Goal: Task Accomplishment & Management: Complete application form

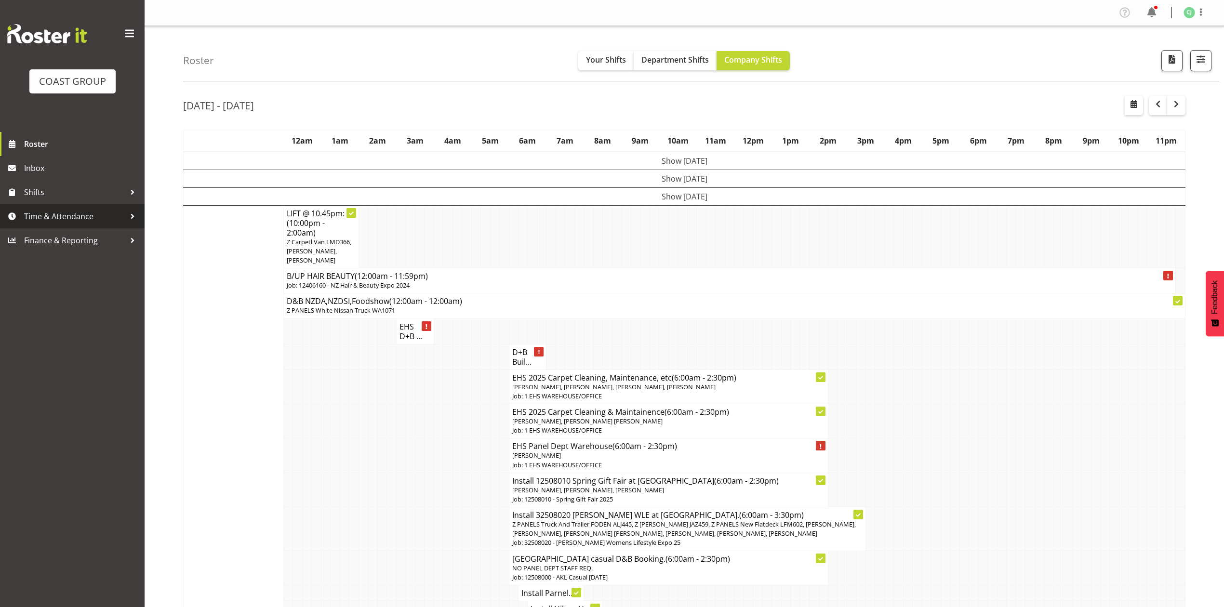
click at [50, 218] on span "Time & Attendance" at bounding box center [74, 216] width 101 height 14
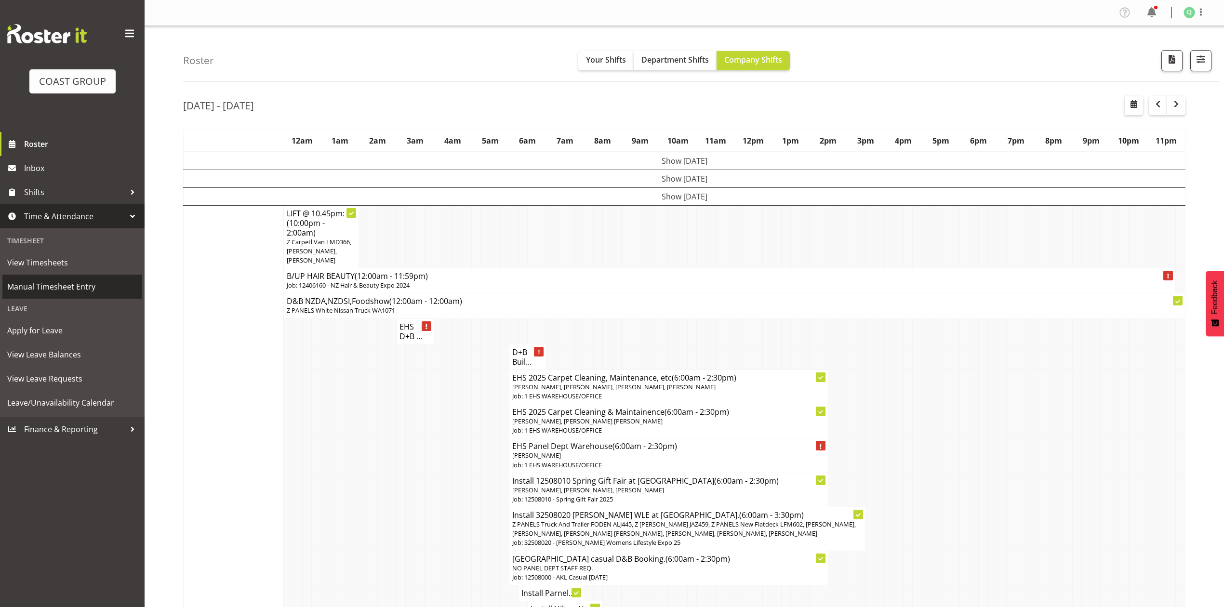
click at [56, 276] on link "Manual Timesheet Entry" at bounding box center [72, 287] width 140 height 24
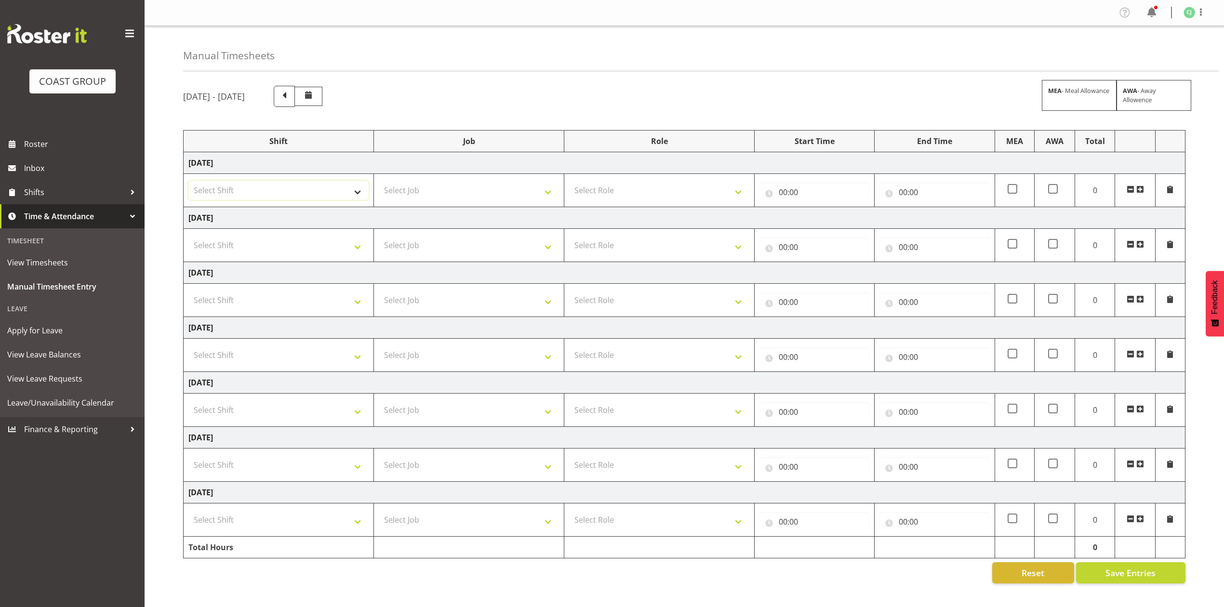
click at [313, 194] on select "Select Shift EHS AKL SALES" at bounding box center [278, 190] width 180 height 19
select select "1327"
click at [188, 182] on select "Select Shift EHS AKL SALES" at bounding box center [278, 190] width 180 height 19
drag, startPoint x: 421, startPoint y: 190, endPoint x: 424, endPoint y: 196, distance: 6.5
click at [422, 190] on select "Select Job 1 Carlton Events 1 Carlton Hamilton 1 Carlton Wellington 1 EHS WAREH…" at bounding box center [469, 190] width 180 height 19
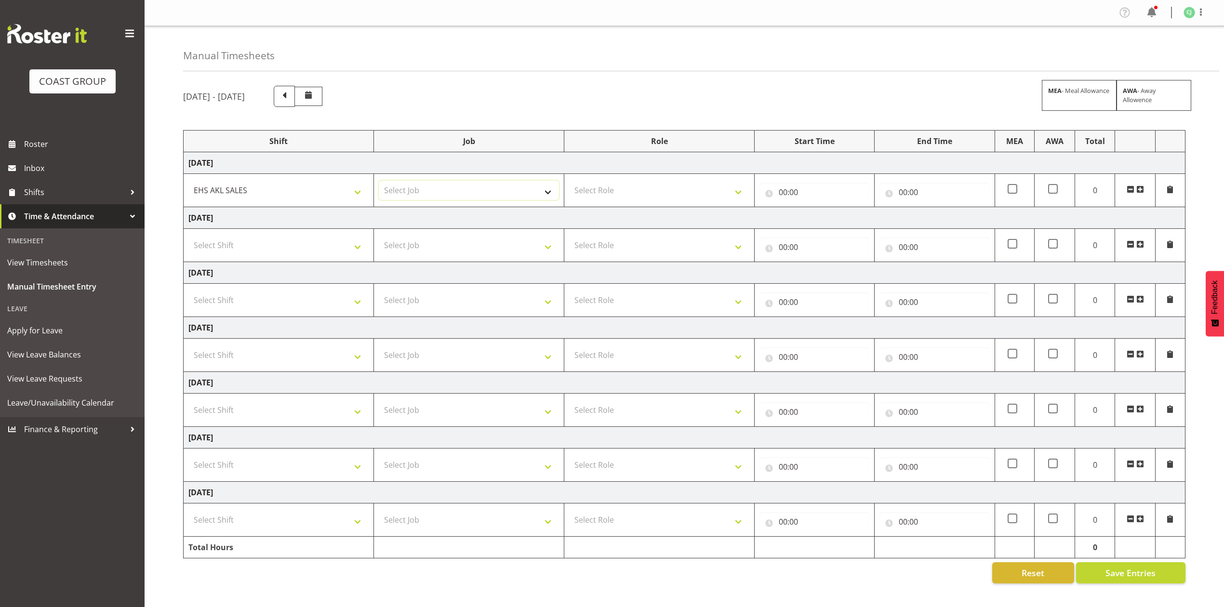
select select "10309"
click at [379, 182] on select "Select Job 1 Carlton Events 1 Carlton Hamilton 1 Carlton Wellington 1 EHS WAREH…" at bounding box center [469, 190] width 180 height 19
click at [627, 192] on select "Select Role ACCOUNT MANAGER Account Manager" at bounding box center [659, 190] width 180 height 19
select select "197"
click at [569, 182] on select "Select Role ACCOUNT MANAGER Account Manager" at bounding box center [659, 190] width 180 height 19
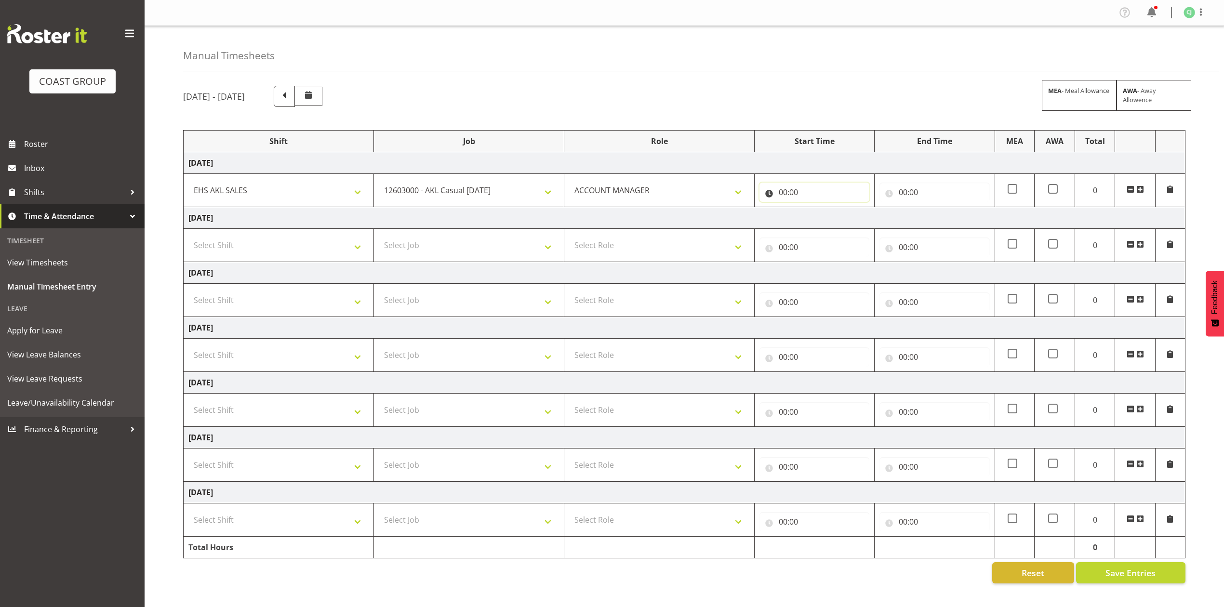
click at [780, 196] on input "00:00" at bounding box center [815, 192] width 110 height 19
click at [827, 218] on select "00 01 02 03 04 05 06 07 08 09 10 11 12 13 14 15 16 17 18 19 20 21 22 23" at bounding box center [826, 217] width 22 height 19
select select "8"
click at [815, 209] on select "00 01 02 03 04 05 06 07 08 09 10 11 12 13 14 15 16 17 18 19 20 21 22 23" at bounding box center [826, 217] width 22 height 19
type input "08:00"
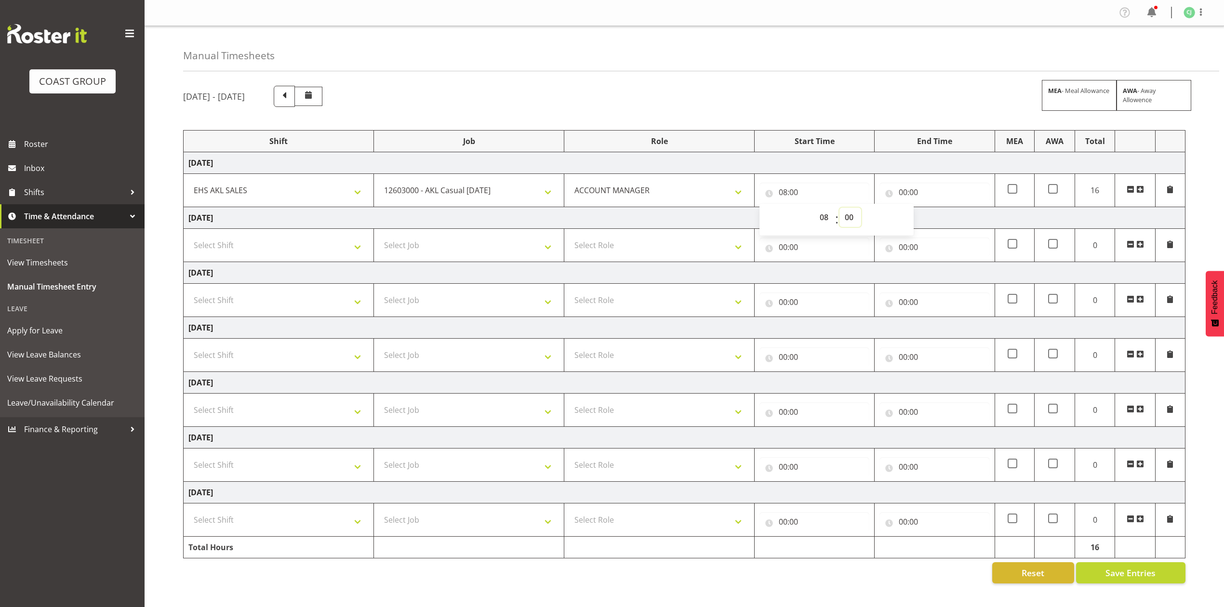
click at [850, 222] on select "00 01 02 03 04 05 06 07 08 09 10 11 12 13 14 15 16 17 18 19 20 21 22 23 24 25 2…" at bounding box center [851, 217] width 22 height 19
click at [856, 221] on select "00 01 02 03 04 05 06 07 08 09 10 11 12 13 14 15 16 17 18 19 20 21 22 23 24 25 2…" at bounding box center [851, 217] width 22 height 19
select select "30"
click at [840, 209] on select "00 01 02 03 04 05 06 07 08 09 10 11 12 13 14 15 16 17 18 19 20 21 22 23 24 25 2…" at bounding box center [851, 217] width 22 height 19
type input "08:30"
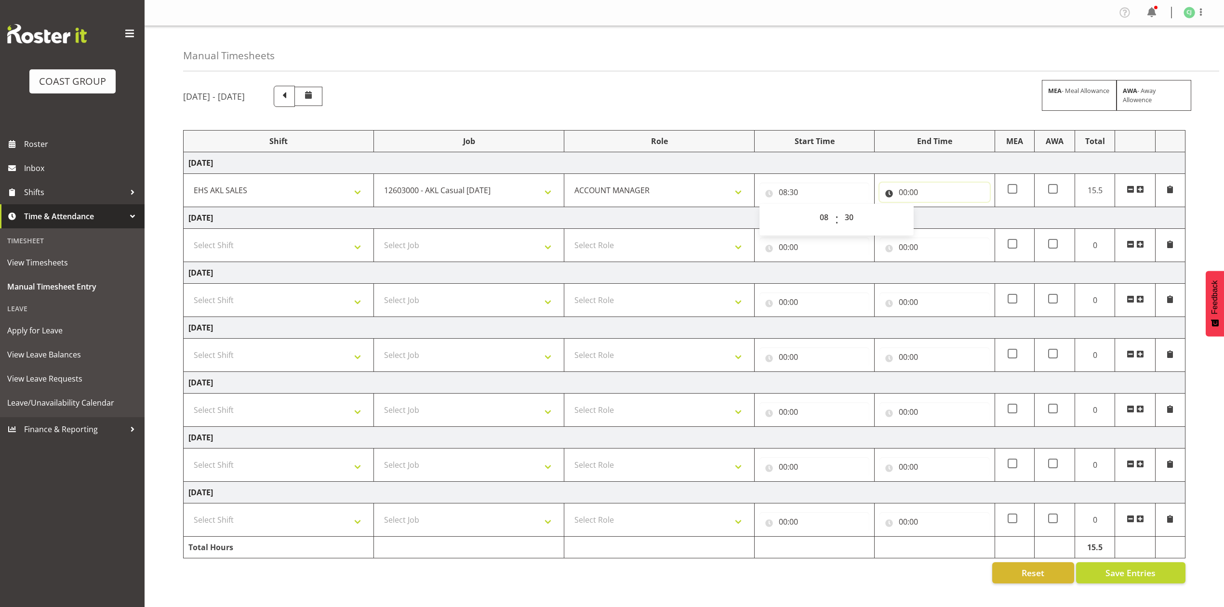
click at [906, 191] on input "00:00" at bounding box center [935, 192] width 110 height 19
click at [942, 217] on select "00 01 02 03 04 05 06 07 08 09 10 11 12 13 14 15 16 17 18 19 20 21 22 23" at bounding box center [946, 217] width 22 height 19
select select "10"
click at [935, 209] on select "00 01 02 03 04 05 06 07 08 09 10 11 12 13 14 15 16 17 18 19 20 21 22 23" at bounding box center [946, 217] width 22 height 19
type input "10:00"
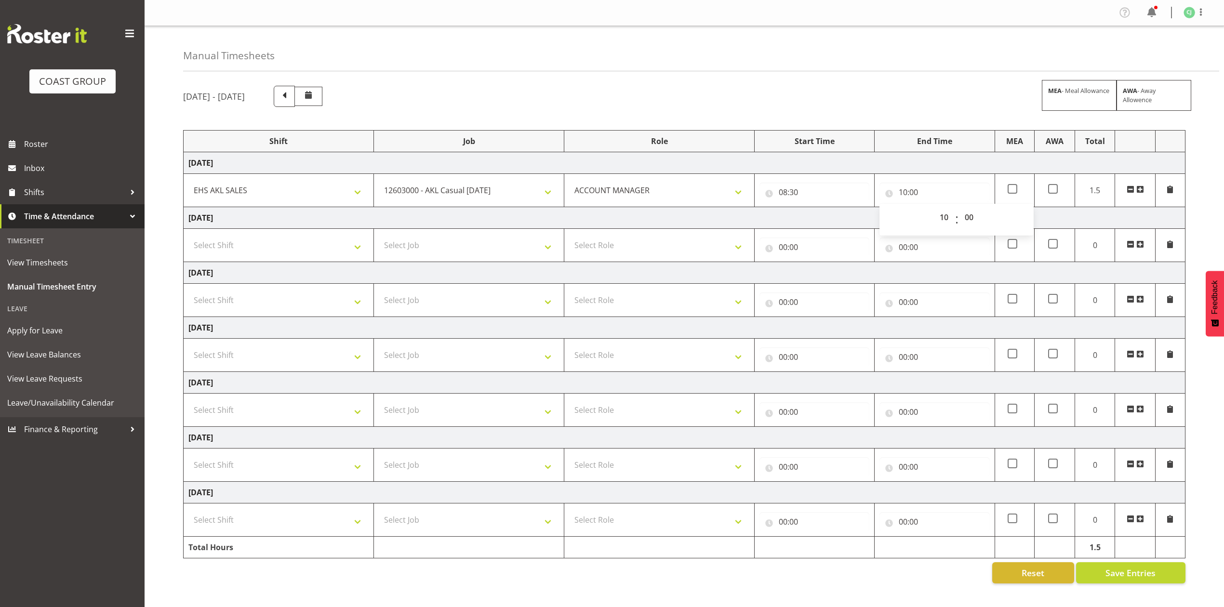
drag, startPoint x: 1143, startPoint y: 191, endPoint x: 959, endPoint y: 220, distance: 186.4
click at [1141, 192] on span at bounding box center [1140, 190] width 8 height 8
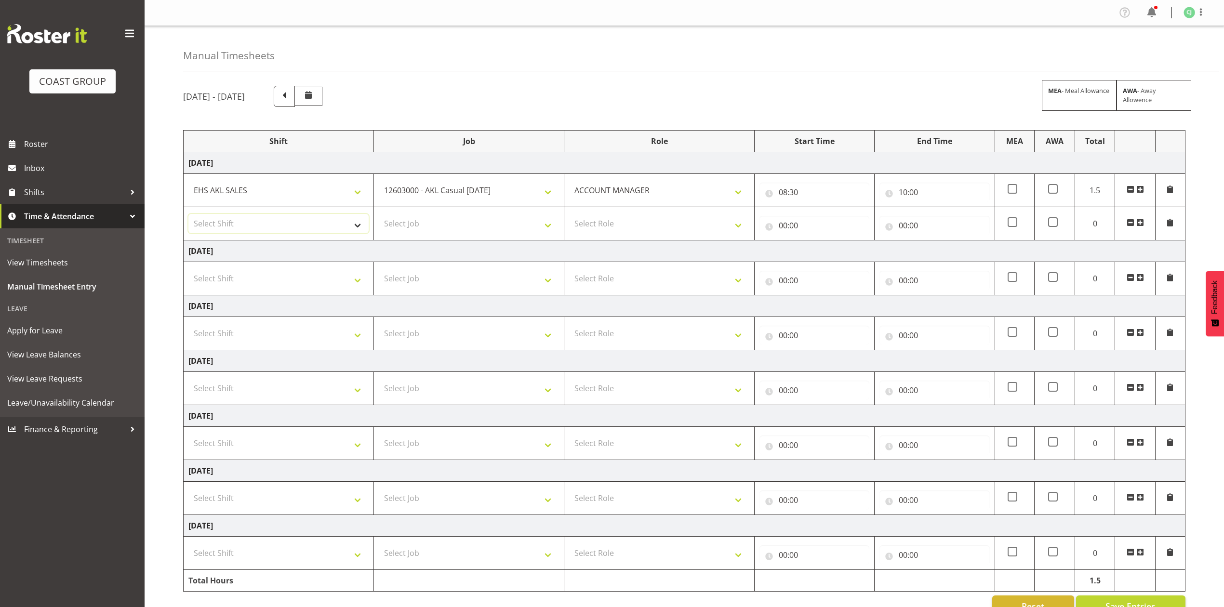
click at [308, 224] on select "Select Shift EHS AKL SALES" at bounding box center [278, 223] width 180 height 19
select select "1327"
click at [188, 215] on select "Select Shift EHS AKL SALES" at bounding box center [278, 223] width 180 height 19
click at [602, 215] on td "Select Role ACCOUNT MANAGER Account Manager" at bounding box center [659, 223] width 190 height 33
drag, startPoint x: 609, startPoint y: 224, endPoint x: 620, endPoint y: 228, distance: 11.5
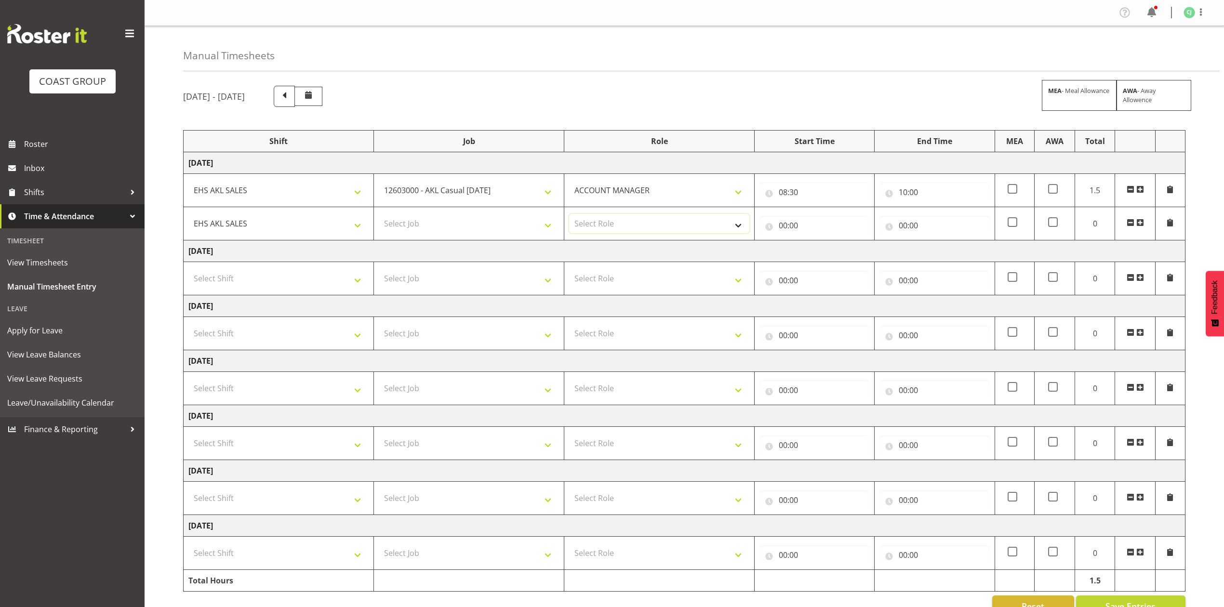
click at [612, 226] on select "Select Role ACCOUNT MANAGER Account Manager" at bounding box center [659, 223] width 180 height 19
select select "197"
click at [569, 215] on select "Select Role ACCOUNT MANAGER Account Manager" at bounding box center [659, 223] width 180 height 19
drag, startPoint x: 778, startPoint y: 228, endPoint x: 784, endPoint y: 238, distance: 11.2
click at [779, 228] on input "00:00" at bounding box center [815, 225] width 110 height 19
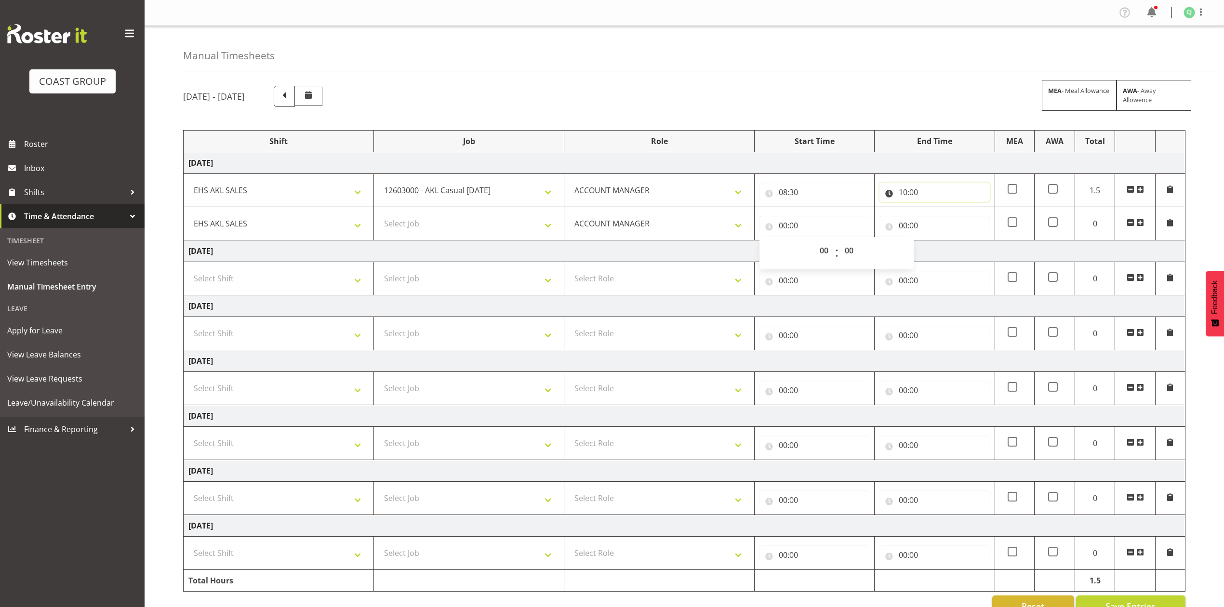
click at [916, 196] on input "10:00" at bounding box center [935, 192] width 110 height 19
click at [974, 220] on select "00 01 02 03 04 05 06 07 08 09 10 11 12 13 14 15 16 17 18 19 20 21 22 23 24 25 2…" at bounding box center [971, 217] width 22 height 19
select select "30"
click at [960, 209] on select "00 01 02 03 04 05 06 07 08 09 10 11 12 13 14 15 16 17 18 19 20 21 22 23 24 25 2…" at bounding box center [971, 217] width 22 height 19
type input "10:30"
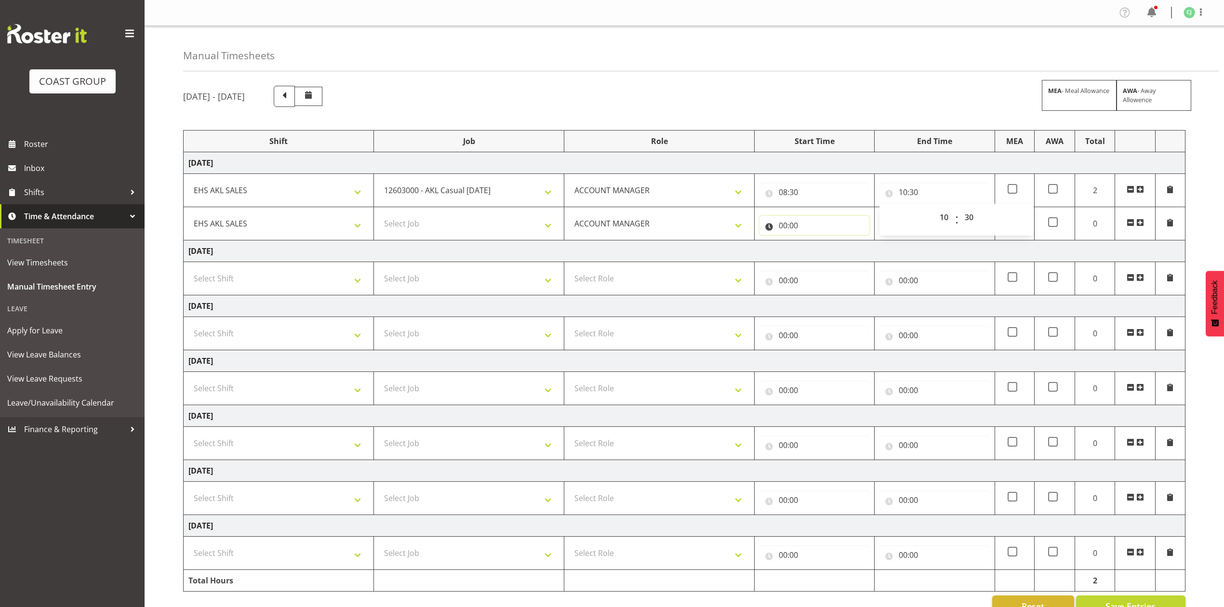
click at [804, 229] on input "00:00" at bounding box center [815, 225] width 110 height 19
click at [824, 251] on select "00 01 02 03 04 05 06 07 08 09 10 11 12 13 14 15 16 17 18 19 20 21 22 23" at bounding box center [826, 250] width 22 height 19
click at [488, 193] on select "1 Carlton Events 1 Carlton Hamilton 1 Carlton Wellington 1 EHS WAREHOUSE/OFFICE…" at bounding box center [469, 190] width 180 height 19
select select "10313"
click at [379, 182] on select "1 Carlton Events 1 Carlton Hamilton 1 Carlton Wellington 1 EHS WAREHOUSE/OFFICE…" at bounding box center [469, 190] width 180 height 19
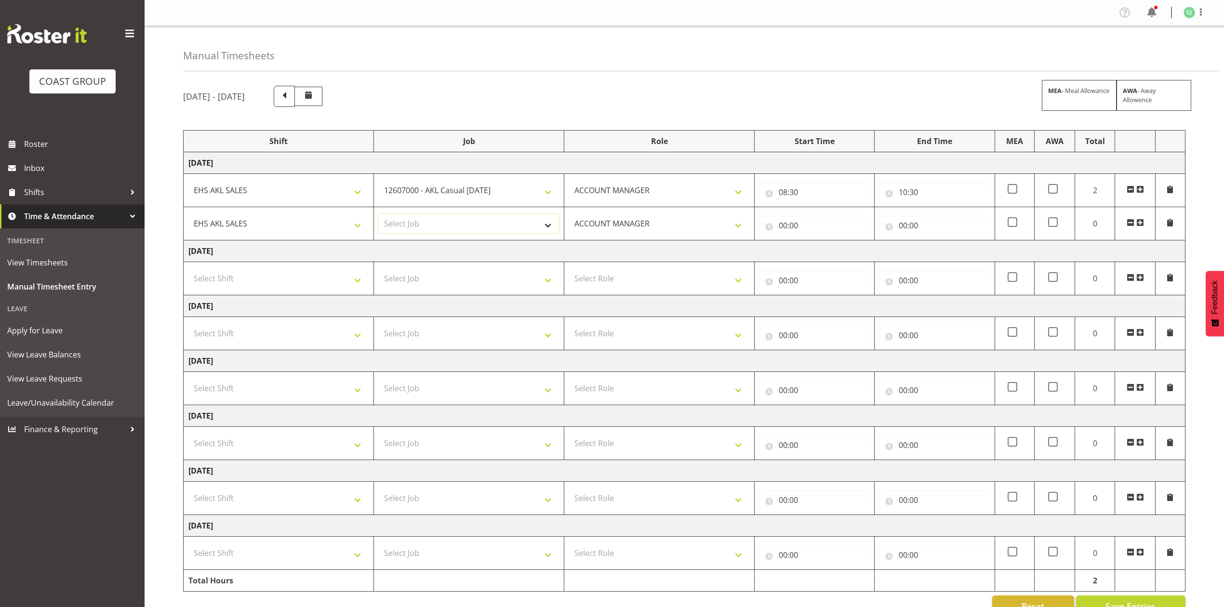
click at [477, 226] on select "Select Job 1 Carlton Events 1 Carlton Hamilton 1 Carlton Wellington 1 EHS WAREH…" at bounding box center [469, 223] width 180 height 19
select select "69"
click at [379, 215] on select "Select Job 1 Carlton Events 1 Carlton Hamilton 1 Carlton Wellington 1 EHS WAREH…" at bounding box center [469, 223] width 180 height 19
click at [784, 228] on input "00:00" at bounding box center [815, 225] width 110 height 19
click at [824, 253] on select "00 01 02 03 04 05 06 07 08 09 10 11 12 13 14 15 16 17 18 19 20 21 22 23" at bounding box center [826, 250] width 22 height 19
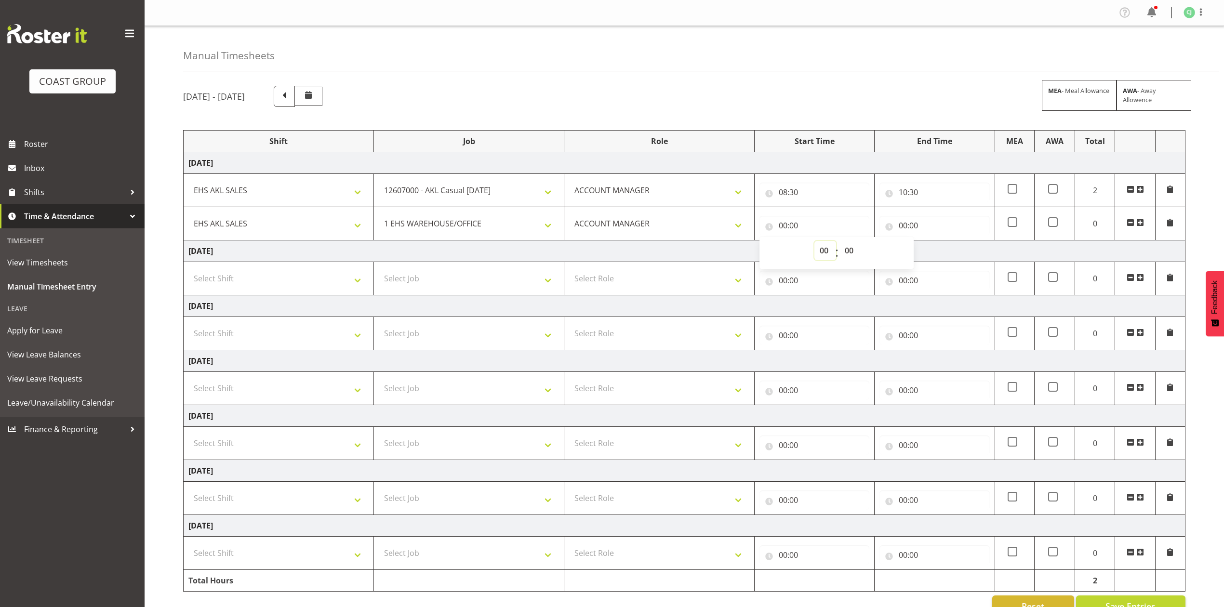
select select "10"
click at [815, 242] on select "00 01 02 03 04 05 06 07 08 09 10 11 12 13 14 15 16 17 18 19 20 21 22 23" at bounding box center [826, 250] width 22 height 19
type input "10:00"
click at [845, 255] on select "00 01 02 03 04 05 06 07 08 09 10 11 12 13 14 15 16 17 18 19 20 21 22 23 24 25 2…" at bounding box center [851, 250] width 22 height 19
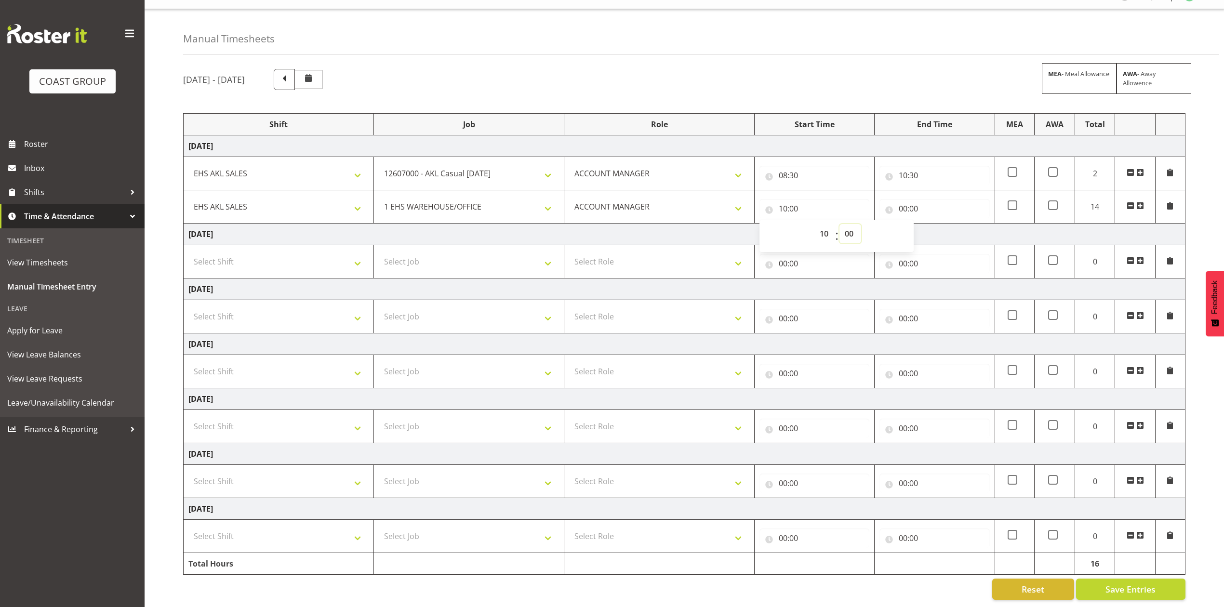
scroll to position [30, 0]
click at [854, 224] on select "00 01 02 03 04 05 06 07 08 09 10 11 12 13 14 15 16 17 18 19 20 21 22 23 24 25 2…" at bounding box center [851, 233] width 22 height 19
select select "30"
click at [840, 224] on select "00 01 02 03 04 05 06 07 08 09 10 11 12 13 14 15 16 17 18 19 20 21 22 23 24 25 2…" at bounding box center [851, 233] width 22 height 19
type input "10:30"
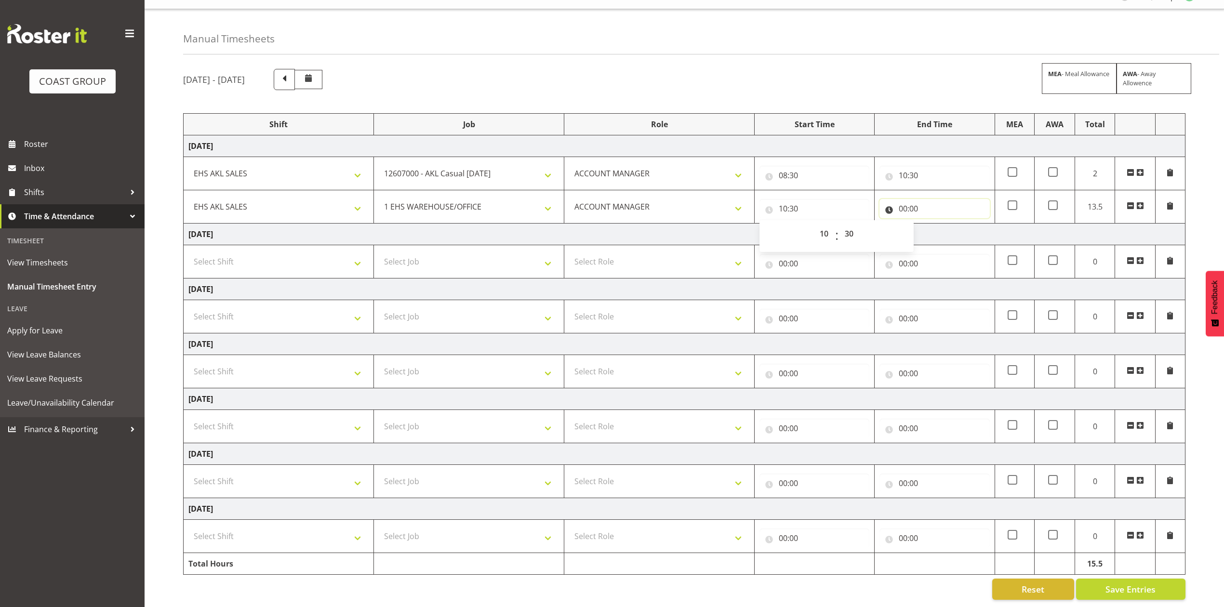
drag, startPoint x: 906, startPoint y: 200, endPoint x: 912, endPoint y: 203, distance: 6.9
click at [907, 200] on input "00:00" at bounding box center [935, 208] width 110 height 19
click at [940, 224] on select "00 01 02 03 04 05 06 07 08 09 10 11 12 13 14 15 16 17 18 19 20 21 22 23" at bounding box center [946, 233] width 22 height 19
select select "11"
click at [935, 224] on select "00 01 02 03 04 05 06 07 08 09 10 11 12 13 14 15 16 17 18 19 20 21 22 23" at bounding box center [946, 233] width 22 height 19
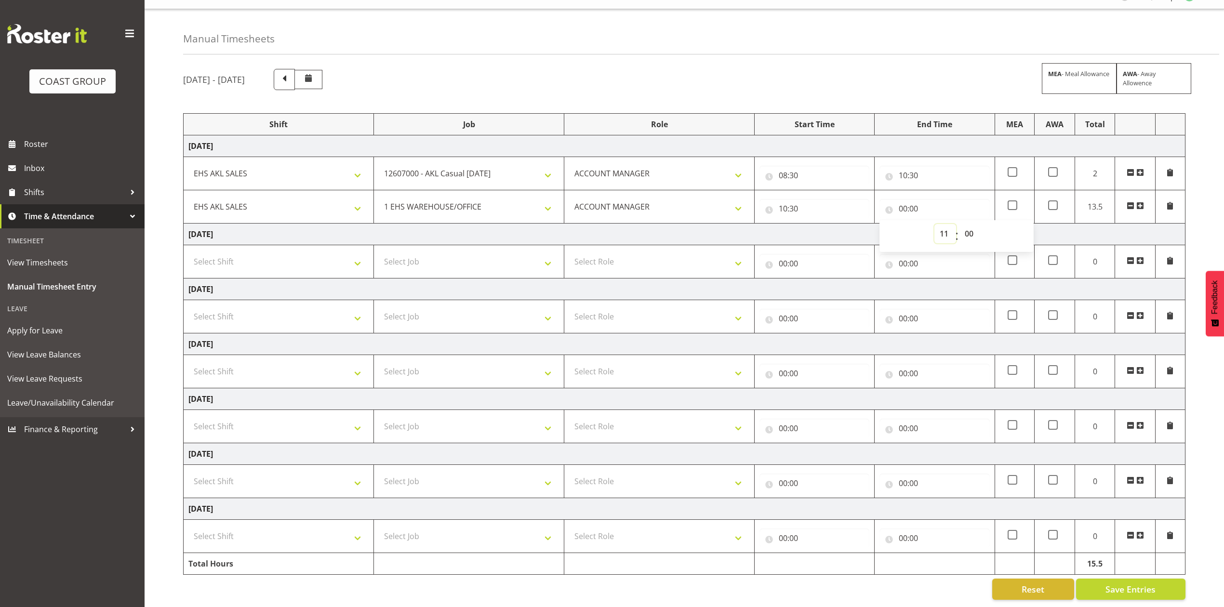
type input "11:00"
click at [1138, 202] on span at bounding box center [1140, 206] width 8 height 8
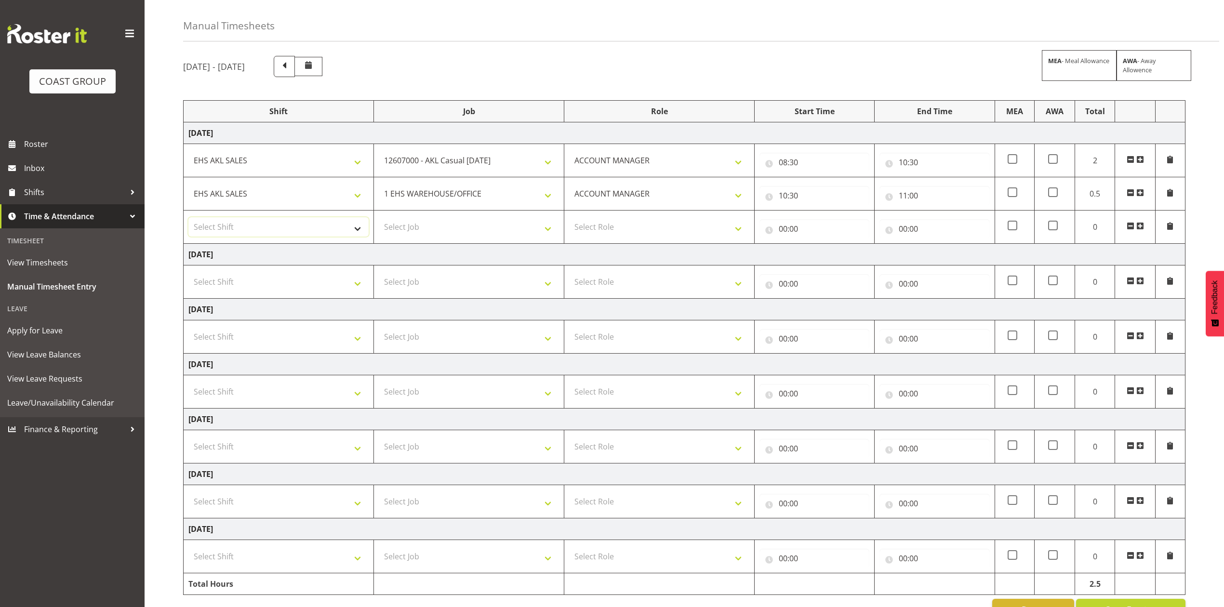
click at [316, 230] on select "Select Shift EHS AKL SALES" at bounding box center [278, 226] width 180 height 19
select select "1327"
click at [188, 218] on select "Select Shift EHS AKL SALES" at bounding box center [278, 226] width 180 height 19
click at [428, 227] on select "Select Job 1 Carlton Events 1 Carlton Hamilton 1 Carlton Wellington 1 EHS WAREH…" at bounding box center [469, 226] width 180 height 19
select select "9993"
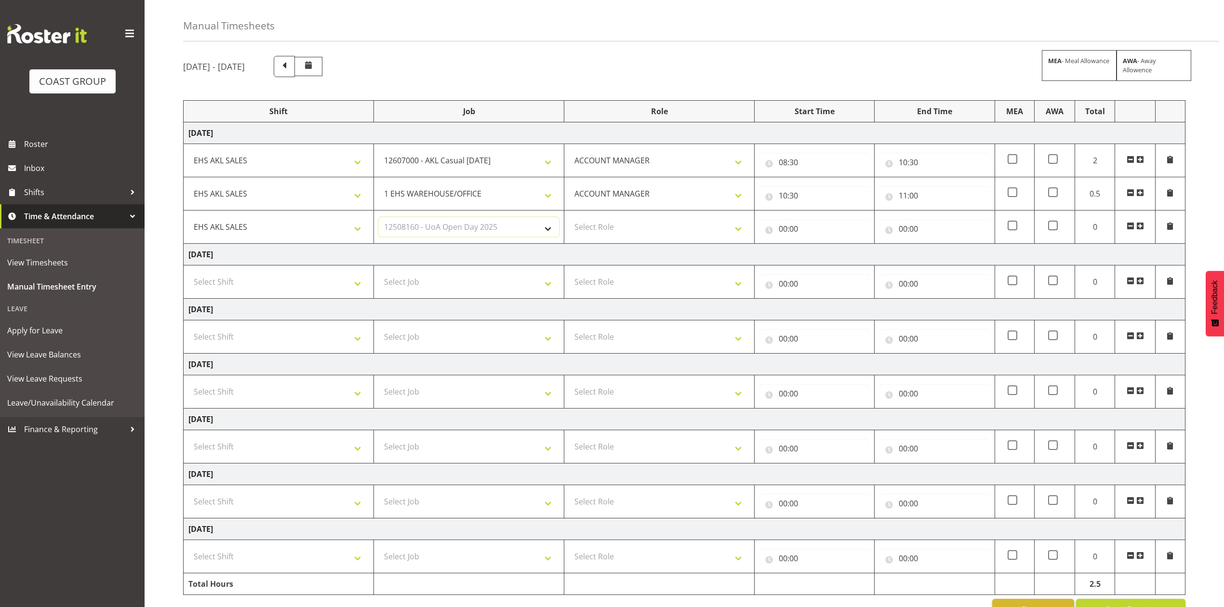
click at [379, 218] on select "Select Job 1 Carlton Events 1 Carlton Hamilton 1 Carlton Wellington 1 EHS WAREH…" at bounding box center [469, 226] width 180 height 19
click at [619, 236] on select "Select Role ACCOUNT MANAGER Account Manager" at bounding box center [659, 226] width 180 height 19
select select "197"
click at [569, 218] on select "Select Role ACCOUNT MANAGER Account Manager" at bounding box center [659, 226] width 180 height 19
click at [781, 232] on input "00:00" at bounding box center [815, 228] width 110 height 19
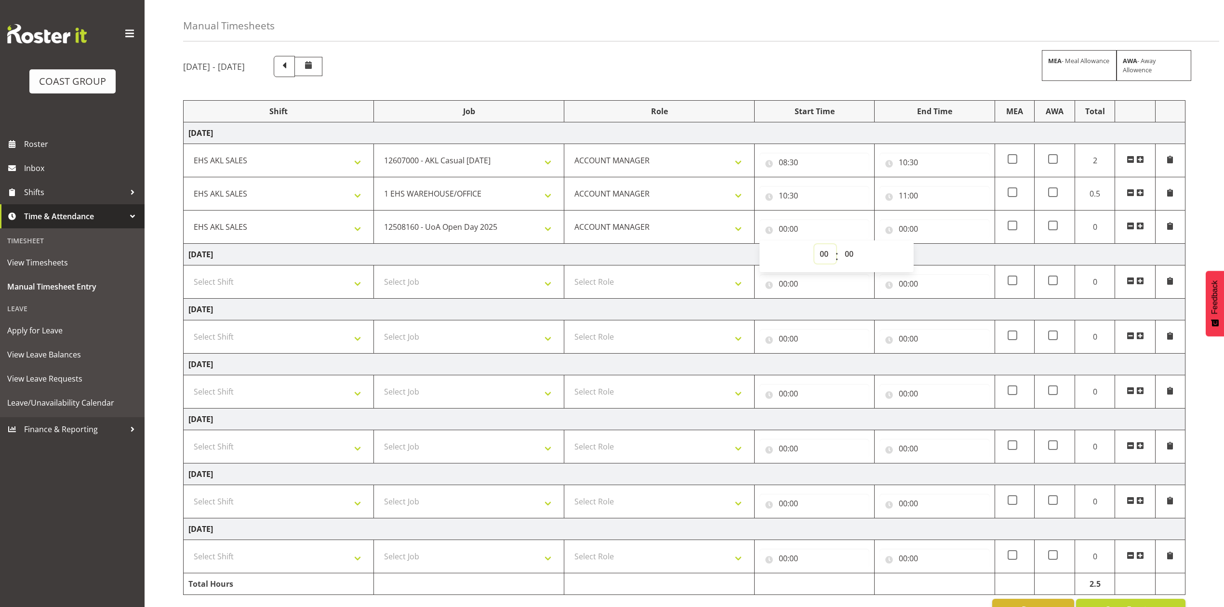
click at [820, 255] on select "00 01 02 03 04 05 06 07 08 09 10 11 12 13 14 15 16 17 18 19 20 21 22 23" at bounding box center [826, 253] width 22 height 19
select select "11"
click at [815, 245] on select "00 01 02 03 04 05 06 07 08 09 10 11 12 13 14 15 16 17 18 19 20 21 22 23" at bounding box center [826, 253] width 22 height 19
type input "11:00"
drag, startPoint x: 906, startPoint y: 230, endPoint x: 919, endPoint y: 245, distance: 19.5
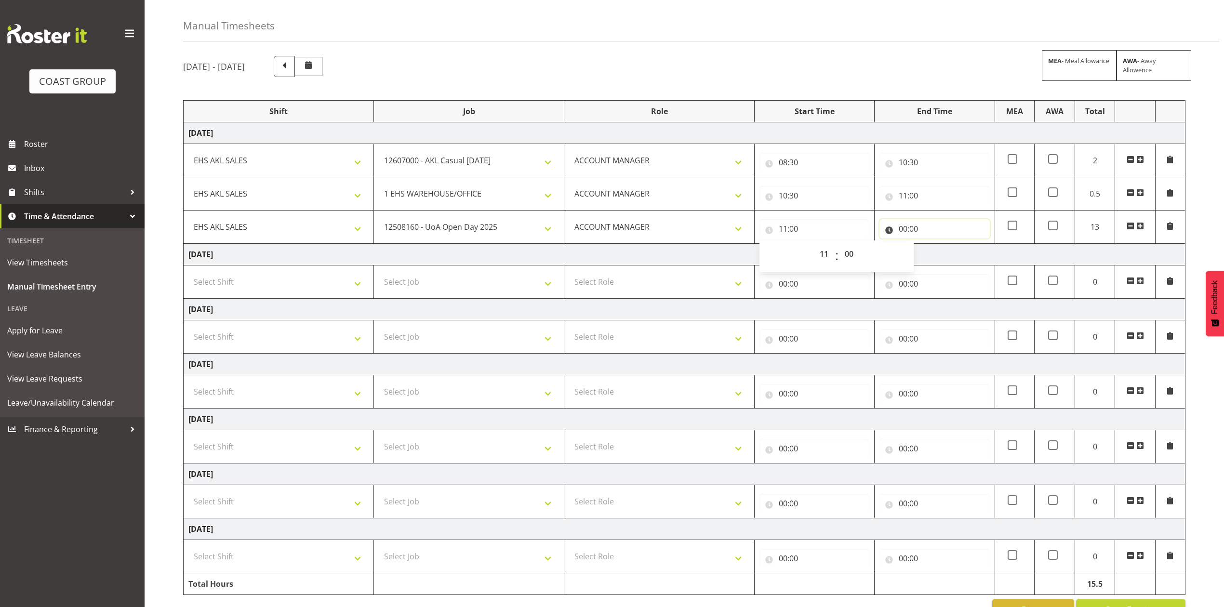
click at [906, 231] on input "00:00" at bounding box center [935, 228] width 110 height 19
click at [947, 253] on select "00 01 02 03 04 05 06 07 08 09 10 11 12 13 14 15 16 17 18 19 20 21 22 23" at bounding box center [946, 253] width 22 height 19
select select "14"
click at [935, 245] on select "00 01 02 03 04 05 06 07 08 09 10 11 12 13 14 15 16 17 18 19 20 21 22 23" at bounding box center [946, 253] width 22 height 19
type input "14:00"
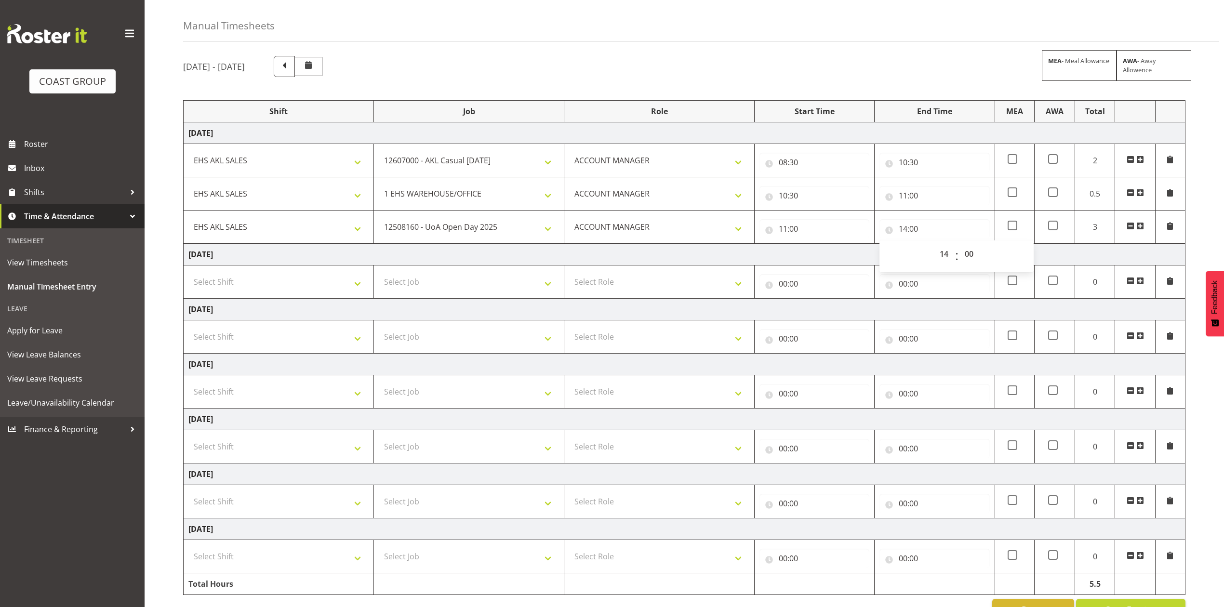
click at [1139, 226] on span at bounding box center [1140, 226] width 8 height 8
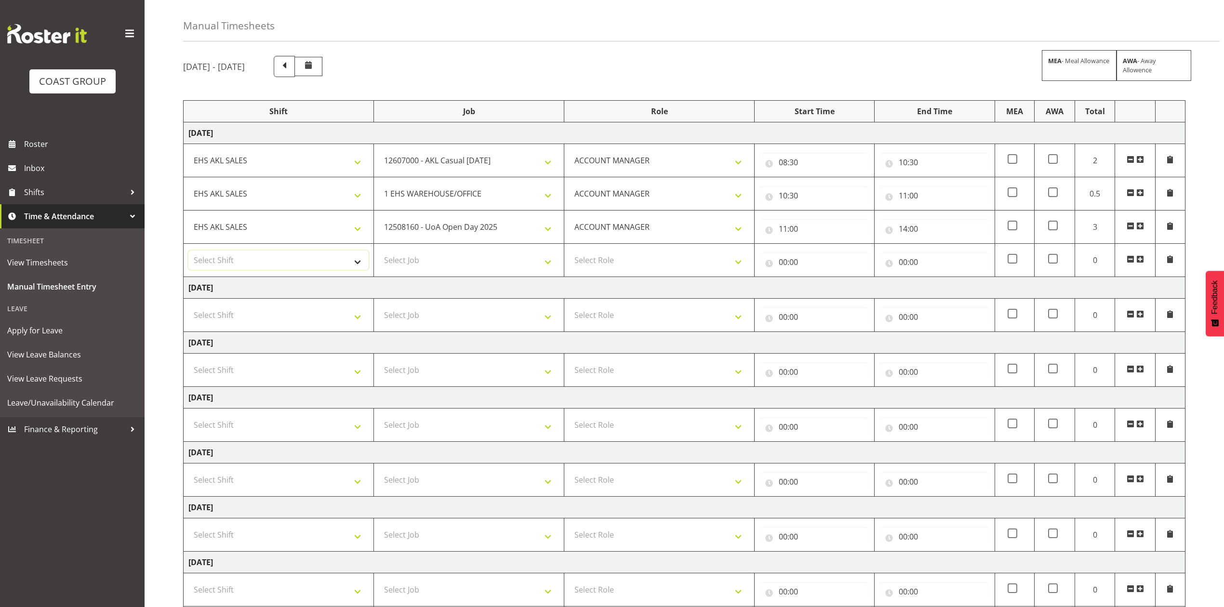
click at [296, 261] on select "Select Shift EHS AKL SALES" at bounding box center [278, 260] width 180 height 19
select select "1327"
click at [188, 252] on select "Select Shift EHS AKL SALES" at bounding box center [278, 260] width 180 height 19
click at [434, 261] on select "Select Job 1 Carlton Events 1 Carlton Hamilton 1 Carlton Wellington 1 EHS WAREH…" at bounding box center [469, 260] width 180 height 19
select select "8955"
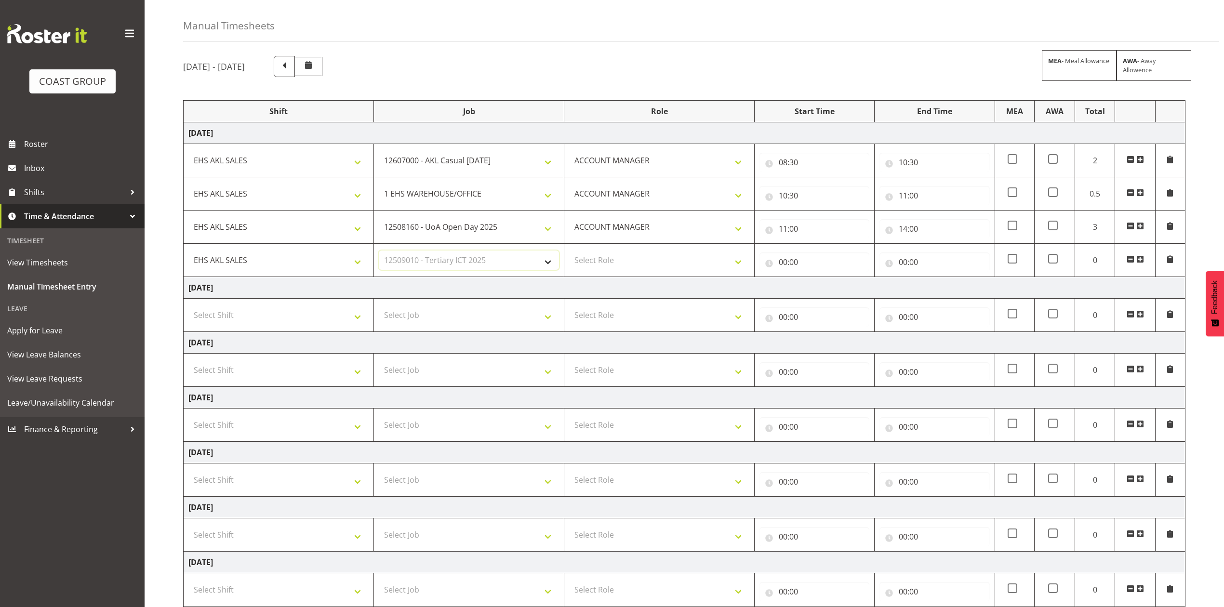
click at [379, 252] on select "Select Job 1 Carlton Events 1 Carlton Hamilton 1 Carlton Wellington 1 EHS WAREH…" at bounding box center [469, 260] width 180 height 19
click at [635, 262] on select "Select Role ACCOUNT MANAGER Account Manager" at bounding box center [659, 260] width 180 height 19
select select "197"
click at [569, 252] on select "Select Role ACCOUNT MANAGER Account Manager" at bounding box center [659, 260] width 180 height 19
click at [785, 263] on input "00:00" at bounding box center [815, 262] width 110 height 19
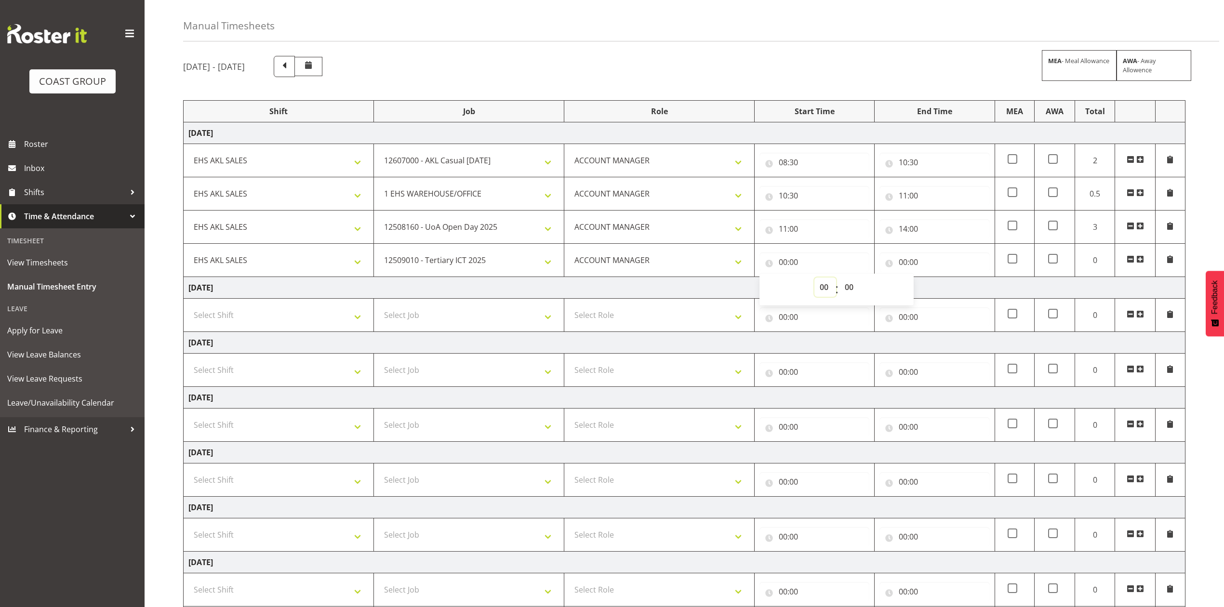
click at [826, 289] on select "00 01 02 03 04 05 06 07 08 09 10 11 12 13 14 15 16 17 18 19 20 21 22 23" at bounding box center [826, 287] width 22 height 19
select select "14"
click at [815, 279] on select "00 01 02 03 04 05 06 07 08 09 10 11 12 13 14 15 16 17 18 19 20 21 22 23" at bounding box center [826, 287] width 22 height 19
type input "14:00"
click at [905, 262] on input "00:00" at bounding box center [935, 262] width 110 height 19
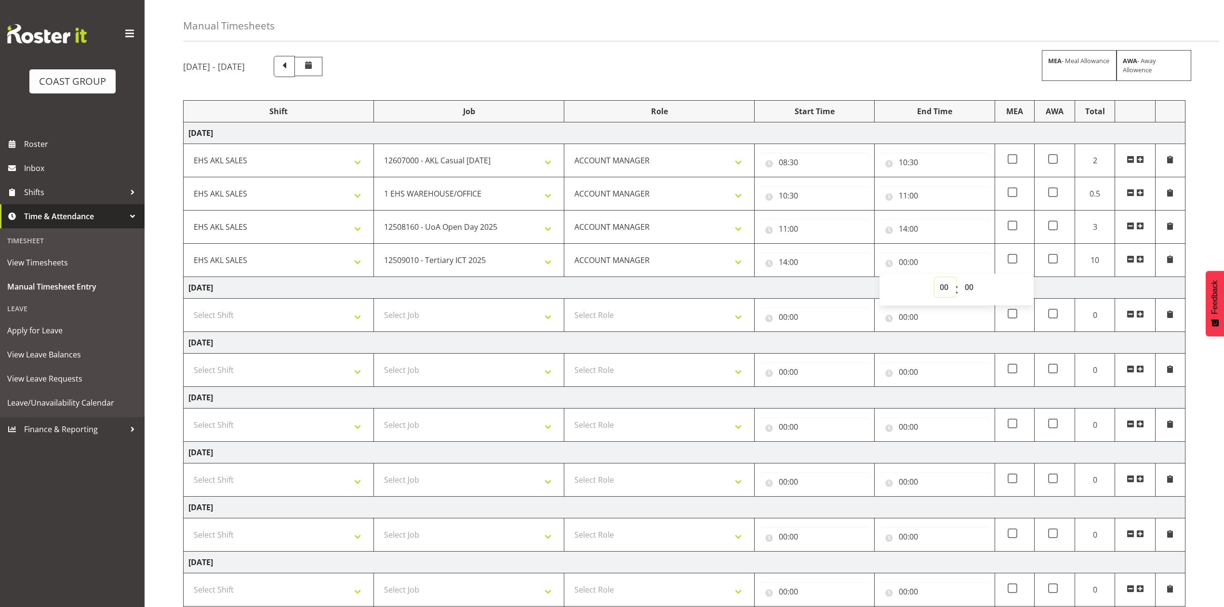
click at [942, 287] on select "00 01 02 03 04 05 06 07 08 09 10 11 12 13 14 15 16 17 18 19 20 21 22 23" at bounding box center [946, 287] width 22 height 19
select select "15"
click at [935, 279] on select "00 01 02 03 04 05 06 07 08 09 10 11 12 13 14 15 16 17 18 19 20 21 22 23" at bounding box center [946, 287] width 22 height 19
type input "15:00"
click at [971, 281] on select "00 01 02 03 04 05 06 07 08 09 10 11 12 13 14 15 16 17 18 19 20 21 22 23 24 25 2…" at bounding box center [971, 287] width 22 height 19
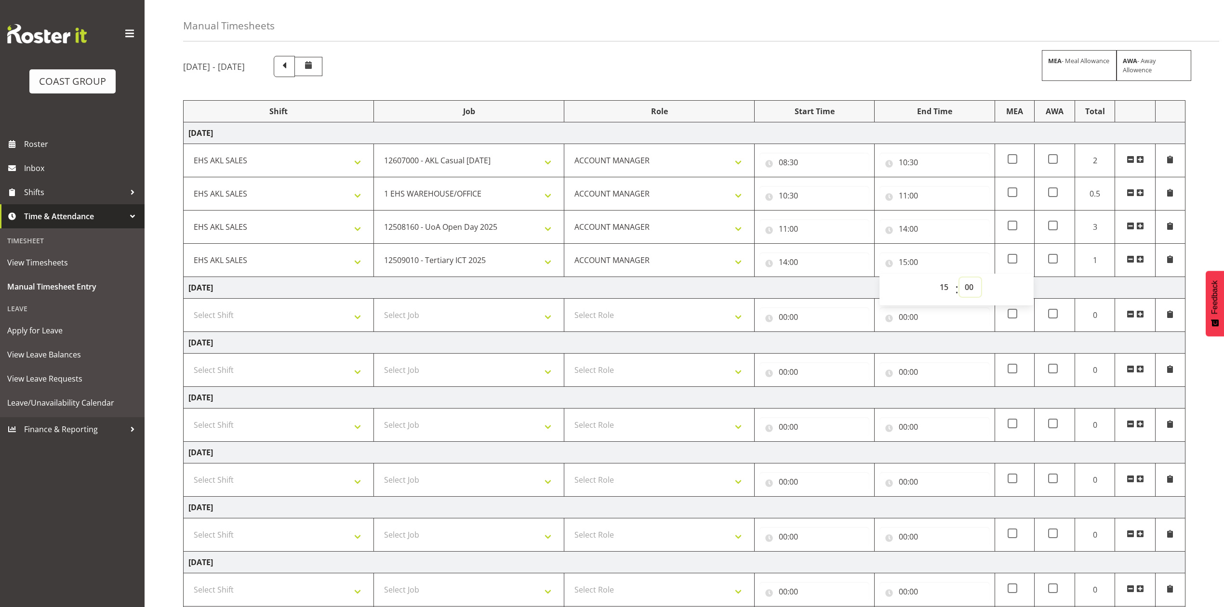
select select "30"
click at [960, 279] on select "00 01 02 03 04 05 06 07 08 09 10 11 12 13 14 15 16 17 18 19 20 21 22 23 24 25 2…" at bounding box center [971, 287] width 22 height 19
type input "15:30"
drag, startPoint x: 295, startPoint y: 314, endPoint x: 290, endPoint y: 318, distance: 7.0
click at [294, 314] on select "Select Shift EHS AKL SALES" at bounding box center [278, 315] width 180 height 19
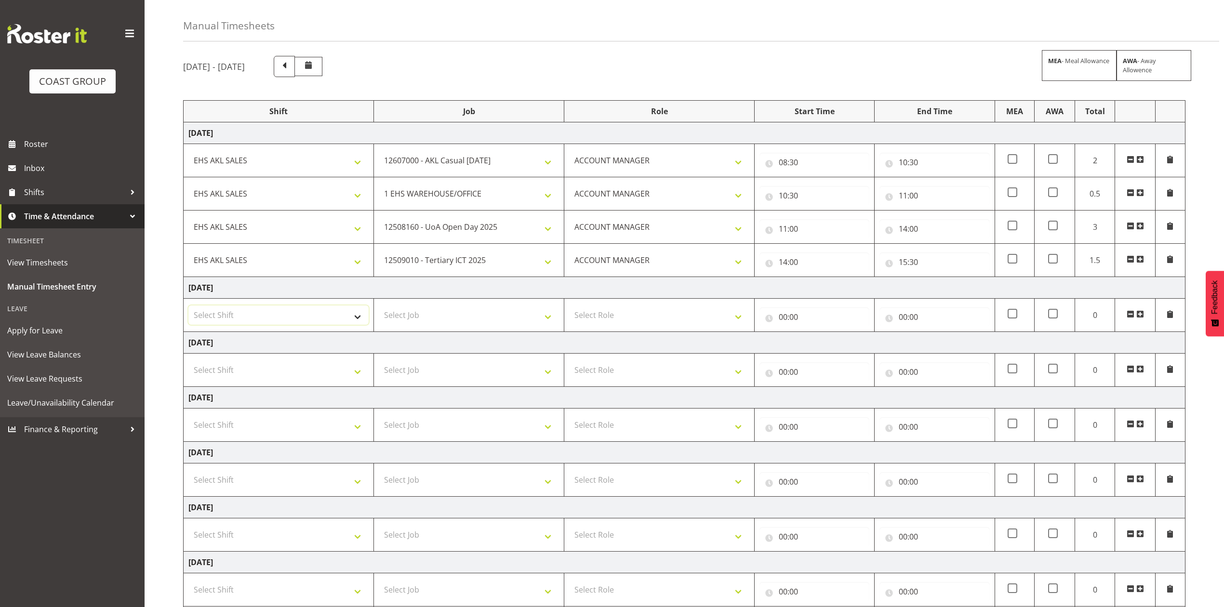
select select "1327"
click at [188, 307] on select "Select Shift EHS AKL SALES" at bounding box center [278, 315] width 180 height 19
drag, startPoint x: 584, startPoint y: 319, endPoint x: 587, endPoint y: 325, distance: 6.5
click at [584, 320] on select "Select Role ACCOUNT MANAGER Account Manager" at bounding box center [659, 315] width 180 height 19
select select "197"
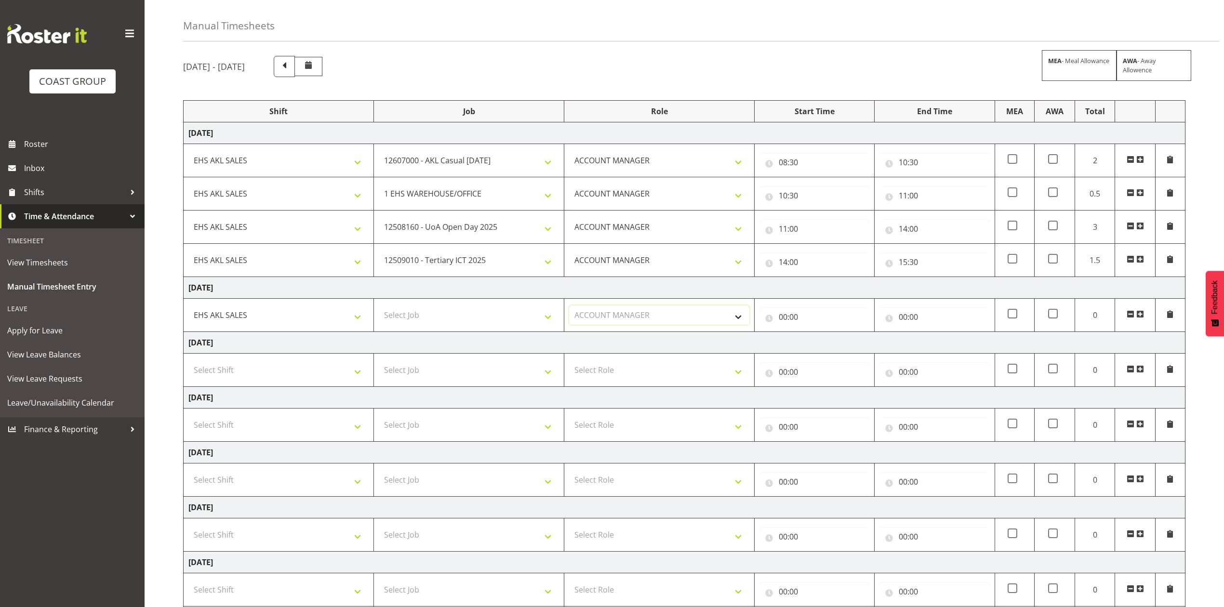
click at [569, 307] on select "Select Role ACCOUNT MANAGER Account Manager" at bounding box center [659, 315] width 180 height 19
click at [782, 315] on input "00:00" at bounding box center [815, 316] width 110 height 19
click at [820, 344] on select "00 01 02 03 04 05 06 07 08 09 10 11 12 13 14 15 16 17 18 19 20 21 22 23" at bounding box center [826, 342] width 22 height 19
select select "8"
click at [815, 334] on select "00 01 02 03 04 05 06 07 08 09 10 11 12 13 14 15 16 17 18 19 20 21 22 23" at bounding box center [826, 342] width 22 height 19
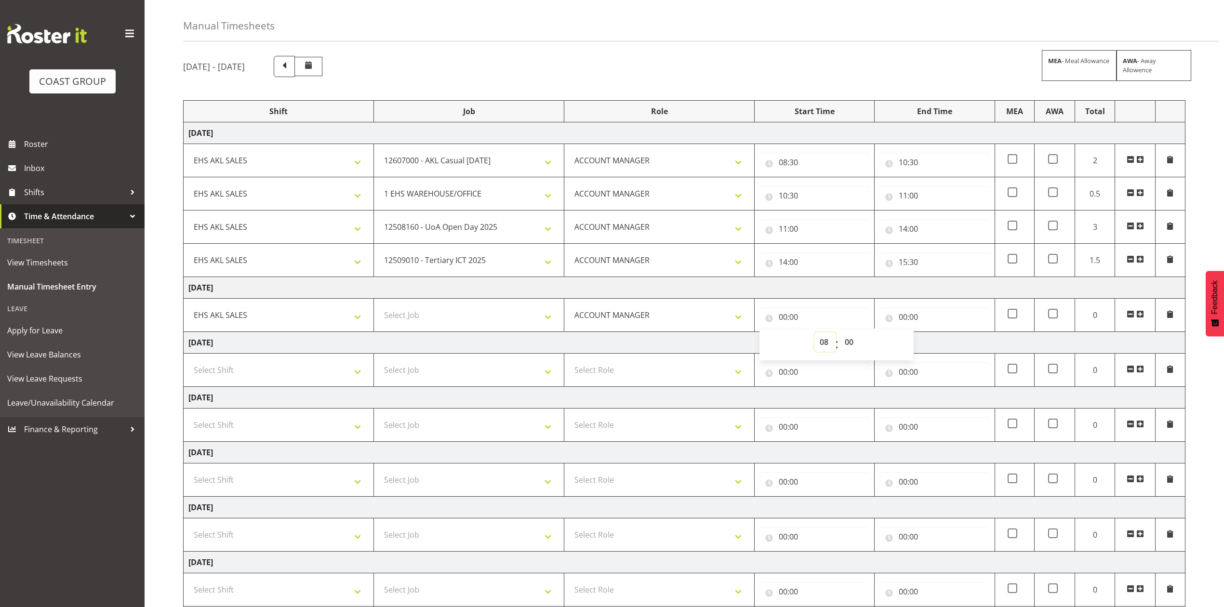
type input "08:00"
click at [852, 344] on select "00 01 02 03 04 05 06 07 08 09 10 11 12 13 14 15 16 17 18 19 20 21 22 23 24 25 2…" at bounding box center [851, 342] width 22 height 19
select select "30"
click at [840, 334] on select "00 01 02 03 04 05 06 07 08 09 10 11 12 13 14 15 16 17 18 19 20 21 22 23 24 25 2…" at bounding box center [851, 342] width 22 height 19
type input "08:30"
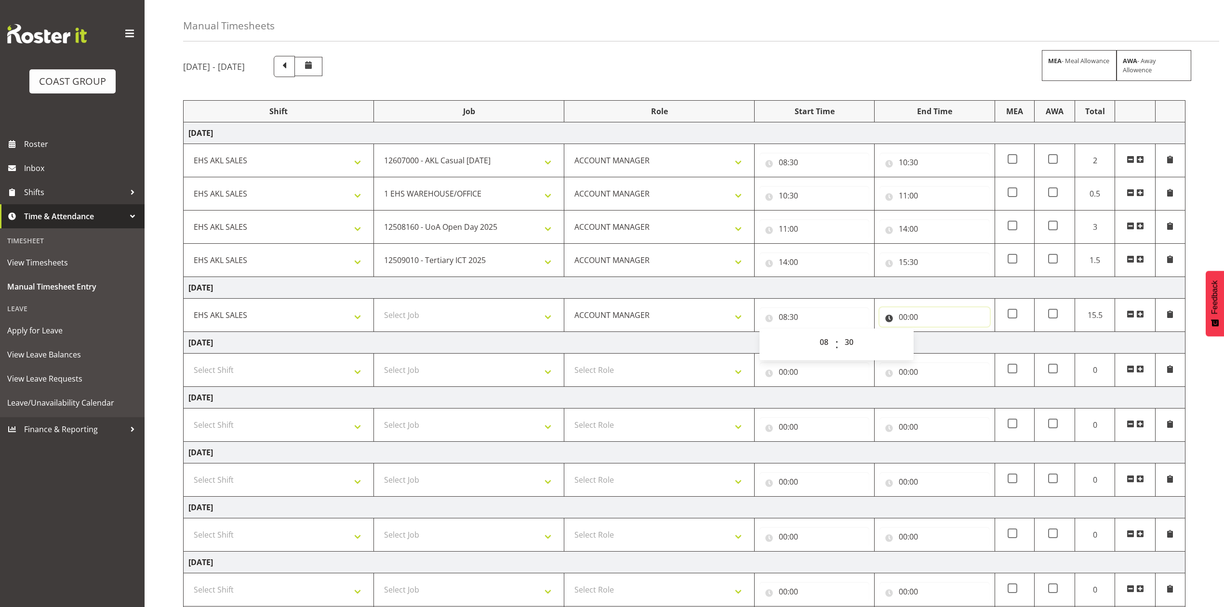
click at [907, 321] on input "00:00" at bounding box center [935, 316] width 110 height 19
click at [942, 344] on select "00 01 02 03 04 05 06 07 08 09 10 11 12 13 14 15 16 17 18 19 20 21 22 23" at bounding box center [946, 342] width 22 height 19
select select "9"
click at [935, 334] on select "00 01 02 03 04 05 06 07 08 09 10 11 12 13 14 15 16 17 18 19 20 21 22 23" at bounding box center [946, 342] width 22 height 19
type input "09:00"
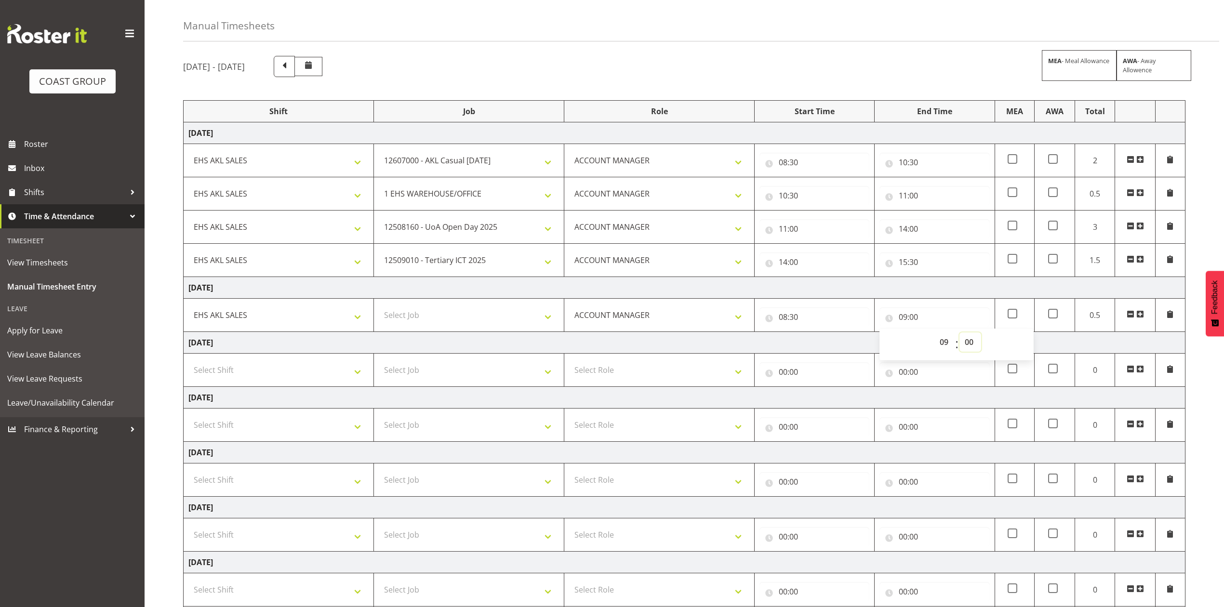
click at [974, 345] on select "00 01 02 03 04 05 06 07 08 09 10 11 12 13 14 15 16 17 18 19 20 21 22 23 24 25 2…" at bounding box center [971, 342] width 22 height 19
select select "30"
click at [960, 334] on select "00 01 02 03 04 05 06 07 08 09 10 11 12 13 14 15 16 17 18 19 20 21 22 23 24 25 2…" at bounding box center [971, 342] width 22 height 19
type input "09:30"
drag, startPoint x: 1143, startPoint y: 315, endPoint x: 919, endPoint y: 336, distance: 225.5
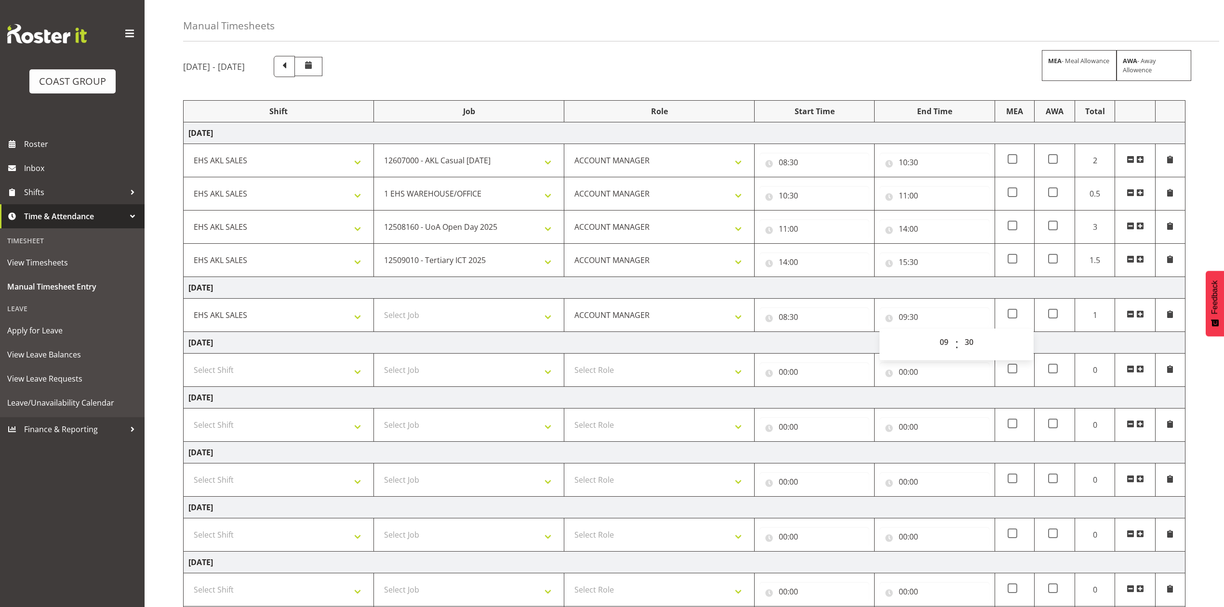
click at [1142, 315] on span at bounding box center [1140, 314] width 8 height 8
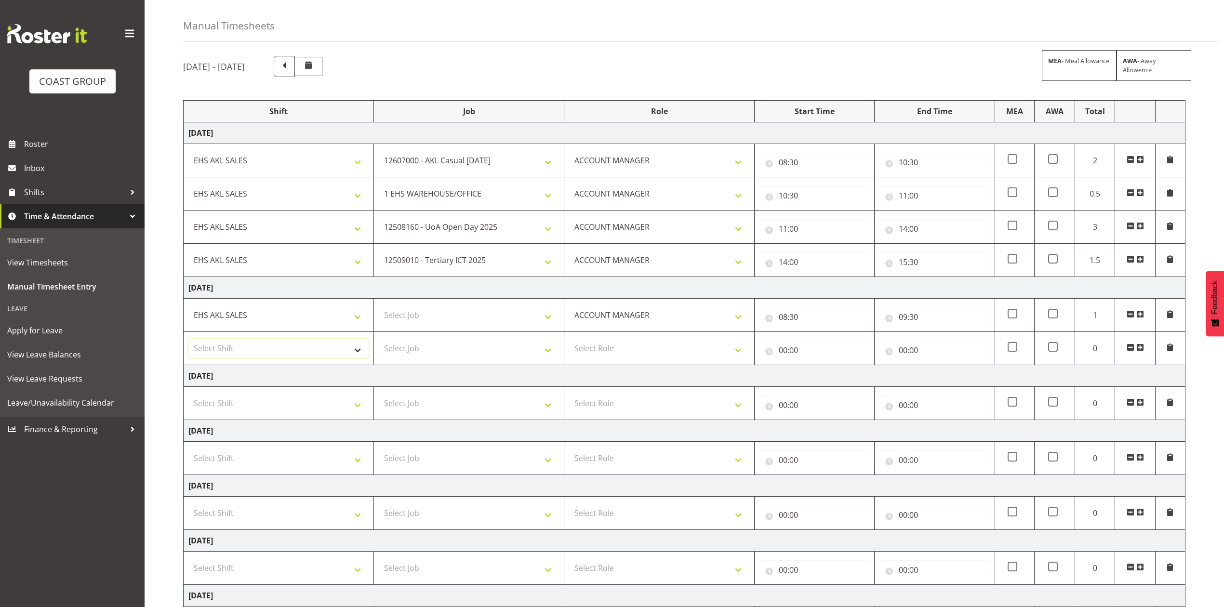
click at [321, 349] on select "Select Shift EHS AKL SALES" at bounding box center [278, 348] width 180 height 19
select select "1327"
click at [188, 340] on select "Select Shift EHS AKL SALES" at bounding box center [278, 348] width 180 height 19
click at [609, 349] on select "Select Role ACCOUNT MANAGER Account Manager" at bounding box center [659, 348] width 180 height 19
select select "197"
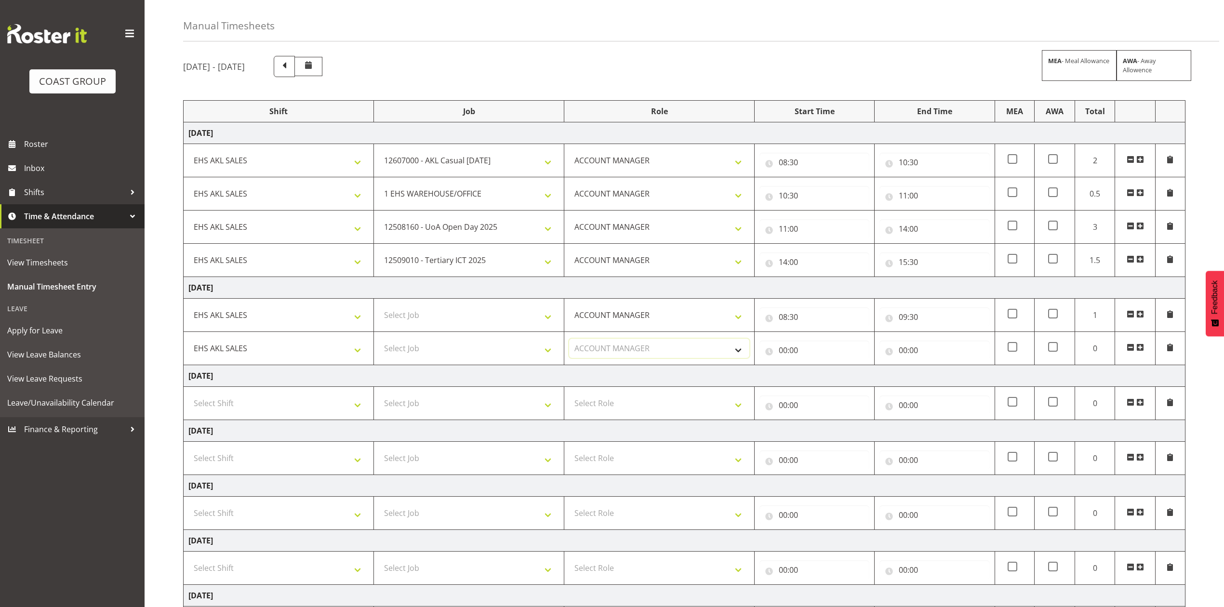
click at [569, 340] on select "Select Role ACCOUNT MANAGER Account Manager" at bounding box center [659, 348] width 180 height 19
click at [782, 353] on input "00:00" at bounding box center [815, 350] width 110 height 19
click at [822, 372] on select "00 01 02 03 04 05 06 07 08 09 10 11 12 13 14 15 16 17 18 19 20 21 22 23" at bounding box center [826, 375] width 22 height 19
select select "9"
click at [815, 367] on select "00 01 02 03 04 05 06 07 08 09 10 11 12 13 14 15 16 17 18 19 20 21 22 23" at bounding box center [826, 375] width 22 height 19
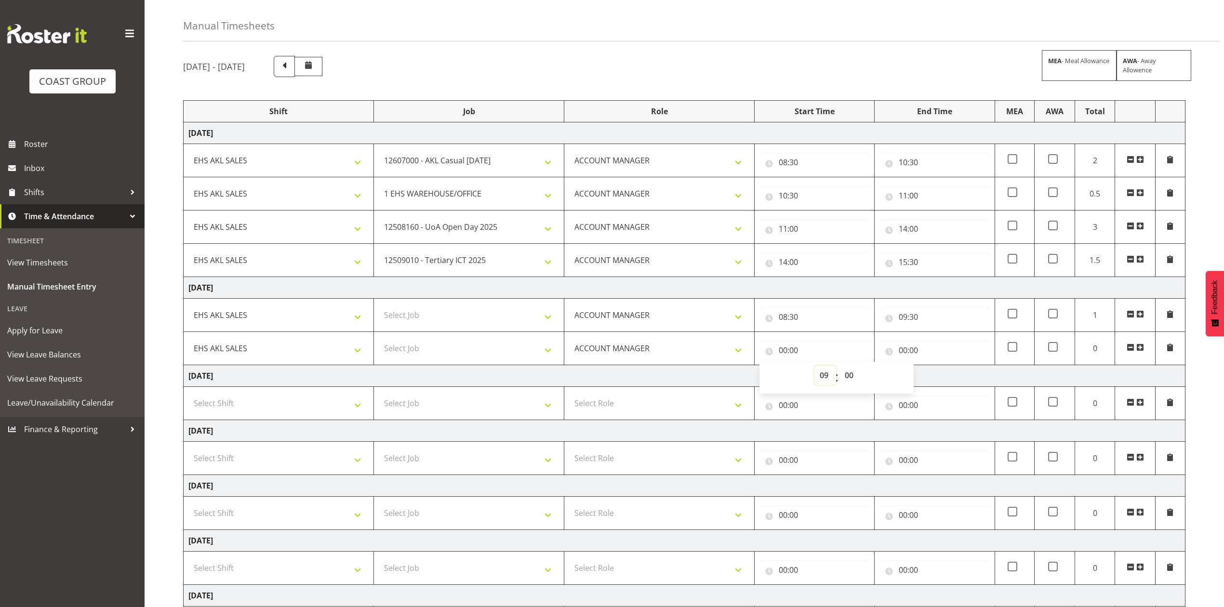
type input "09:00"
click at [849, 376] on select "00 01 02 03 04 05 06 07 08 09 10 11 12 13 14 15 16 17 18 19 20 21 22 23 24 25 2…" at bounding box center [851, 375] width 22 height 19
select select "30"
click at [840, 367] on select "00 01 02 03 04 05 06 07 08 09 10 11 12 13 14 15 16 17 18 19 20 21 22 23 24 25 2…" at bounding box center [851, 375] width 22 height 19
type input "09:30"
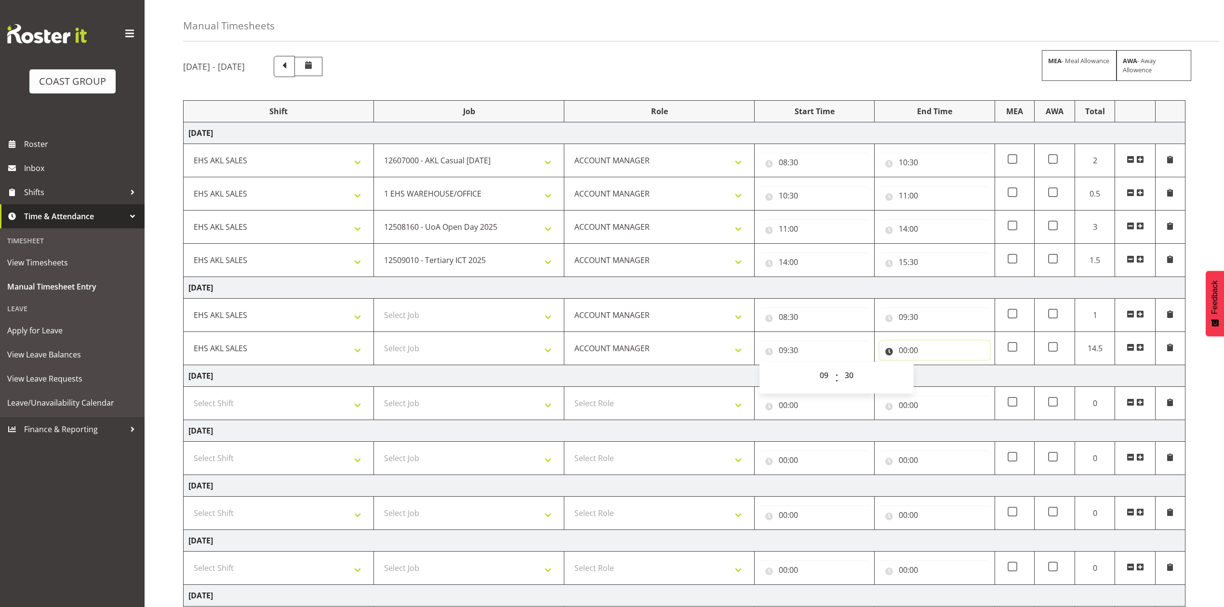
click at [903, 351] on input "00:00" at bounding box center [935, 350] width 110 height 19
click at [940, 375] on select "00 01 02 03 04 05 06 07 08 09 10 11 12 13 14 15 16 17 18 19 20 21 22 23" at bounding box center [946, 375] width 22 height 19
select select "11"
click at [935, 367] on select "00 01 02 03 04 05 06 07 08 09 10 11 12 13 14 15 16 17 18 19 20 21 22 23" at bounding box center [946, 375] width 22 height 19
type input "11:00"
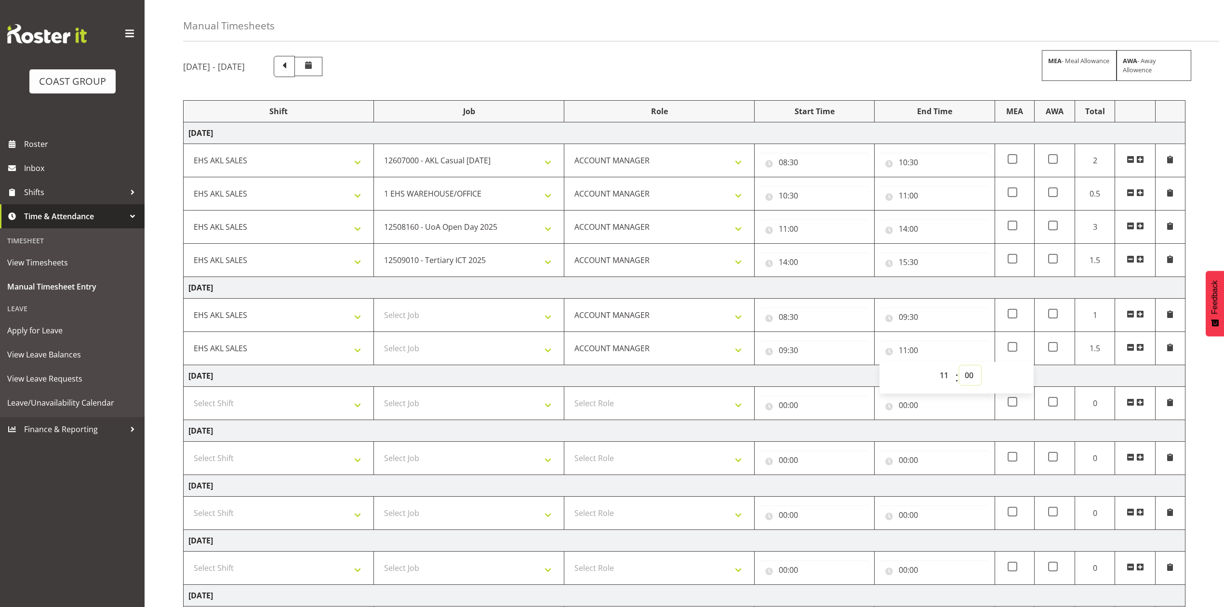
click at [972, 376] on select "00 01 02 03 04 05 06 07 08 09 10 11 12 13 14 15 16 17 18 19 20 21 22 23 24 25 2…" at bounding box center [971, 375] width 22 height 19
select select "30"
click at [960, 367] on select "00 01 02 03 04 05 06 07 08 09 10 11 12 13 14 15 16 17 18 19 20 21 22 23 24 25 2…" at bounding box center [971, 375] width 22 height 19
type input "11:30"
click at [471, 315] on select "Select Job 1 Carlton Events 1 Carlton Hamilton 1 Carlton Wellington 1 EHS WAREH…" at bounding box center [469, 315] width 180 height 19
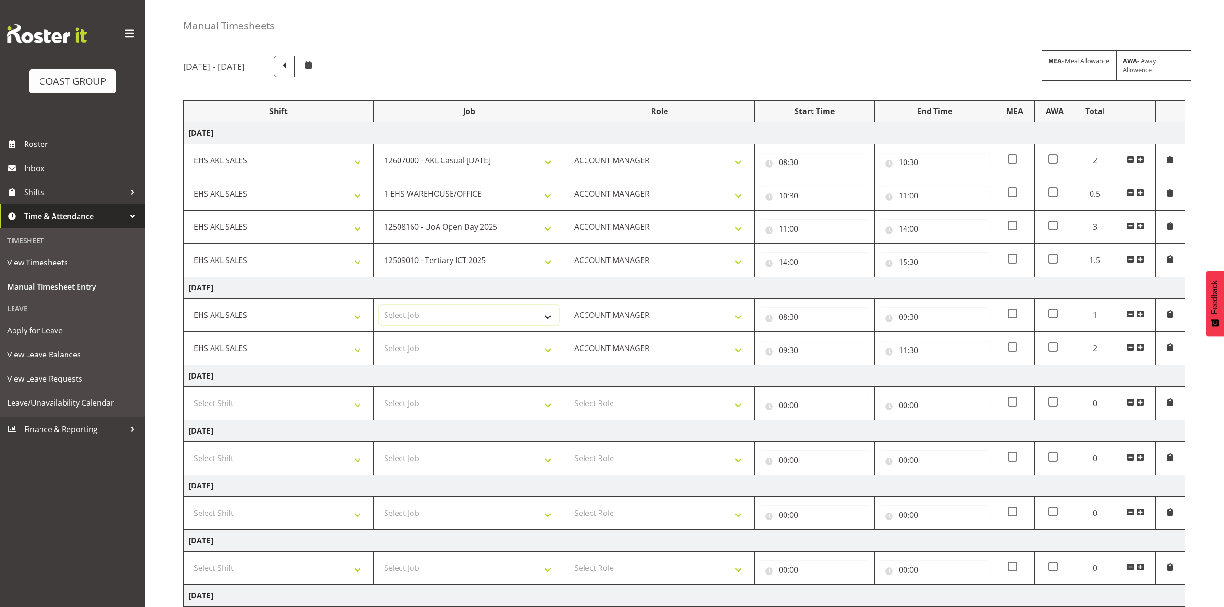
select select "8653"
click at [379, 307] on select "Select Job 1 Carlton Events 1 Carlton Hamilton 1 Carlton Wellington 1 EHS WAREH…" at bounding box center [469, 315] width 180 height 19
click at [443, 349] on select "Select Job 1 Carlton Events 1 Carlton Hamilton 1 Carlton Wellington 1 EHS WAREH…" at bounding box center [469, 348] width 180 height 19
select select "69"
click at [379, 340] on select "Select Job 1 Carlton Events 1 Carlton Hamilton 1 Carlton Wellington 1 EHS WAREH…" at bounding box center [469, 348] width 180 height 19
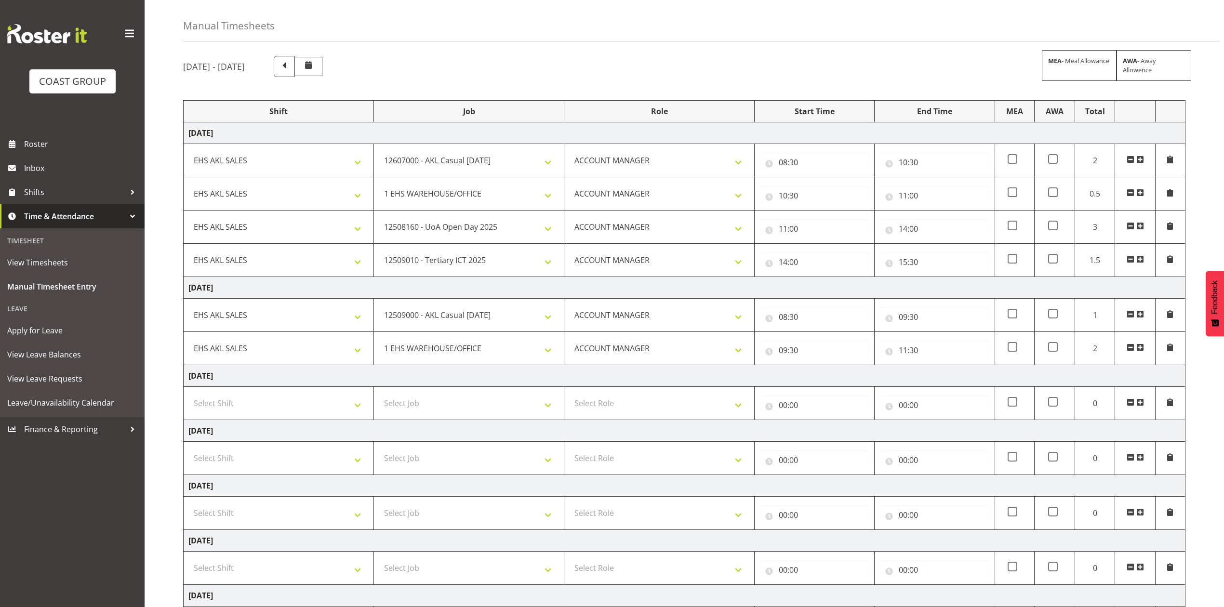
drag, startPoint x: 1138, startPoint y: 350, endPoint x: 860, endPoint y: 349, distance: 278.1
click at [1138, 349] on span at bounding box center [1140, 348] width 8 height 8
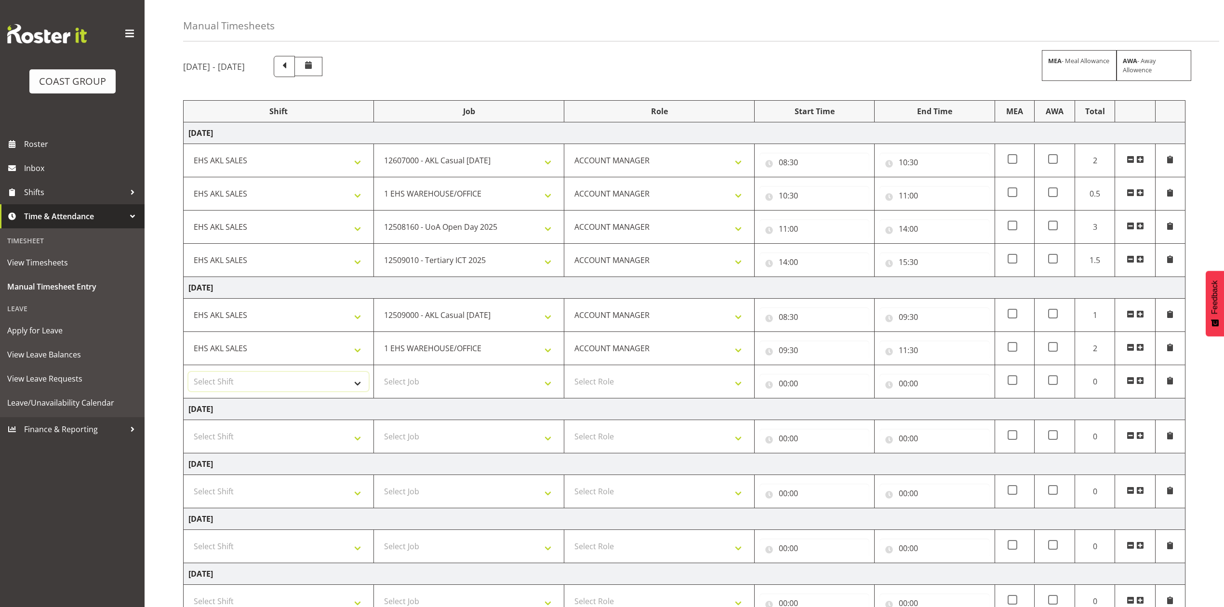
click at [319, 374] on select "Select Shift EHS AKL SALES" at bounding box center [278, 381] width 180 height 19
select select "1327"
click at [188, 374] on select "Select Shift EHS AKL SALES" at bounding box center [278, 381] width 180 height 19
click at [441, 384] on select "Select Job 1 Carlton Events 1 Carlton Hamilton 1 Carlton Wellington 1 EHS WAREH…" at bounding box center [469, 381] width 180 height 19
select select "8955"
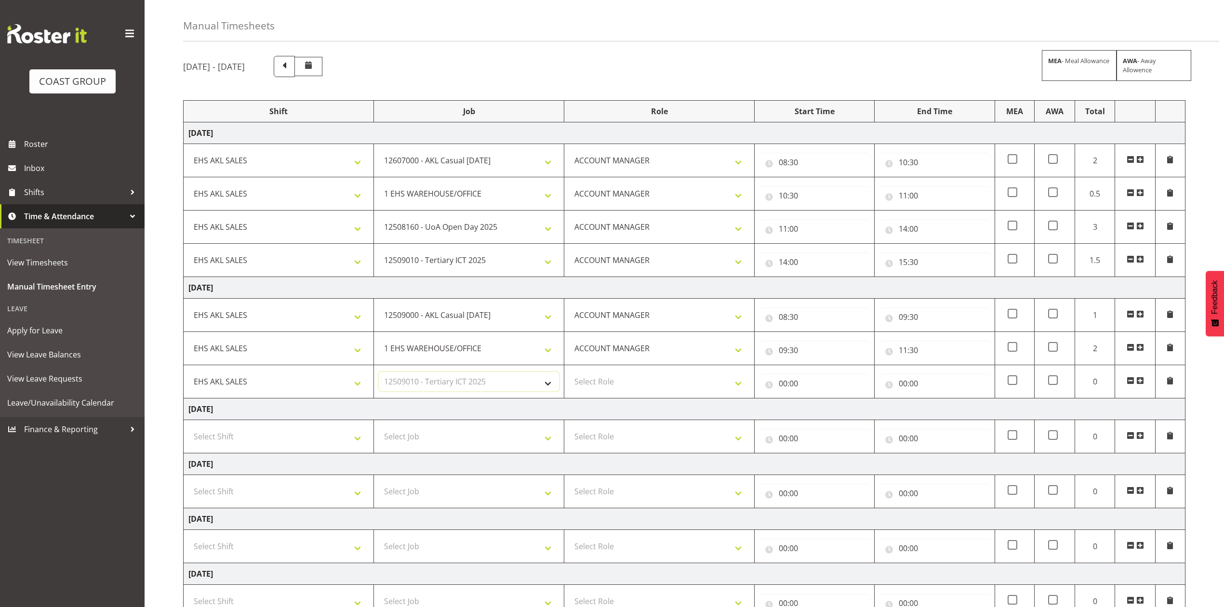
click at [379, 374] on select "Select Job 1 Carlton Events 1 Carlton Hamilton 1 Carlton Wellington 1 EHS WAREH…" at bounding box center [469, 381] width 180 height 19
click at [587, 380] on select "Select Role ACCOUNT MANAGER Account Manager" at bounding box center [659, 381] width 180 height 19
select select "197"
click at [569, 374] on select "Select Role ACCOUNT MANAGER Account Manager" at bounding box center [659, 381] width 180 height 19
click at [783, 391] on input "00:00" at bounding box center [815, 383] width 110 height 19
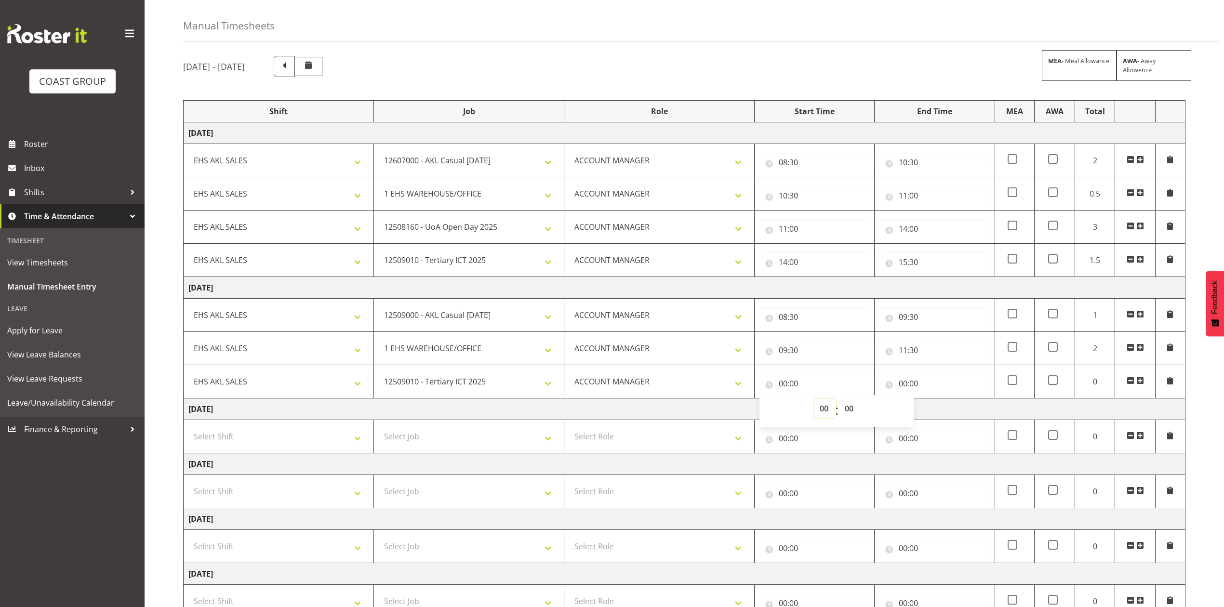
click at [824, 414] on select "00 01 02 03 04 05 06 07 08 09 10 11 12 13 14 15 16 17 18 19 20 21 22 23" at bounding box center [826, 408] width 22 height 19
select select "11"
click at [815, 401] on select "00 01 02 03 04 05 06 07 08 09 10 11 12 13 14 15 16 17 18 19 20 21 22 23" at bounding box center [826, 408] width 22 height 19
type input "11:00"
click at [853, 412] on select "00 01 02 03 04 05 06 07 08 09 10 11 12 13 14 15 16 17 18 19 20 21 22 23 24 25 2…" at bounding box center [851, 408] width 22 height 19
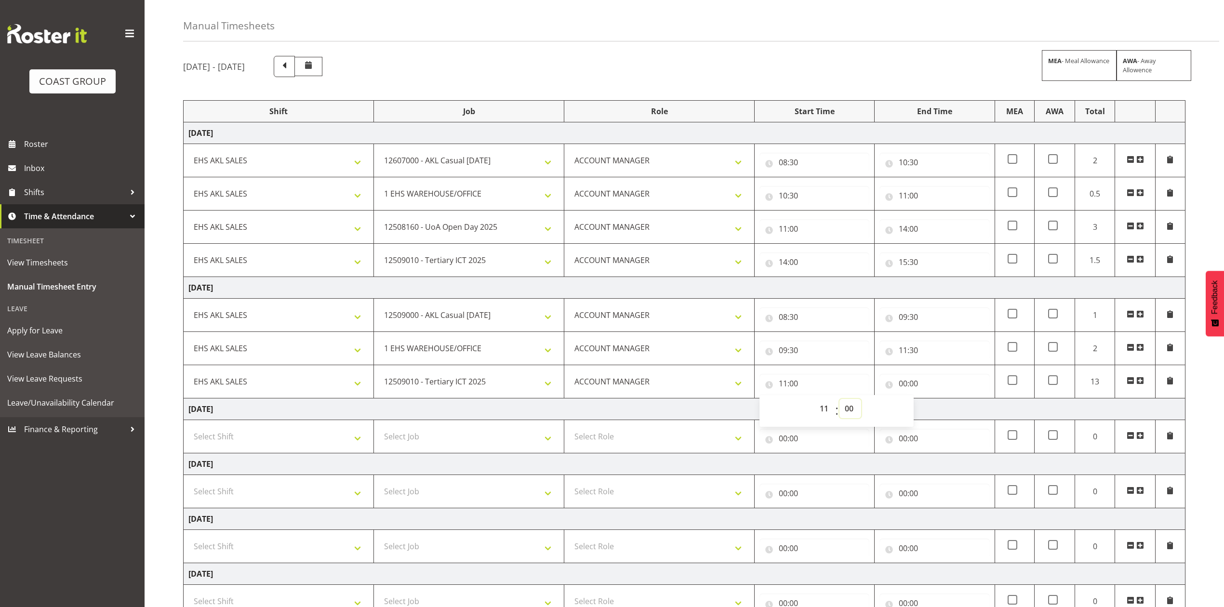
select select "30"
click at [840, 401] on select "00 01 02 03 04 05 06 07 08 09 10 11 12 13 14 15 16 17 18 19 20 21 22 23 24 25 2…" at bounding box center [851, 408] width 22 height 19
type input "11:30"
click at [906, 384] on input "00:00" at bounding box center [935, 383] width 110 height 19
click at [945, 412] on select "00 01 02 03 04 05 06 07 08 09 10 11 12 13 14 15 16 17 18 19 20 21 22 23" at bounding box center [946, 408] width 22 height 19
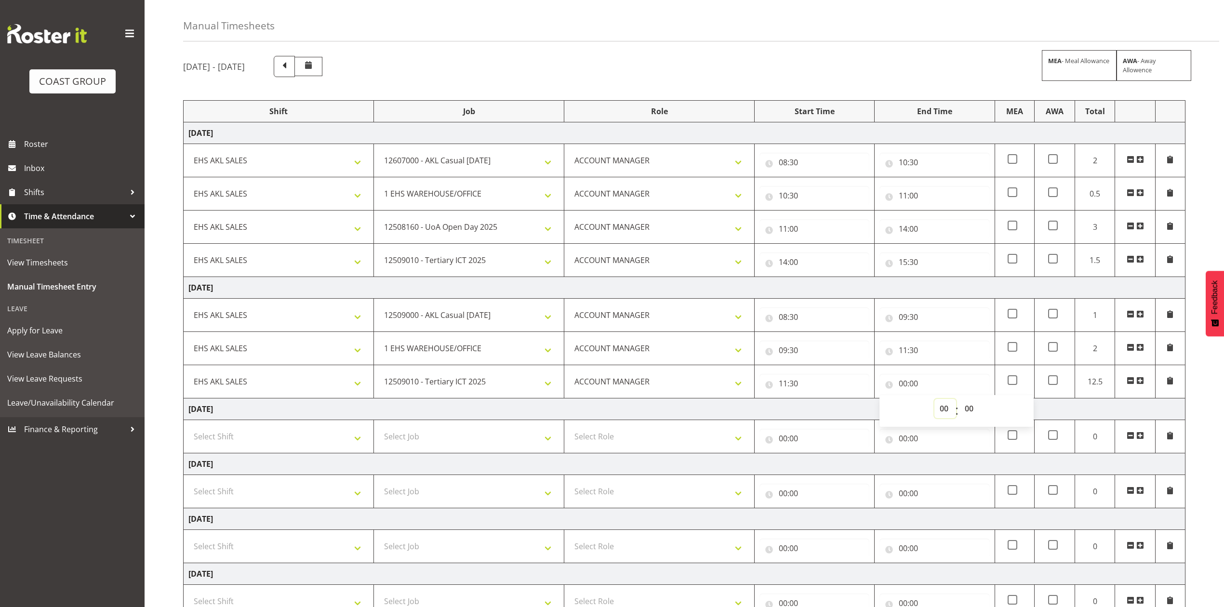
select select "13"
click at [935, 401] on select "00 01 02 03 04 05 06 07 08 09 10 11 12 13 14 15 16 17 18 19 20 21 22 23" at bounding box center [946, 408] width 22 height 19
type input "13:00"
click at [951, 405] on select "00 01 02 03 04 05 06 07 08 09 10 11 12 13 14 15 16 17 18 19 20 21 22 23" at bounding box center [946, 408] width 22 height 19
select select "14"
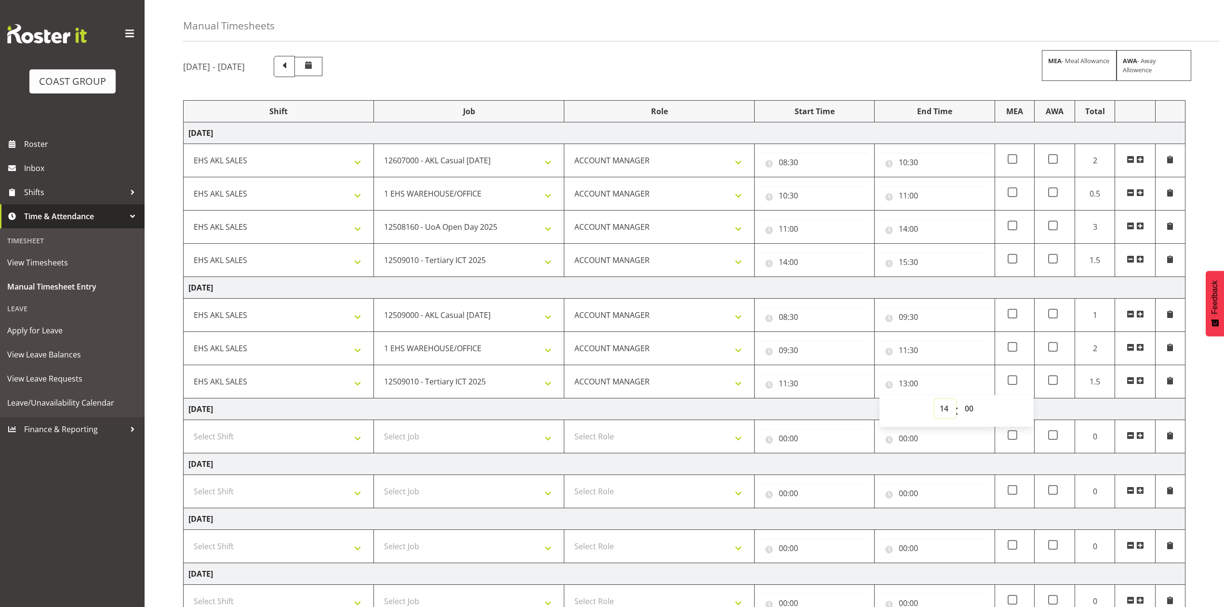
click at [935, 401] on select "00 01 02 03 04 05 06 07 08 09 10 11 12 13 14 15 16 17 18 19 20 21 22 23" at bounding box center [946, 408] width 22 height 19
type input "14:00"
click at [1138, 380] on span at bounding box center [1140, 381] width 8 height 8
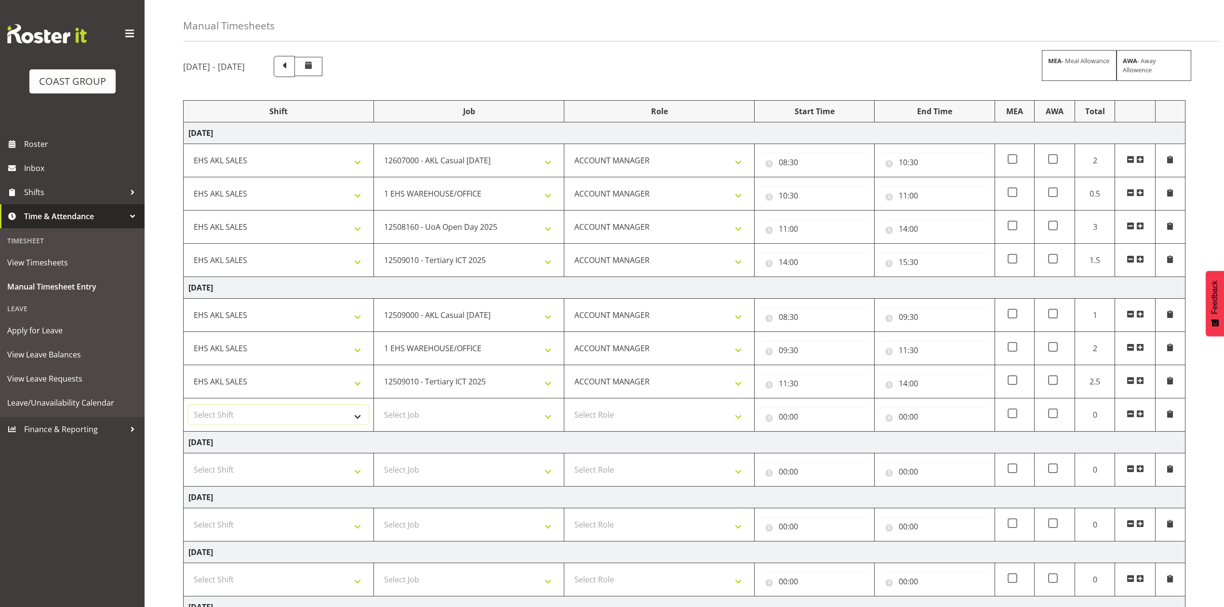
click at [308, 417] on select "Select Shift EHS AKL SALES" at bounding box center [278, 414] width 180 height 19
select select "1327"
click at [188, 407] on select "Select Shift EHS AKL SALES" at bounding box center [278, 414] width 180 height 19
click at [436, 413] on select "Select Job 1 Carlton Events 1 Carlton Hamilton 1 Carlton Wellington 1 EHS WAREH…" at bounding box center [469, 414] width 180 height 19
select select "10395"
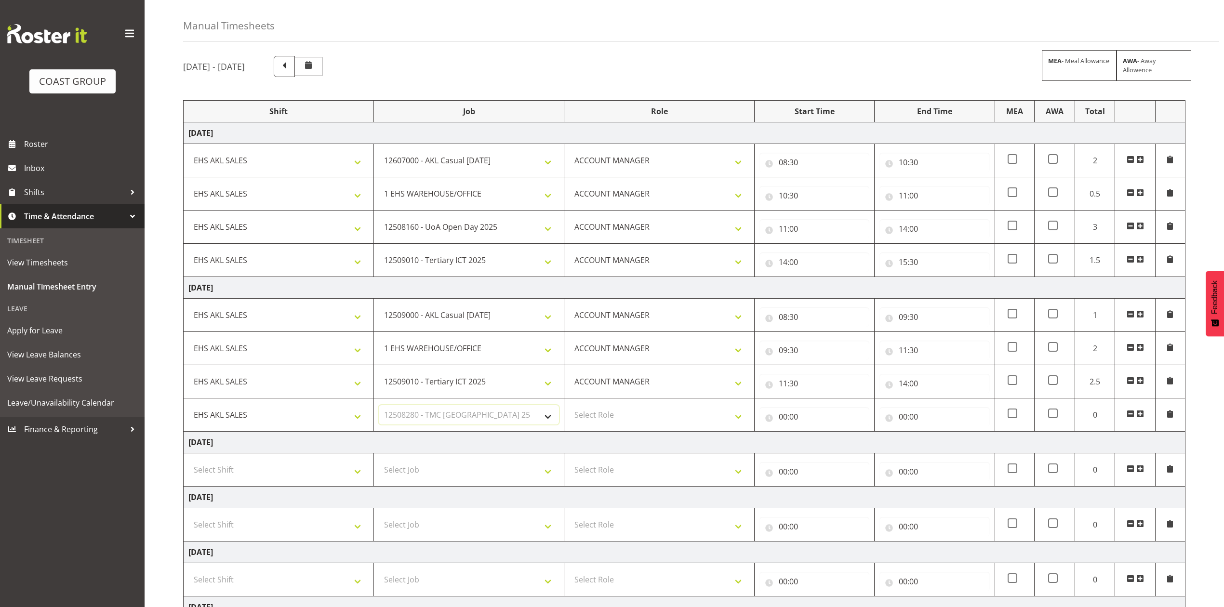
click at [379, 407] on select "Select Job 1 Carlton Events 1 Carlton Hamilton 1 Carlton Wellington 1 EHS WAREH…" at bounding box center [469, 414] width 180 height 19
drag, startPoint x: 625, startPoint y: 415, endPoint x: 629, endPoint y: 425, distance: 10.6
click at [625, 415] on select "Select Role ACCOUNT MANAGER Account Manager" at bounding box center [659, 414] width 180 height 19
select select "197"
click at [569, 407] on select "Select Role ACCOUNT MANAGER Account Manager" at bounding box center [659, 414] width 180 height 19
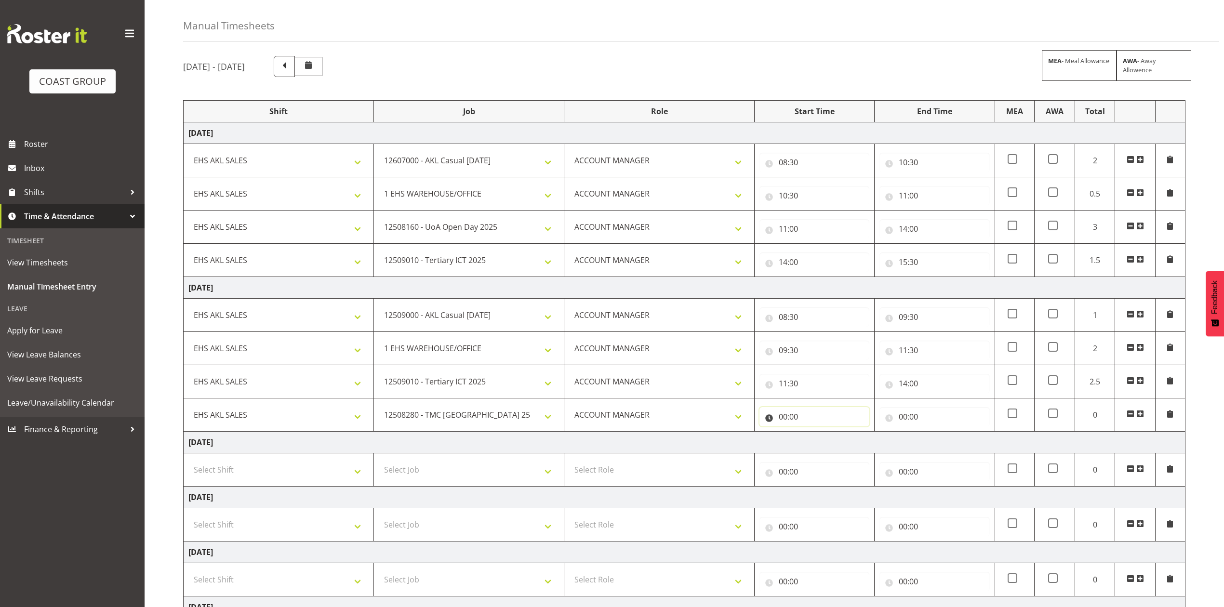
click at [782, 421] on input "00:00" at bounding box center [815, 416] width 110 height 19
click at [826, 447] on select "00 01 02 03 04 05 06 07 08 09 10 11 12 13 14 15 16 17 18 19 20 21 22 23" at bounding box center [826, 441] width 22 height 19
select select "14"
click at [815, 434] on select "00 01 02 03 04 05 06 07 08 09 10 11 12 13 14 15 16 17 18 19 20 21 22 23" at bounding box center [826, 441] width 22 height 19
type input "14:00"
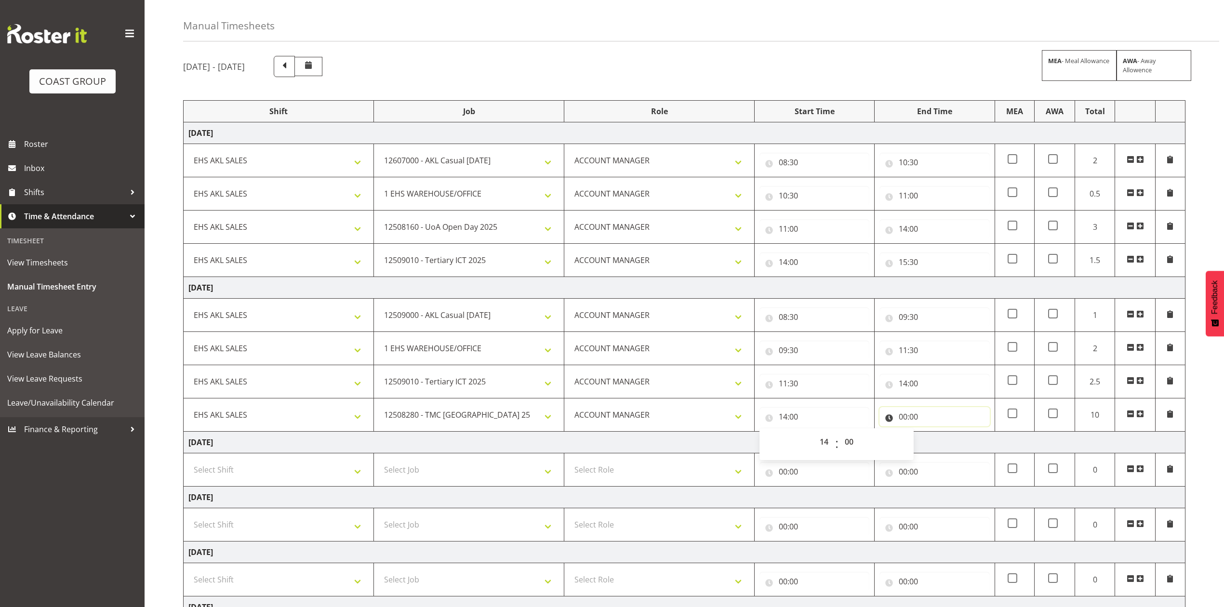
click at [909, 414] on input "00:00" at bounding box center [935, 416] width 110 height 19
click at [943, 442] on select "00 01 02 03 04 05 06 07 08 09 10 11 12 13 14 15 16 17 18 19 20 21 22 23" at bounding box center [946, 441] width 22 height 19
select select "15"
click at [935, 434] on select "00 01 02 03 04 05 06 07 08 09 10 11 12 13 14 15 16 17 18 19 20 21 22 23" at bounding box center [946, 441] width 22 height 19
type input "15:00"
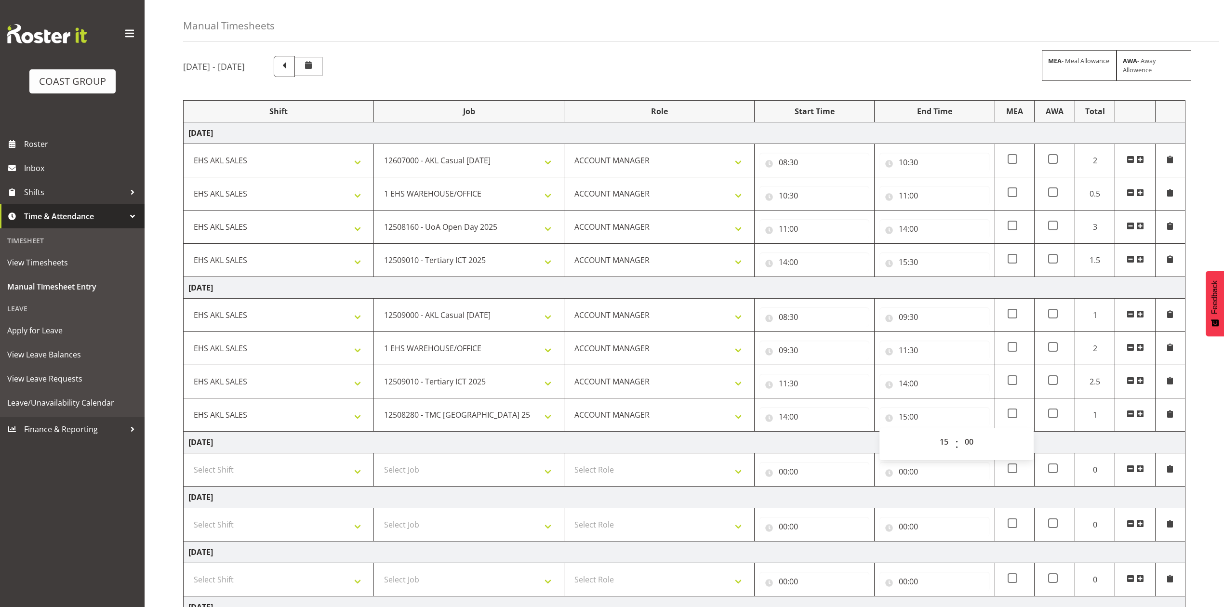
drag, startPoint x: 1142, startPoint y: 413, endPoint x: 805, endPoint y: 420, distance: 337.5
click at [1142, 413] on span at bounding box center [1140, 414] width 8 height 8
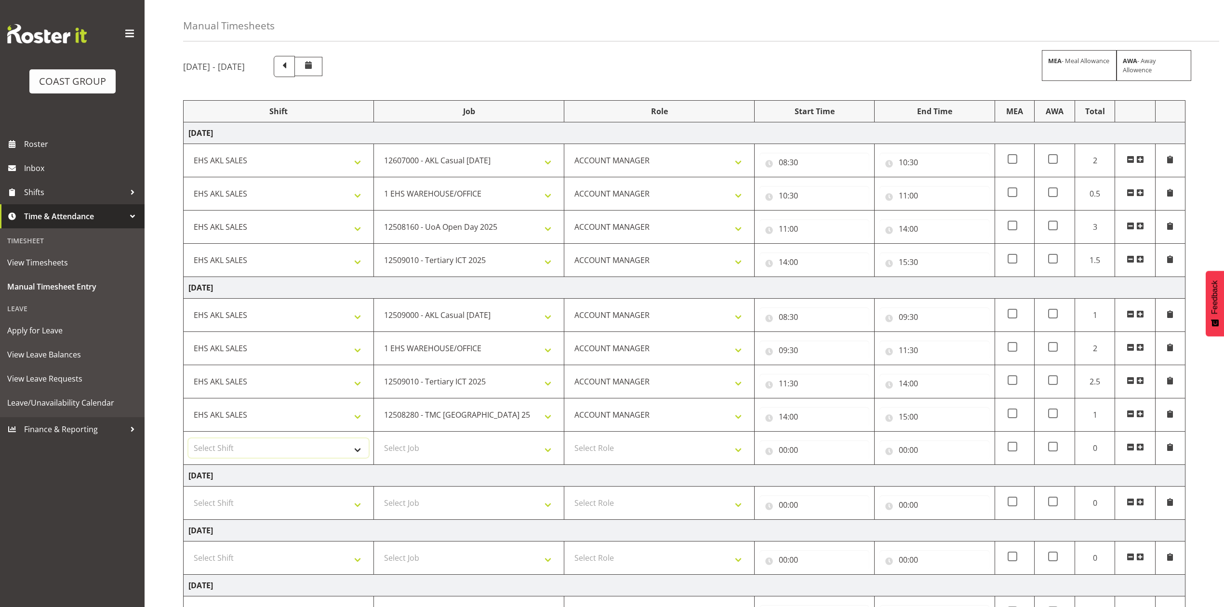
click at [288, 458] on select "Select Shift EHS AKL SALES" at bounding box center [278, 448] width 180 height 19
select select "1327"
click at [188, 441] on select "Select Shift EHS AKL SALES" at bounding box center [278, 448] width 180 height 19
drag, startPoint x: 601, startPoint y: 438, endPoint x: 606, endPoint y: 446, distance: 8.8
click at [602, 440] on td "Select Role ACCOUNT MANAGER Account Manager" at bounding box center [659, 448] width 190 height 33
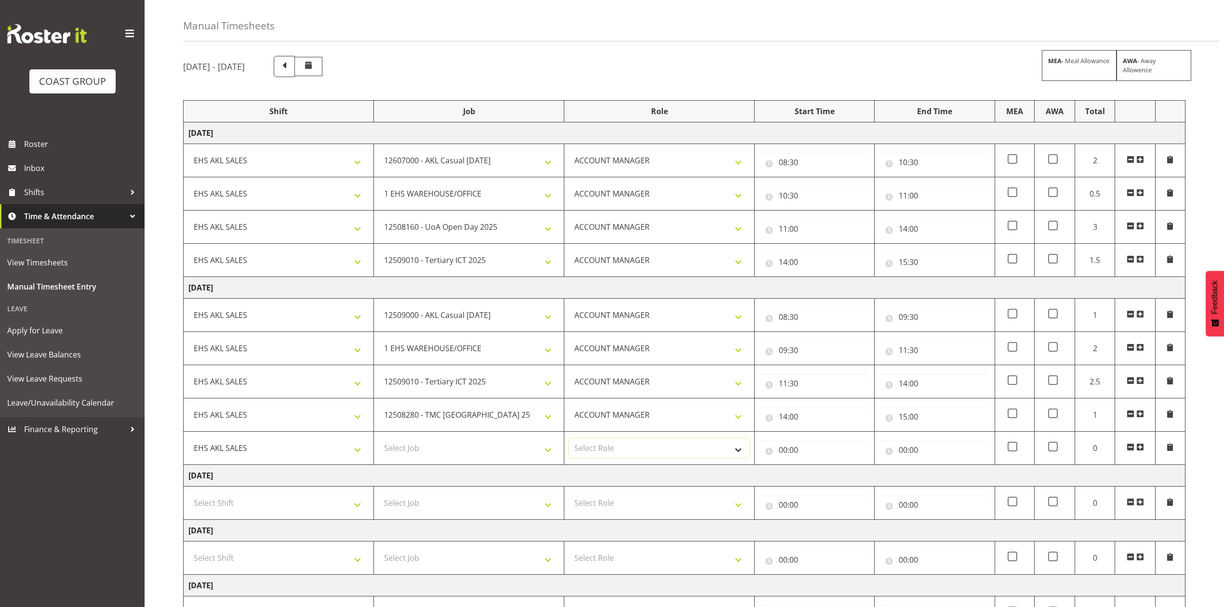
click at [607, 446] on select "Select Role ACCOUNT MANAGER Account Manager" at bounding box center [659, 448] width 180 height 19
select select "197"
click at [569, 441] on select "Select Role ACCOUNT MANAGER Account Manager" at bounding box center [659, 448] width 180 height 19
click at [490, 442] on select "Select Job 1 Carlton Events 1 Carlton Hamilton 1 Carlton Wellington 1 EHS WAREH…" at bounding box center [469, 448] width 180 height 19
select select "9993"
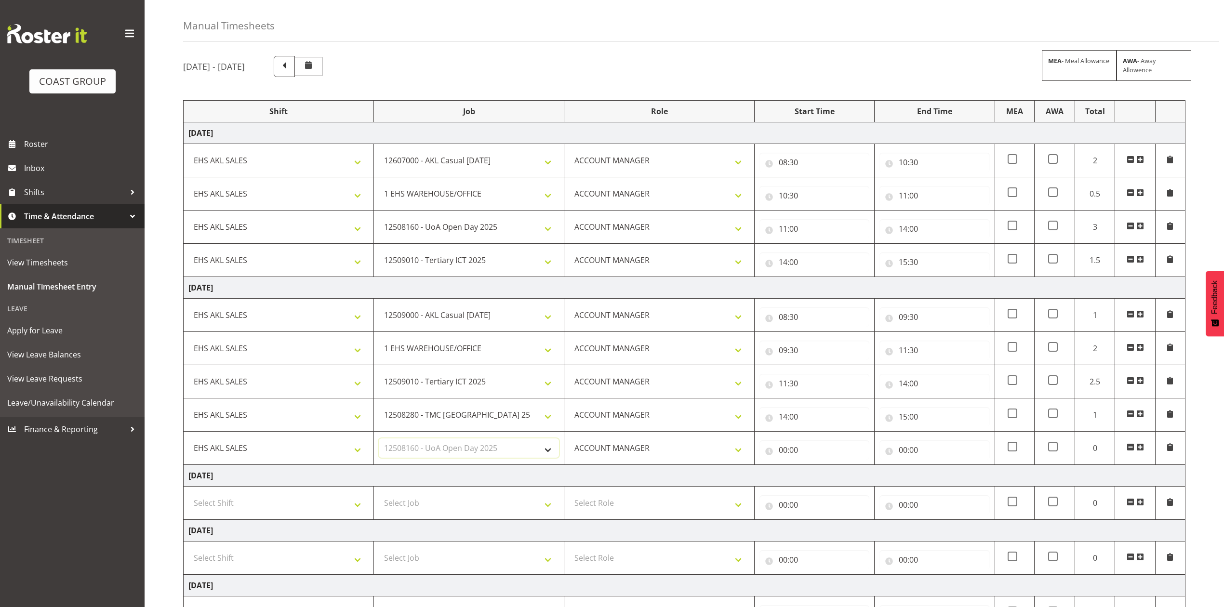
click at [379, 441] on select "Select Job 1 Carlton Events 1 Carlton Hamilton 1 Carlton Wellington 1 EHS WAREH…" at bounding box center [469, 448] width 180 height 19
click at [785, 453] on input "00:00" at bounding box center [815, 450] width 110 height 19
click at [827, 471] on select "00 01 02 03 04 05 06 07 08 09 10 11 12 13 14 15 16 17 18 19 20 21 22 23" at bounding box center [826, 475] width 22 height 19
select select "15"
click at [815, 468] on select "00 01 02 03 04 05 06 07 08 09 10 11 12 13 14 15 16 17 18 19 20 21 22 23" at bounding box center [826, 475] width 22 height 19
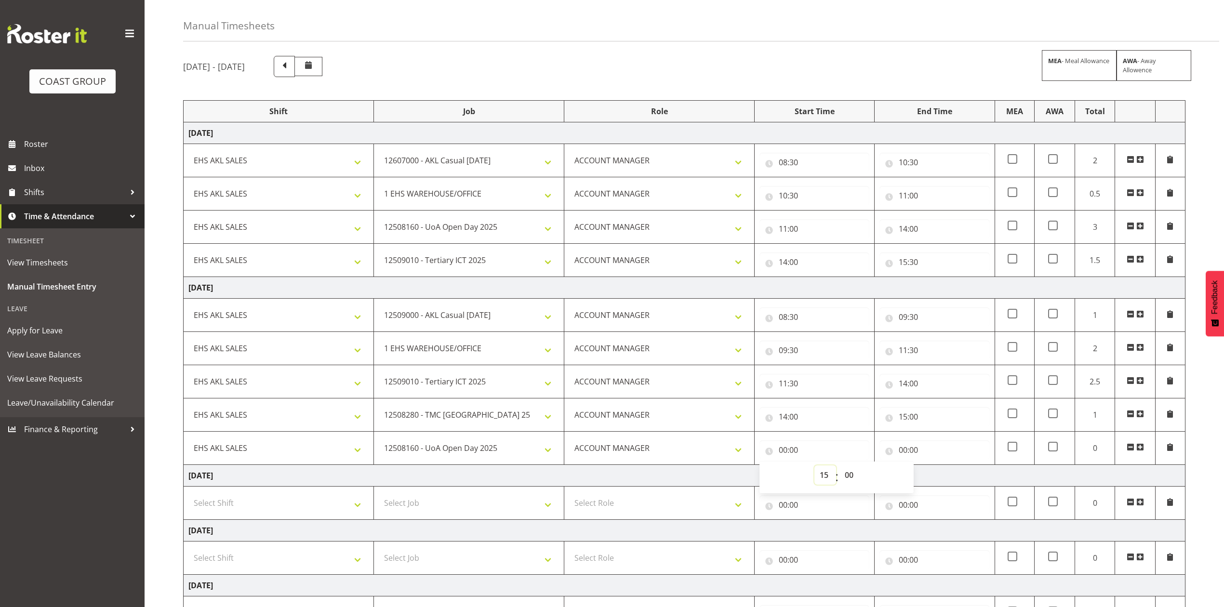
type input "15:00"
click at [905, 452] on input "00:00" at bounding box center [935, 450] width 110 height 19
click at [940, 470] on select "00 01 02 03 04 05 06 07 08 09 10 11 12 13 14 15 16 17 18 19 20 21 22 23" at bounding box center [946, 475] width 22 height 19
select select "15"
click at [935, 468] on select "00 01 02 03 04 05 06 07 08 09 10 11 12 13 14 15 16 17 18 19 20 21 22 23" at bounding box center [946, 475] width 22 height 19
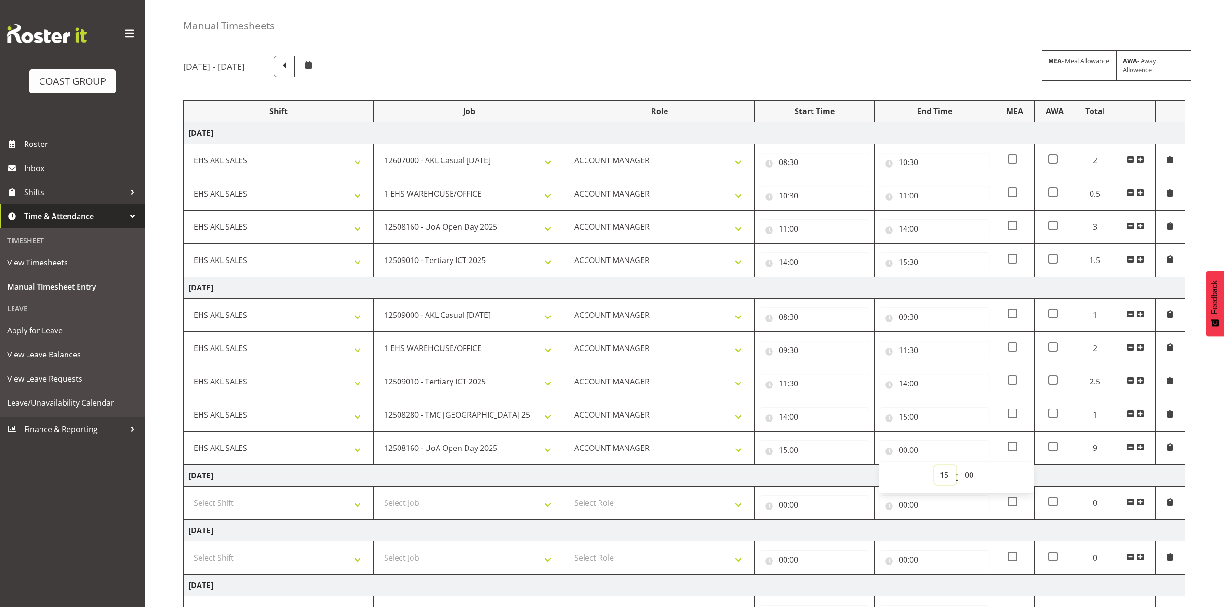
type input "15:00"
click at [969, 472] on select "00 01 02 03 04 05 06 07 08 09 10 11 12 13 14 15 16 17 18 19 20 21 22 23 24 25 2…" at bounding box center [971, 475] width 22 height 19
select select "30"
click at [960, 468] on select "00 01 02 03 04 05 06 07 08 09 10 11 12 13 14 15 16 17 18 19 20 21 22 23 24 25 2…" at bounding box center [971, 475] width 22 height 19
type input "15:30"
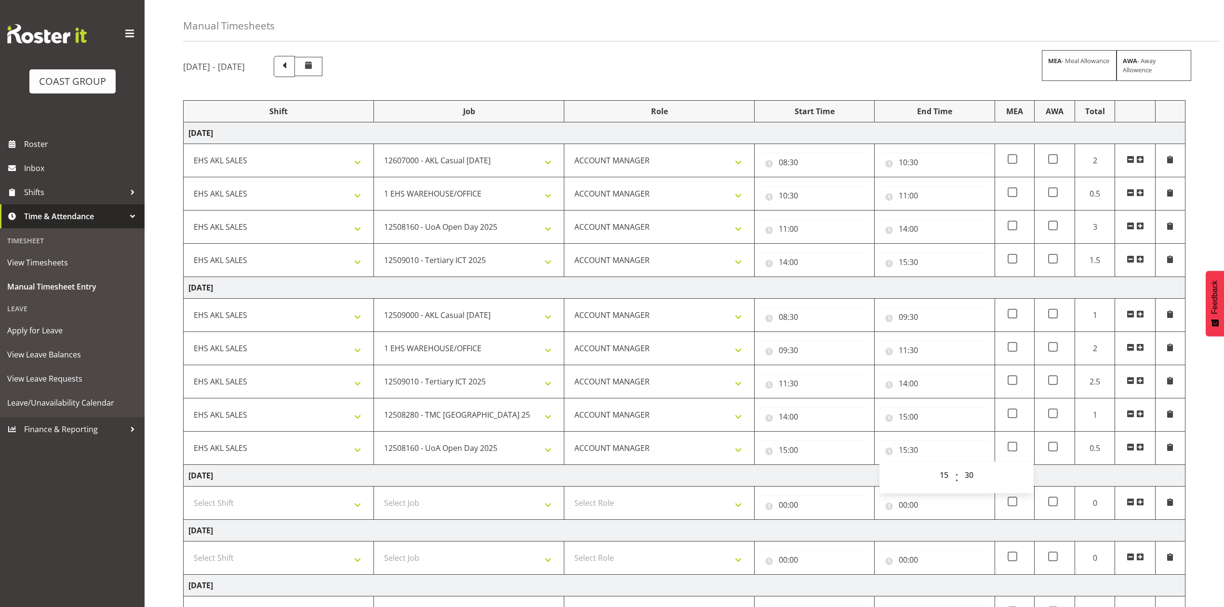
click at [1141, 448] on span at bounding box center [1140, 447] width 8 height 8
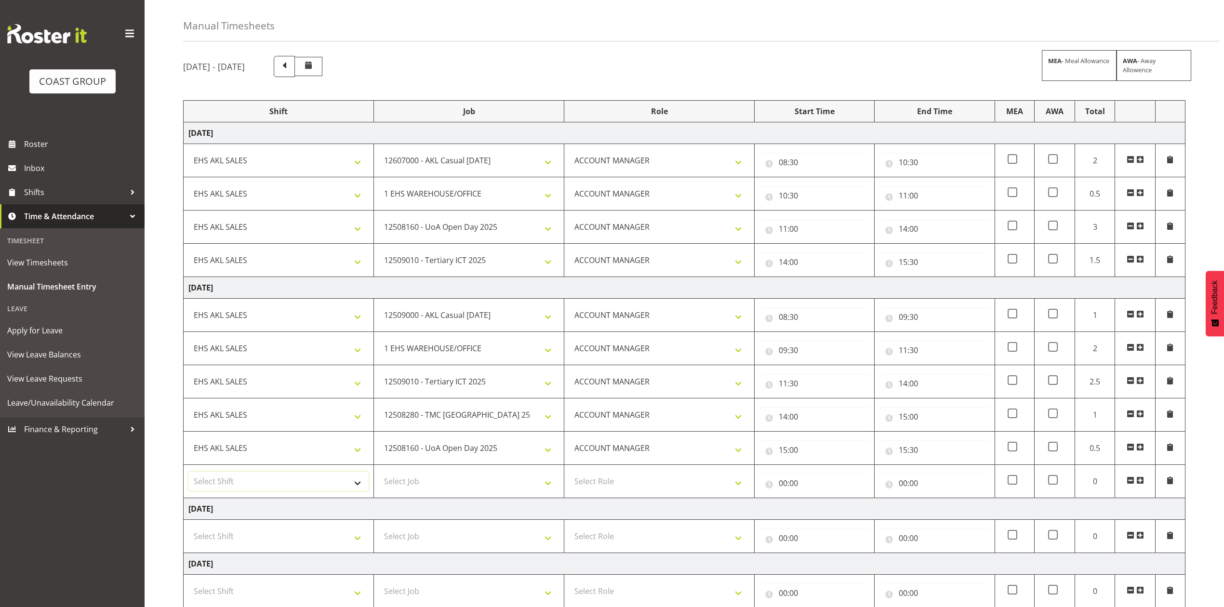
click at [208, 491] on select "Select Shift EHS AKL SALES" at bounding box center [278, 481] width 180 height 19
select select "1327"
click at [188, 474] on select "Select Shift EHS AKL SALES" at bounding box center [278, 481] width 180 height 19
click at [522, 481] on select "Select Job 1 Carlton Events 1 Carlton Hamilton 1 Carlton Wellington 1 EHS WAREH…" at bounding box center [469, 481] width 180 height 19
select select "9993"
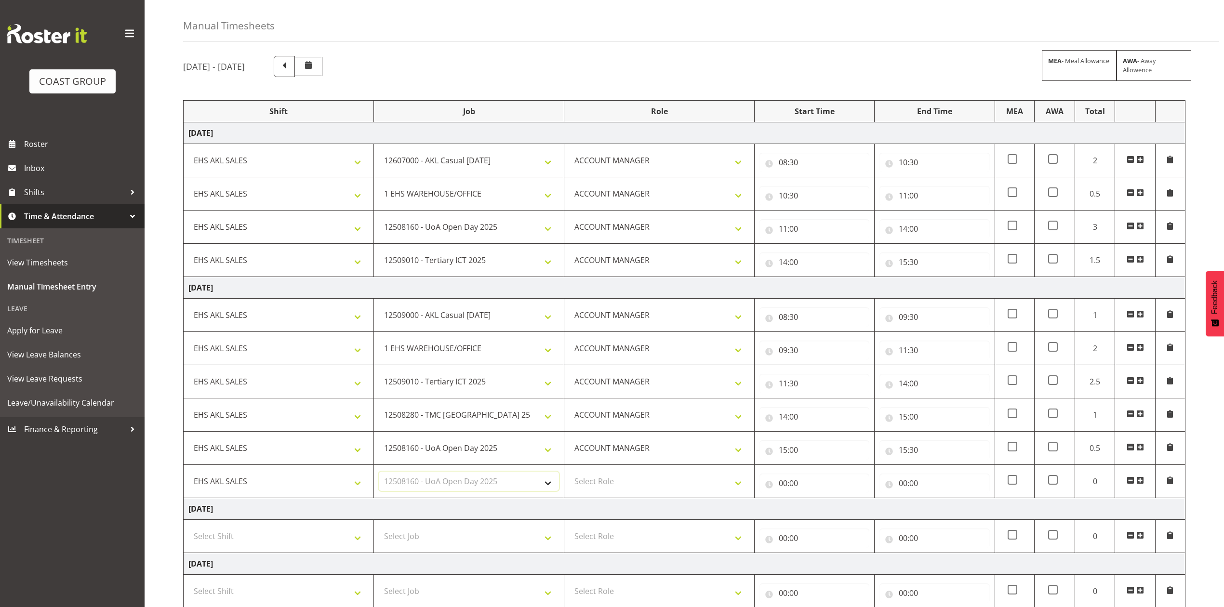
click at [379, 474] on select "Select Job 1 Carlton Events 1 Carlton Hamilton 1 Carlton Wellington 1 EHS WAREH…" at bounding box center [469, 481] width 180 height 19
click at [672, 486] on select "Select Role ACCOUNT MANAGER Account Manager" at bounding box center [659, 481] width 180 height 19
select select "197"
click at [569, 474] on select "Select Role ACCOUNT MANAGER Account Manager" at bounding box center [659, 481] width 180 height 19
click at [786, 482] on input "00:00" at bounding box center [815, 483] width 110 height 19
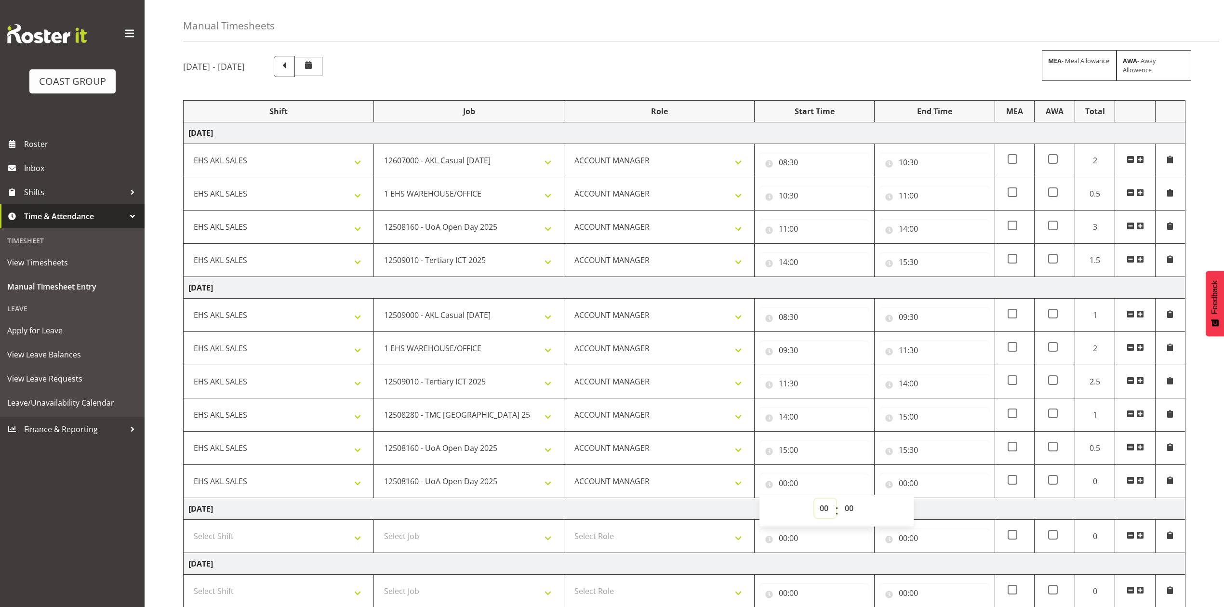
click at [824, 509] on select "00 01 02 03 04 05 06 07 08 09 10 11 12 13 14 15 16 17 18 19 20 21 22 23" at bounding box center [826, 508] width 22 height 19
select select "18"
click at [815, 501] on select "00 01 02 03 04 05 06 07 08 09 10 11 12 13 14 15 16 17 18 19 20 21 22 23" at bounding box center [826, 508] width 22 height 19
type input "18:00"
click at [848, 511] on select "00 01 02 03 04 05 06 07 08 09 10 11 12 13 14 15 16 17 18 19 20 21 22 23 24 25 2…" at bounding box center [851, 508] width 22 height 19
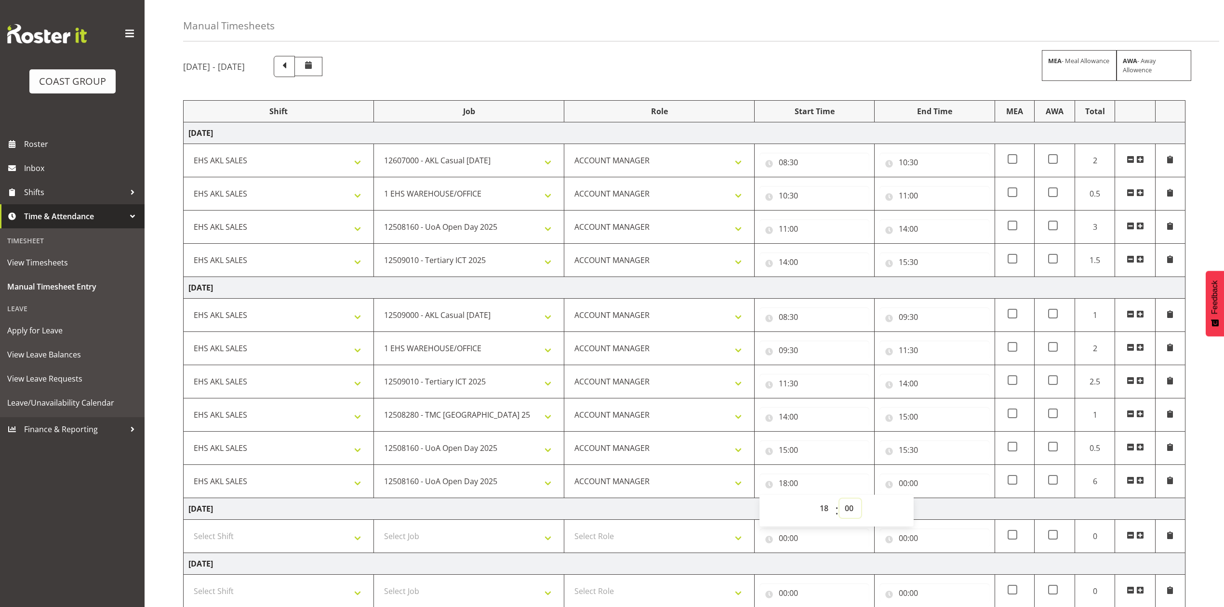
select select "30"
click at [840, 501] on select "00 01 02 03 04 05 06 07 08 09 10 11 12 13 14 15 16 17 18 19 20 21 22 23 24 25 2…" at bounding box center [851, 508] width 22 height 19
type input "18:30"
click at [910, 486] on input "00:00" at bounding box center [935, 483] width 110 height 19
click at [942, 509] on select "00 01 02 03 04 05 06 07 08 09 10 11 12 13 14 15 16 17 18 19 20 21 22 23" at bounding box center [946, 508] width 22 height 19
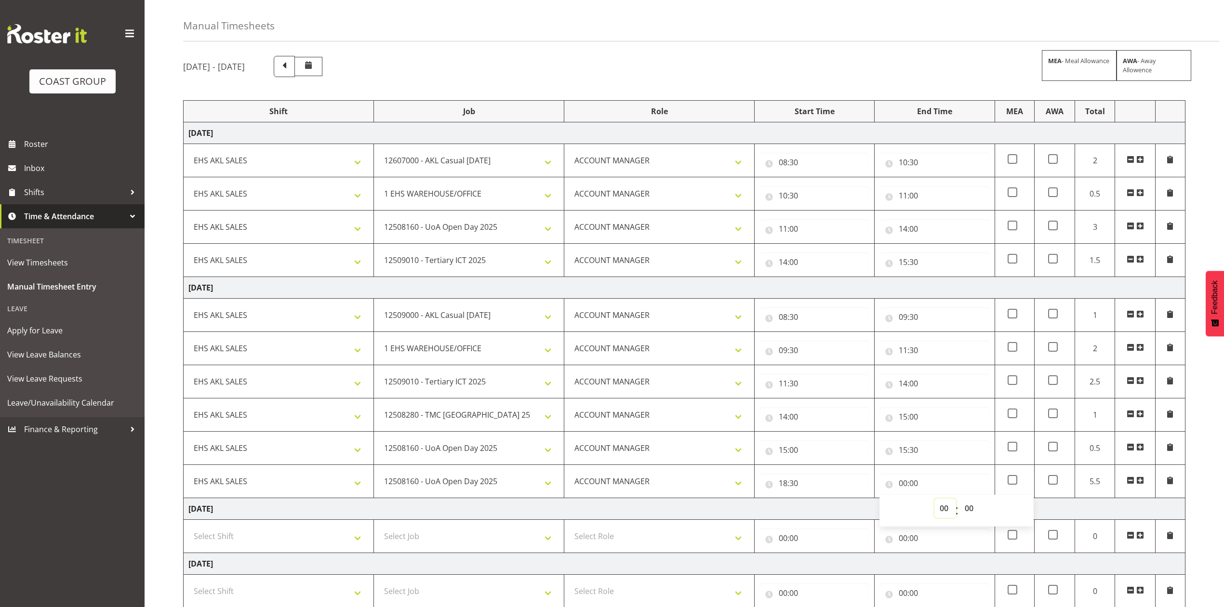
select select "20"
click at [935, 501] on select "00 01 02 03 04 05 06 07 08 09 10 11 12 13 14 15 16 17 18 19 20 21 22 23" at bounding box center [946, 508] width 22 height 19
type input "20:00"
click at [1139, 481] on span at bounding box center [1140, 481] width 8 height 8
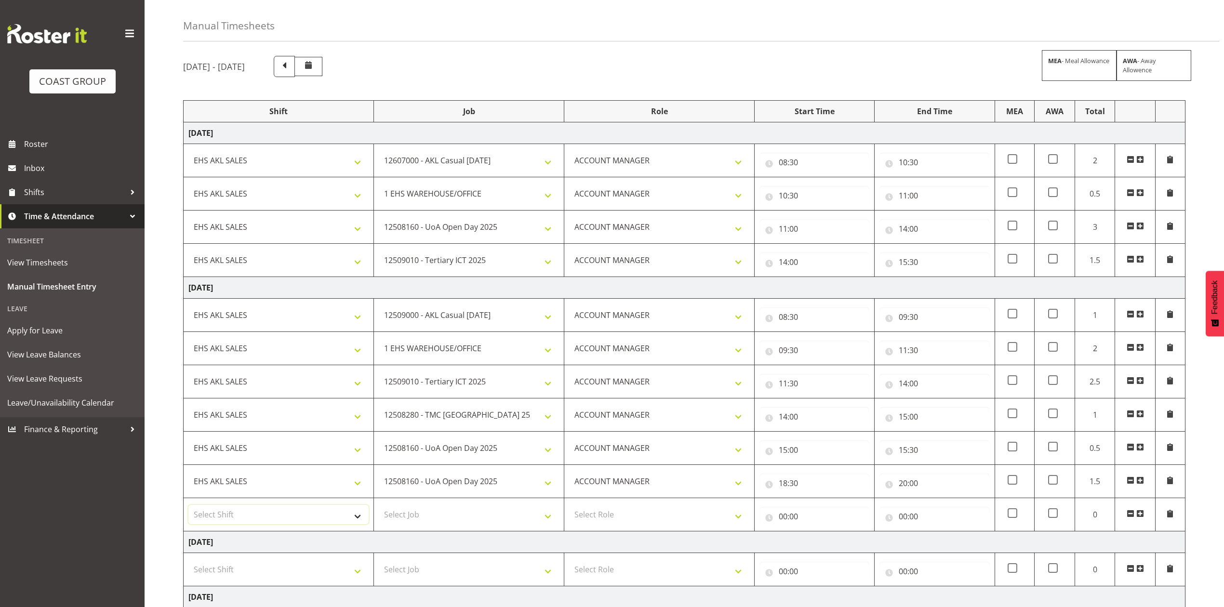
click at [336, 515] on select "Select Shift EHS AKL SALES" at bounding box center [278, 514] width 180 height 19
select select "1327"
click at [188, 508] on select "Select Shift EHS AKL SALES" at bounding box center [278, 514] width 180 height 19
click at [605, 516] on select "Select Role ACCOUNT MANAGER Account Manager" at bounding box center [659, 514] width 180 height 19
select select "197"
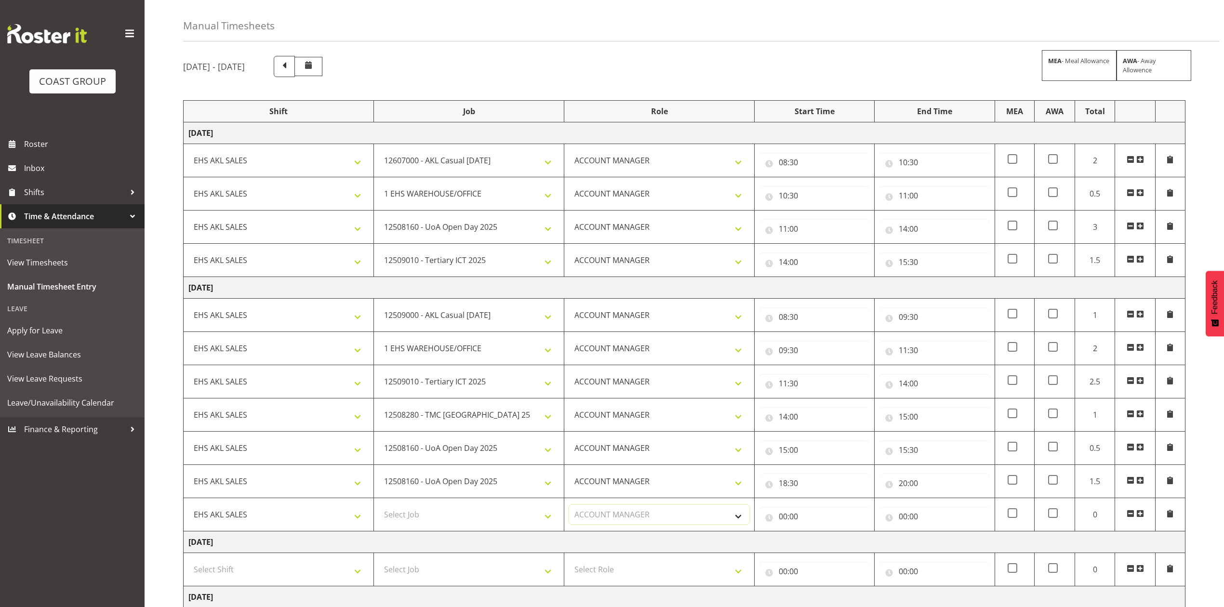
click at [569, 508] on select "Select Role ACCOUNT MANAGER Account Manager" at bounding box center [659, 514] width 180 height 19
click at [783, 518] on input "00:00" at bounding box center [815, 516] width 110 height 19
click at [828, 540] on select "00 01 02 03 04 05 06 07 08 09 10 11 12 13 14 15 16 17 18 19 20 21 22 23" at bounding box center [826, 541] width 22 height 19
select select "20"
click at [815, 534] on select "00 01 02 03 04 05 06 07 08 09 10 11 12 13 14 15 16 17 18 19 20 21 22 23" at bounding box center [826, 541] width 22 height 19
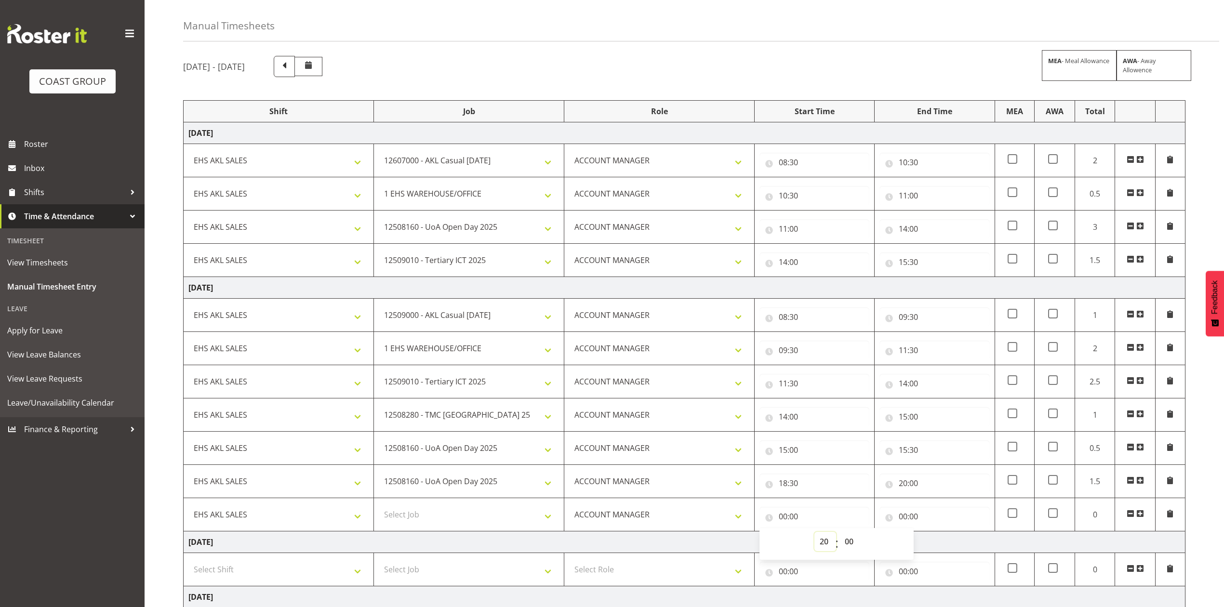
type input "20:00"
click at [899, 517] on input "00:00" at bounding box center [935, 516] width 110 height 19
click at [938, 542] on select "00 01 02 03 04 05 06 07 08 09 10 11 12 13 14 15 16 17 18 19 20 21 22 23" at bounding box center [946, 541] width 22 height 19
select select "21"
click at [935, 534] on select "00 01 02 03 04 05 06 07 08 09 10 11 12 13 14 15 16 17 18 19 20 21 22 23" at bounding box center [946, 541] width 22 height 19
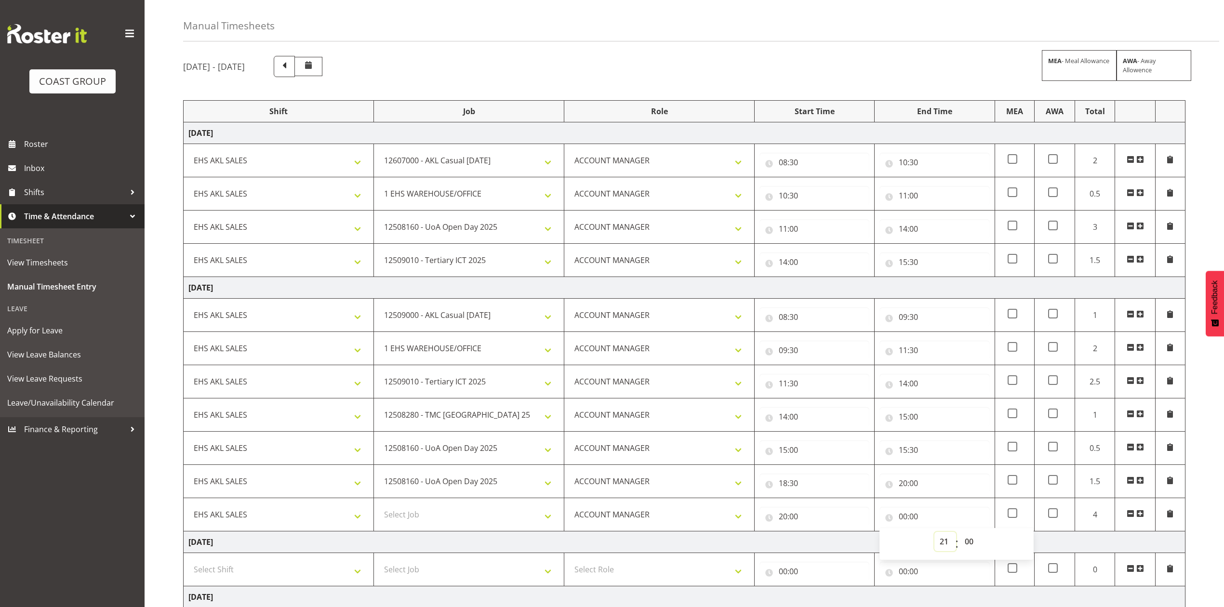
type input "21:00"
click at [1139, 515] on span at bounding box center [1140, 514] width 8 height 8
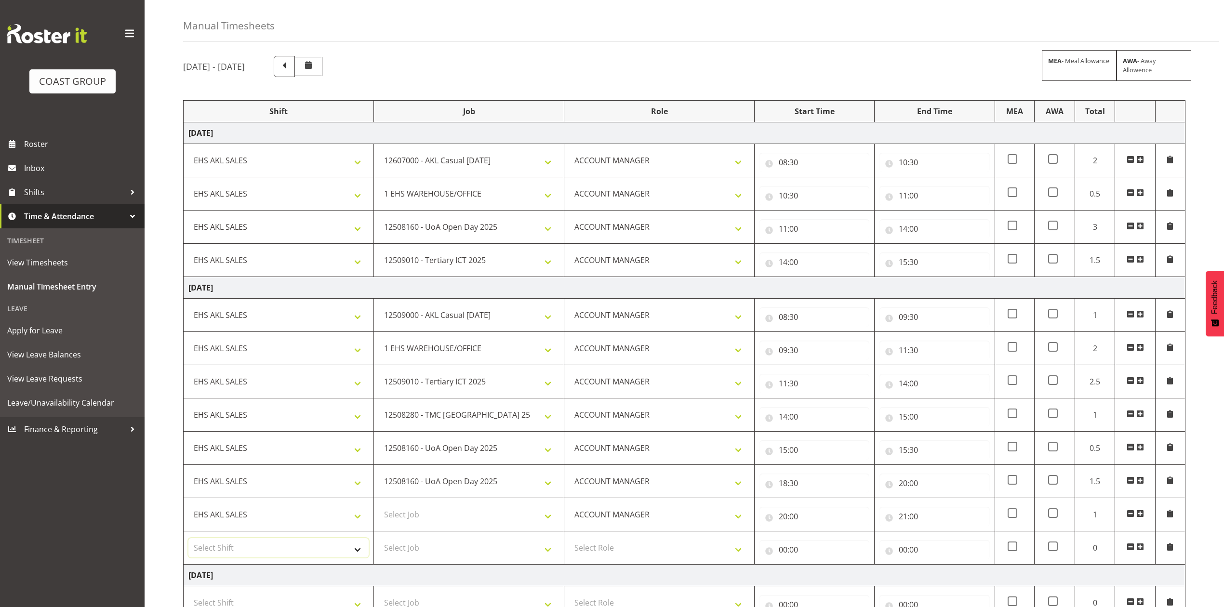
click at [311, 548] on select "Select Shift EHS AKL SALES" at bounding box center [278, 547] width 180 height 19
select select "1327"
click at [188, 541] on select "Select Shift EHS AKL SALES" at bounding box center [278, 547] width 180 height 19
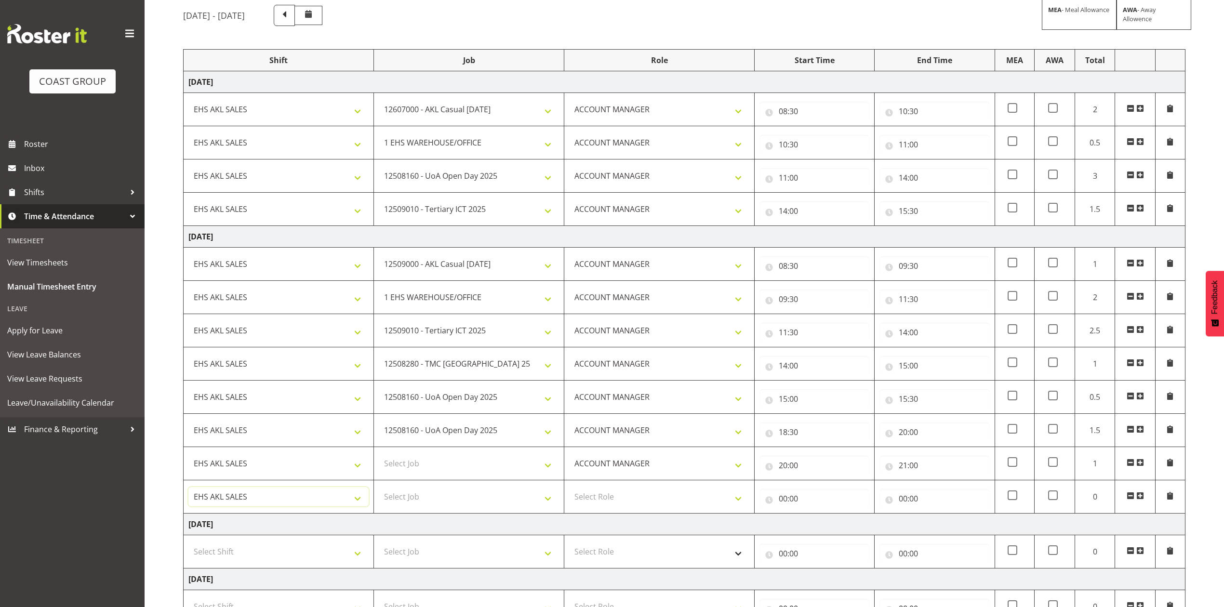
scroll to position [159, 0]
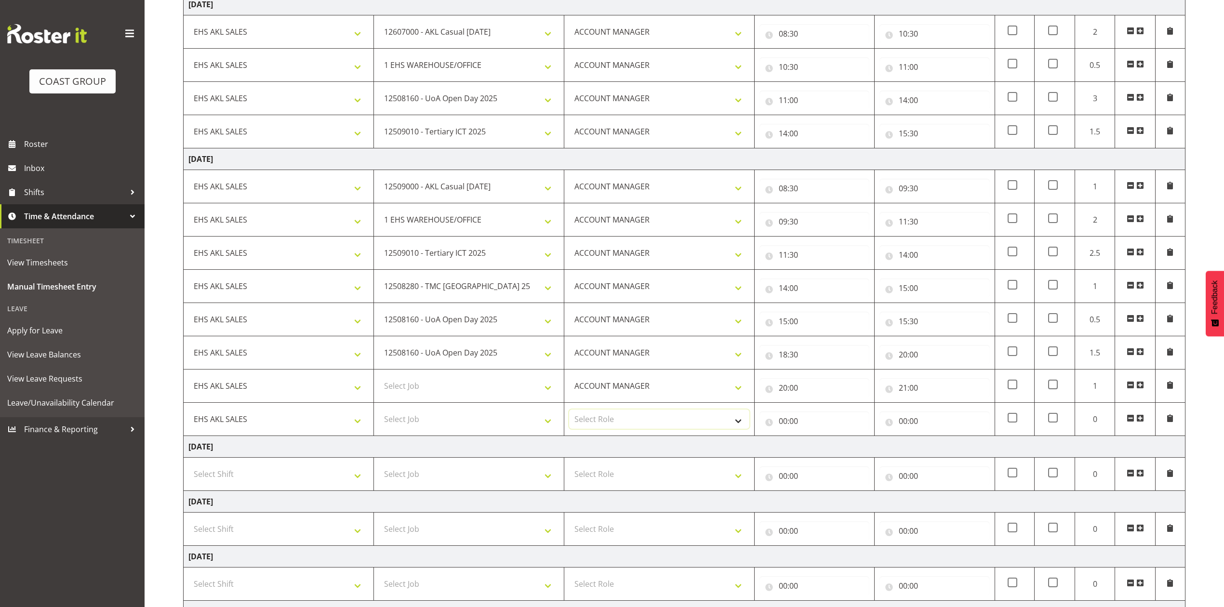
click at [602, 427] on select "Select Role ACCOUNT MANAGER Account Manager" at bounding box center [659, 419] width 180 height 19
select select "197"
click at [569, 413] on select "Select Role ACCOUNT MANAGER Account Manager" at bounding box center [659, 419] width 180 height 19
click at [786, 421] on input "00:00" at bounding box center [815, 421] width 110 height 19
click at [829, 450] on select "00 01 02 03 04 05 06 07 08 09 10 11 12 13 14 15 16 17 18 19 20 21 22 23" at bounding box center [826, 446] width 22 height 19
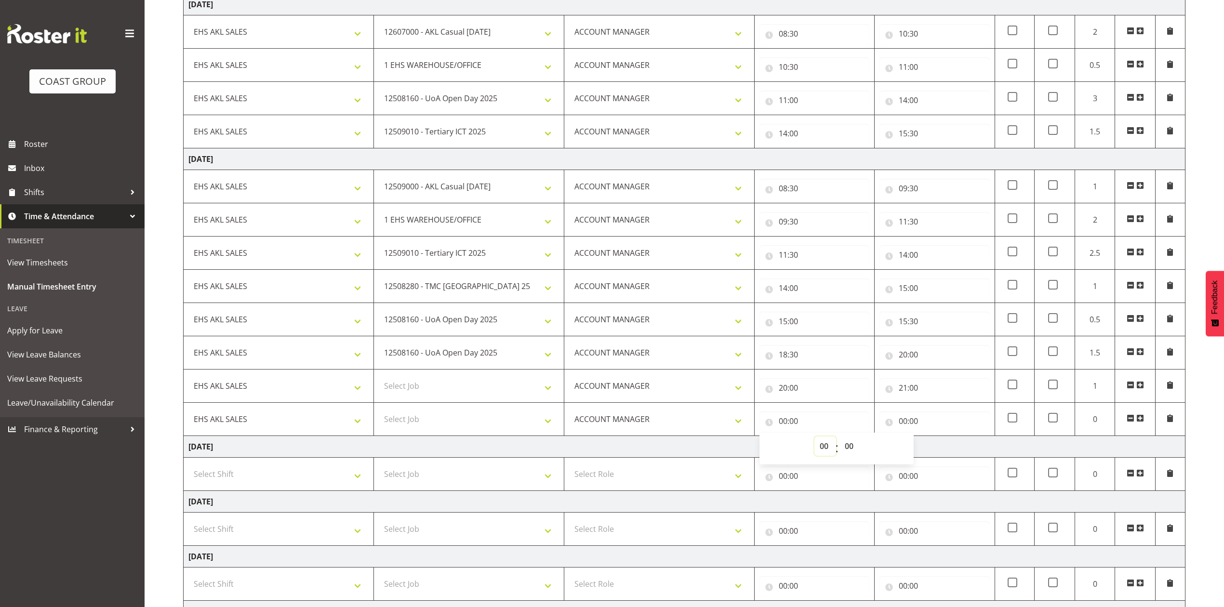
select select "21"
click at [815, 440] on select "00 01 02 03 04 05 06 07 08 09 10 11 12 13 14 15 16 17 18 19 20 21 22 23" at bounding box center [826, 446] width 22 height 19
type input "21:00"
click at [901, 423] on input "00:00" at bounding box center [935, 421] width 110 height 19
click at [943, 447] on select "00 01 02 03 04 05 06 07 08 09 10 11 12 13 14 15 16 17 18 19 20 21 22 23" at bounding box center [946, 446] width 22 height 19
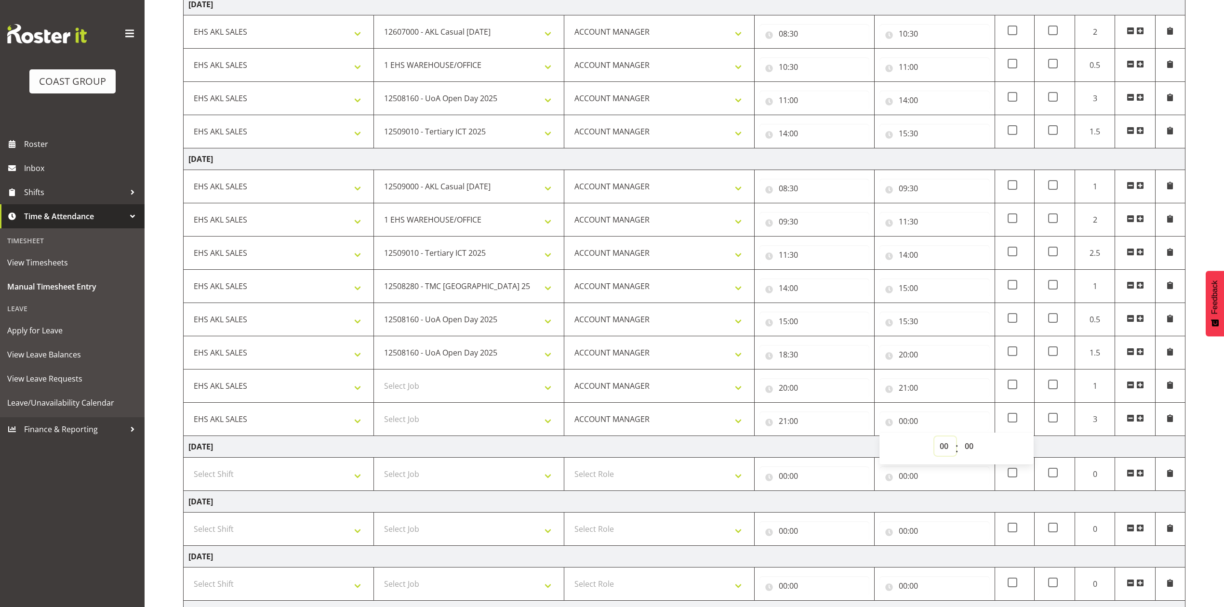
select select "22"
click at [935, 440] on select "00 01 02 03 04 05 06 07 08 09 10 11 12 13 14 15 16 17 18 19 20 21 22 23" at bounding box center [946, 446] width 22 height 19
type input "22:00"
click at [858, 441] on td "Friday 22nd August 2025" at bounding box center [685, 447] width 1002 height 22
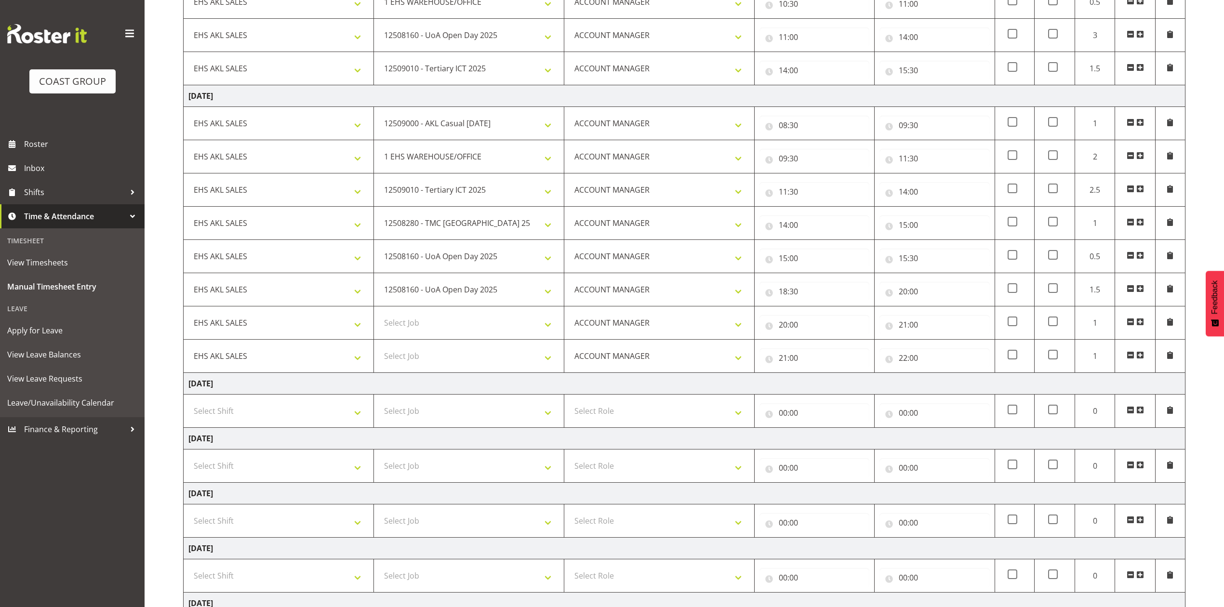
scroll to position [331, 0]
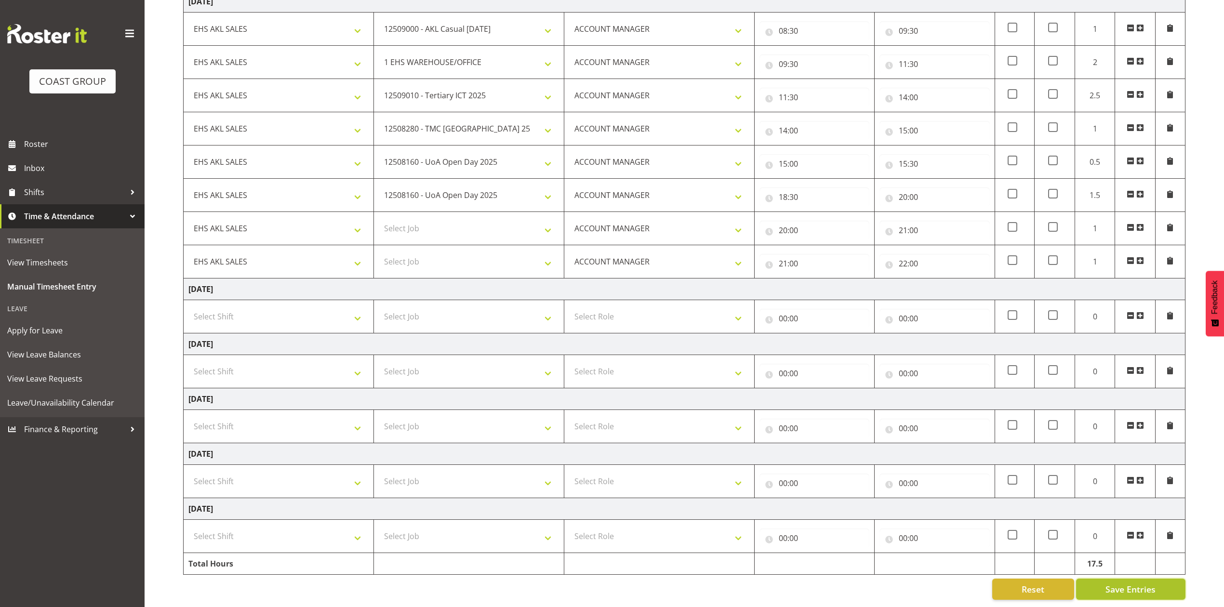
click at [1140, 583] on span "Save Entries" at bounding box center [1131, 589] width 50 height 13
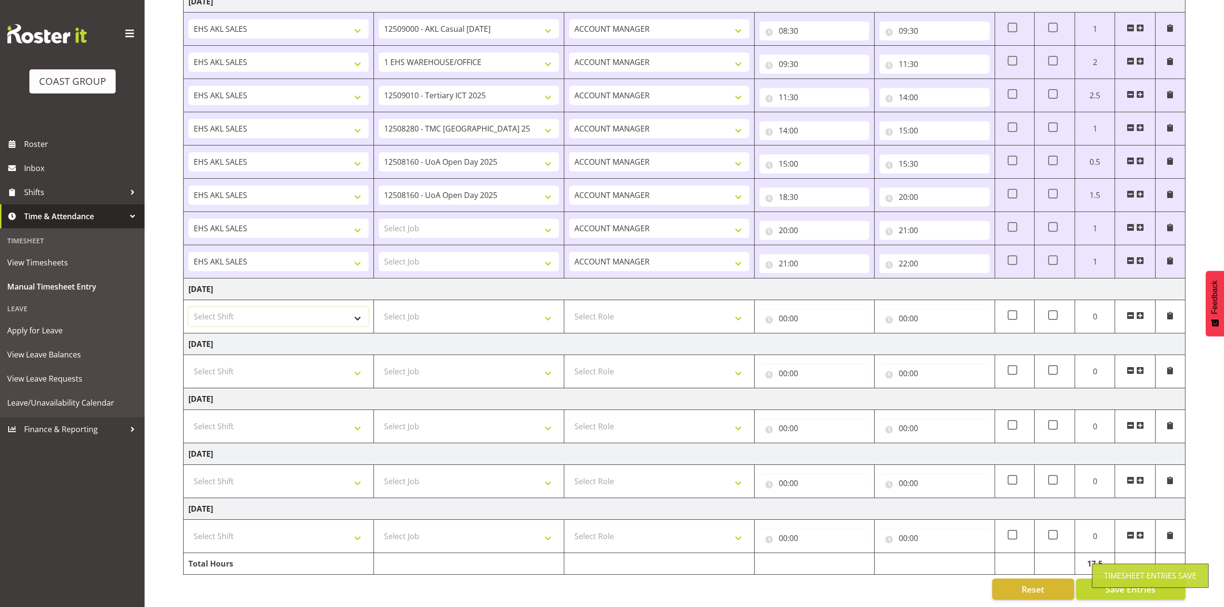
click at [285, 307] on select "Select Shift EHS AKL SALES" at bounding box center [278, 316] width 180 height 19
select select "1327"
click at [188, 307] on select "Select Shift EHS AKL SALES" at bounding box center [278, 316] width 180 height 19
click at [784, 311] on input "00:00" at bounding box center [815, 318] width 110 height 19
click at [818, 334] on select "00 01 02 03 04 05 06 07 08 09 10 11 12 13 14 15 16 17 18 19 20 21 22 23" at bounding box center [826, 343] width 22 height 19
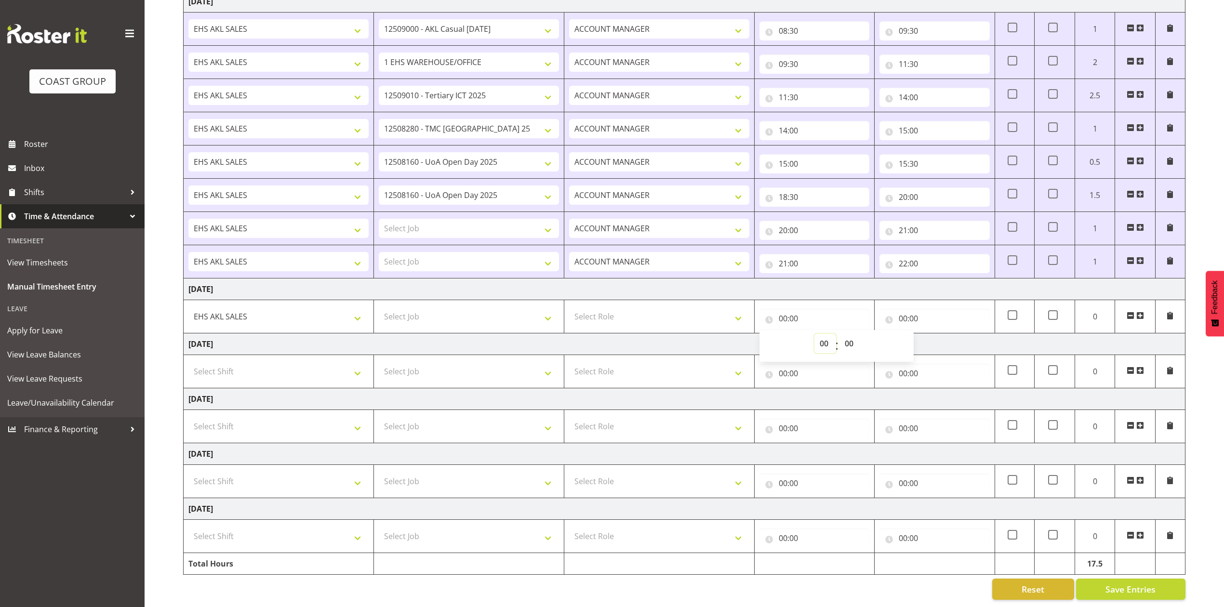
select select "9"
click at [815, 334] on select "00 01 02 03 04 05 06 07 08 09 10 11 12 13 14 15 16 17 18 19 20 21 22 23" at bounding box center [826, 343] width 22 height 19
type input "09:00"
drag, startPoint x: 855, startPoint y: 332, endPoint x: 854, endPoint y: 323, distance: 8.7
click at [854, 334] on select "00 01 02 03 04 05 06 07 08 09 10 11 12 13 14 15 16 17 18 19 20 21 22 23 24 25 2…" at bounding box center [851, 343] width 22 height 19
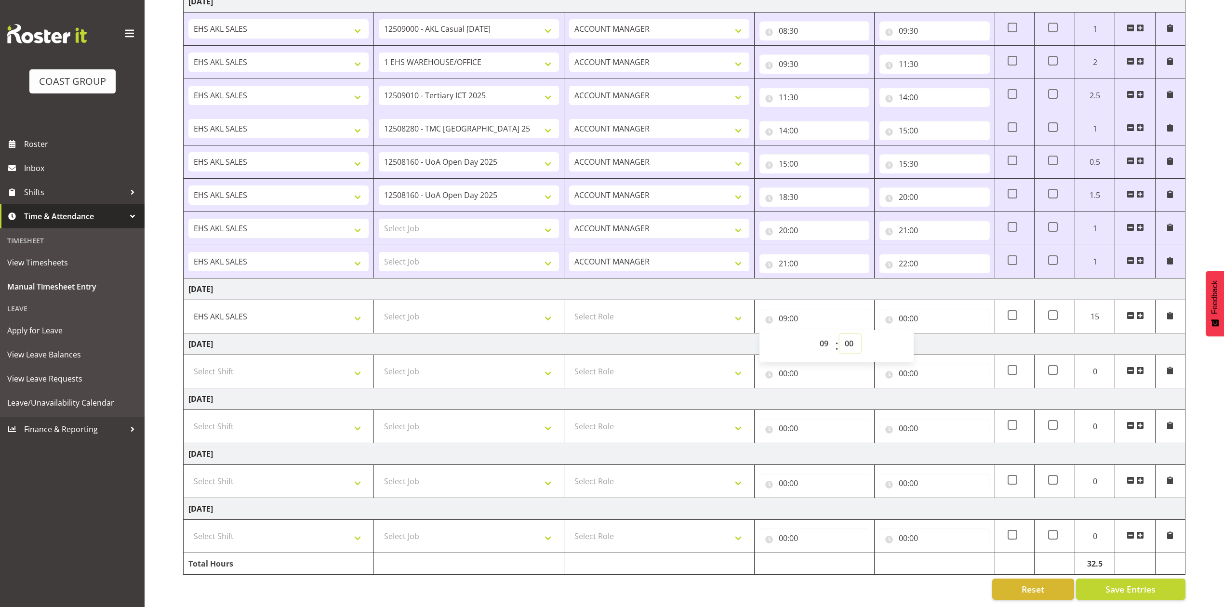
select select "30"
click at [840, 334] on select "00 01 02 03 04 05 06 07 08 09 10 11 12 13 14 15 16 17 18 19 20 21 22 23 24 25 2…" at bounding box center [851, 343] width 22 height 19
type input "09:30"
click at [903, 309] on input "00:00" at bounding box center [935, 318] width 110 height 19
click at [948, 334] on select "00 01 02 03 04 05 06 07 08 09 10 11 12 13 14 15 16 17 18 19 20 21 22 23" at bounding box center [946, 343] width 22 height 19
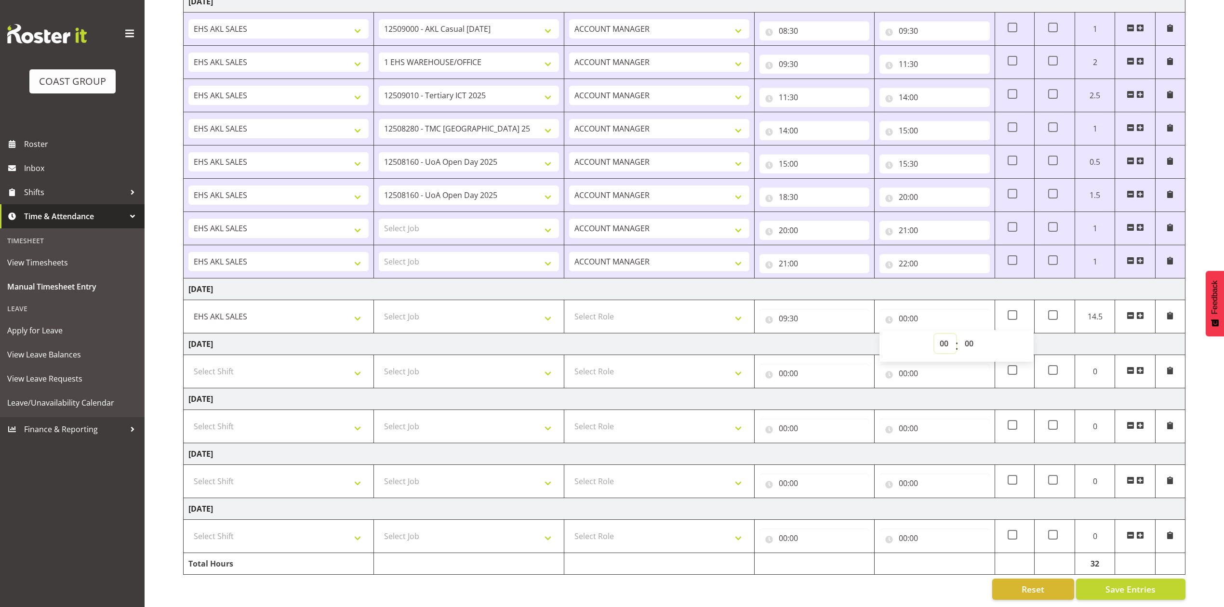
select select "11"
click at [935, 334] on select "00 01 02 03 04 05 06 07 08 09 10 11 12 13 14 15 16 17 18 19 20 21 22 23" at bounding box center [946, 343] width 22 height 19
type input "11:00"
click at [1138, 312] on span at bounding box center [1140, 316] width 8 height 8
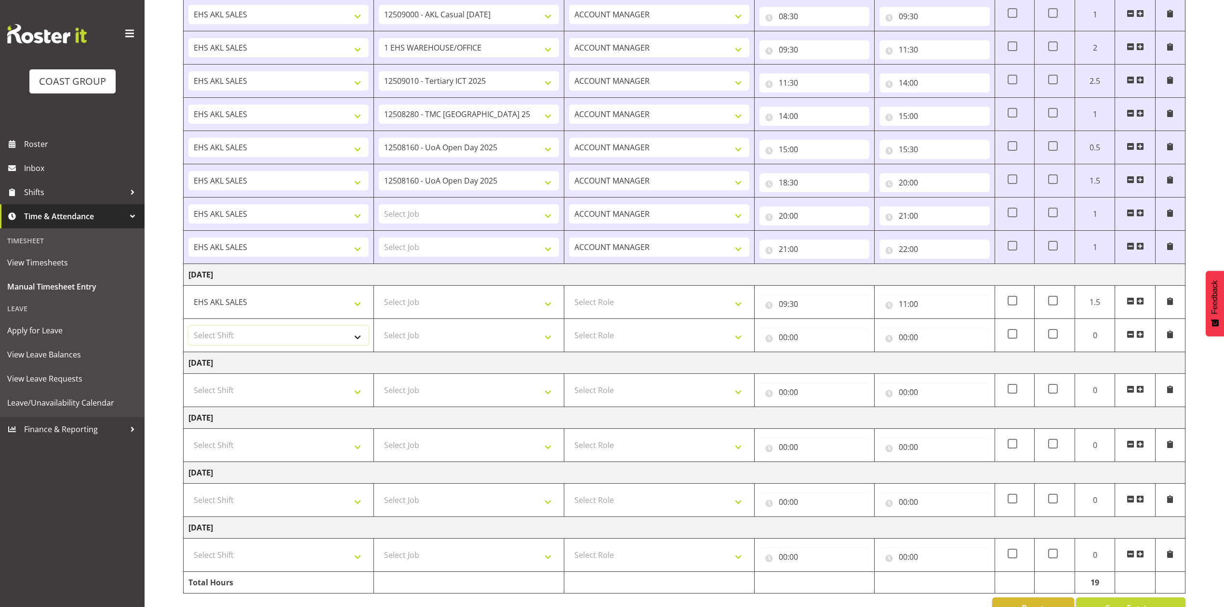
click at [311, 339] on select "Select Shift EHS AKL SALES" at bounding box center [278, 335] width 180 height 19
select select "1327"
click at [188, 329] on select "Select Shift EHS AKL SALES" at bounding box center [278, 335] width 180 height 19
click at [785, 341] on input "00:00" at bounding box center [815, 337] width 110 height 19
click at [823, 364] on select "00 01 02 03 04 05 06 07 08 09 10 11 12 13 14 15 16 17 18 19 20 21 22 23" at bounding box center [826, 362] width 22 height 19
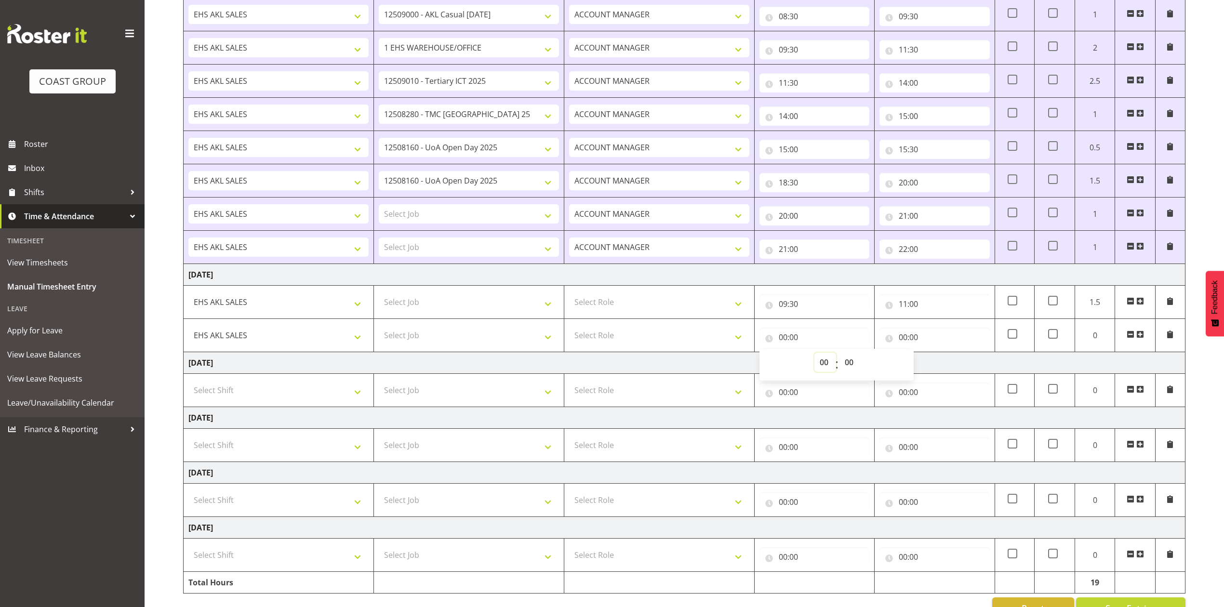
select select "11"
click at [815, 356] on select "00 01 02 03 04 05 06 07 08 09 10 11 12 13 14 15 16 17 18 19 20 21 22 23" at bounding box center [826, 362] width 22 height 19
type input "11:00"
click at [905, 339] on input "00:00" at bounding box center [935, 337] width 110 height 19
click at [941, 361] on select "00 01 02 03 04 05 06 07 08 09 10 11 12 13 14 15 16 17 18 19 20 21 22 23" at bounding box center [946, 362] width 22 height 19
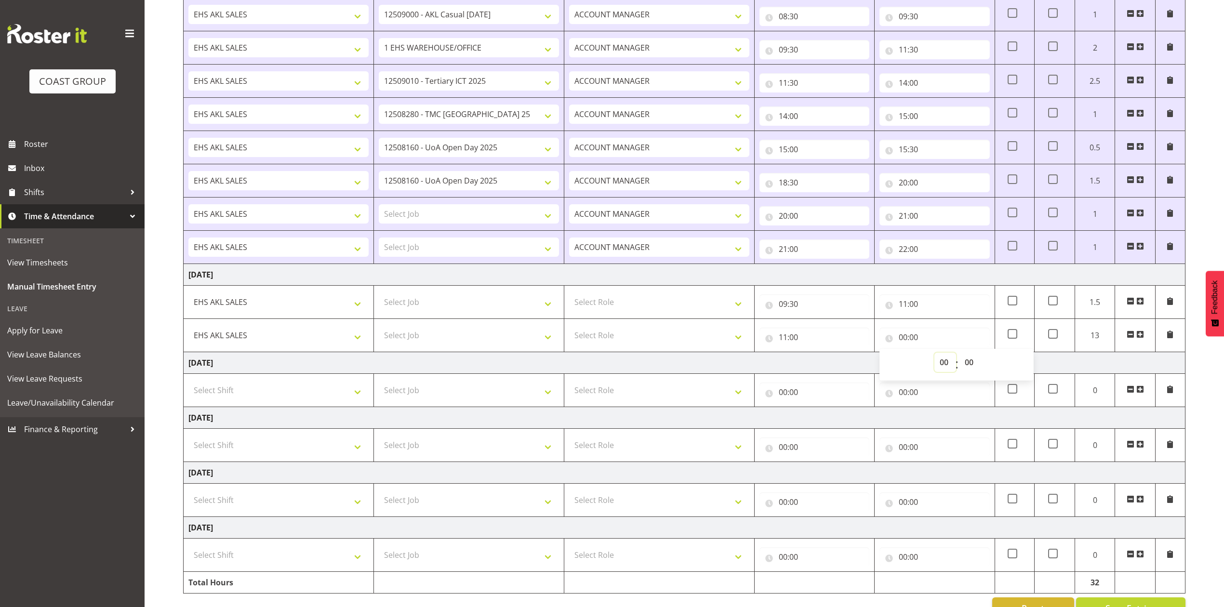
select select "13"
click at [935, 356] on select "00 01 02 03 04 05 06 07 08 09 10 11 12 13 14 15 16 17 18 19 20 21 22 23" at bounding box center [946, 362] width 22 height 19
type input "13:00"
click at [1140, 335] on span at bounding box center [1140, 335] width 8 height 8
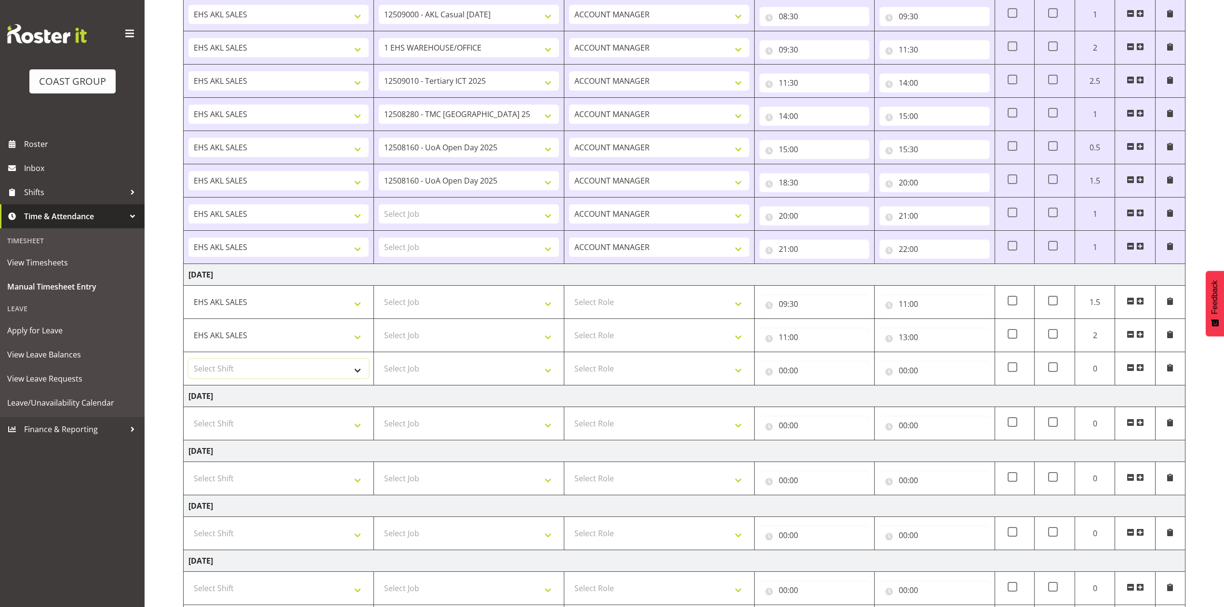
click at [321, 365] on select "Select Shift EHS AKL SALES" at bounding box center [278, 368] width 180 height 19
select select "1327"
click at [188, 362] on select "Select Shift EHS AKL SALES" at bounding box center [278, 368] width 180 height 19
drag, startPoint x: 783, startPoint y: 371, endPoint x: 802, endPoint y: 381, distance: 21.6
click at [784, 371] on input "00:00" at bounding box center [815, 370] width 110 height 19
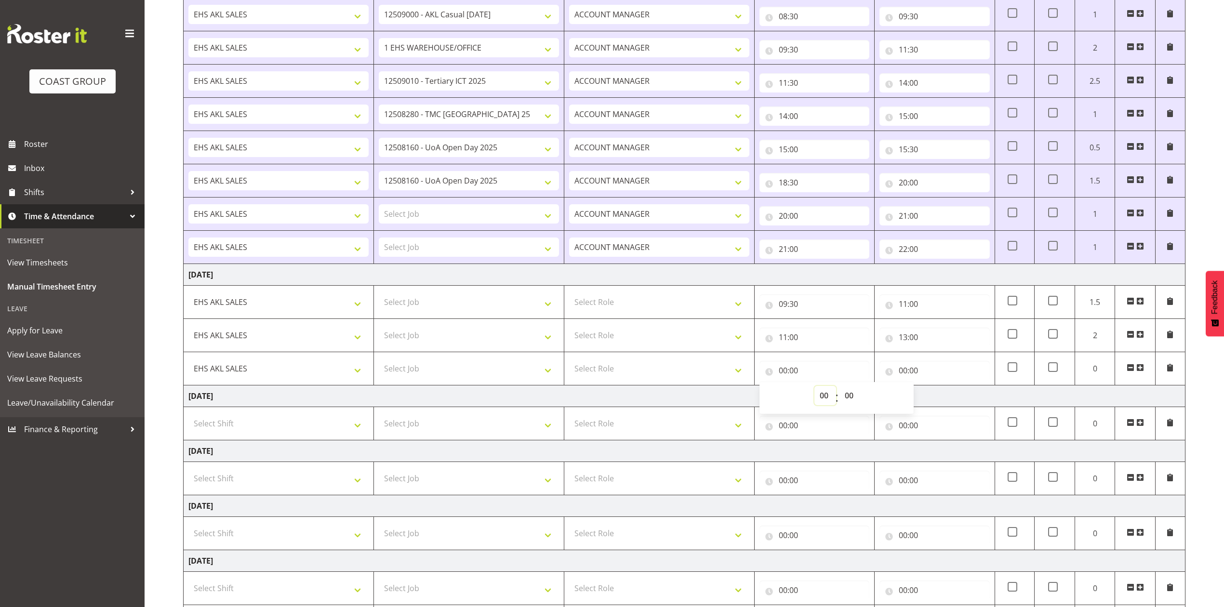
click at [824, 400] on select "00 01 02 03 04 05 06 07 08 09 10 11 12 13 14 15 16 17 18 19 20 21 22 23" at bounding box center [826, 395] width 22 height 19
select select "13"
click at [815, 389] on select "00 01 02 03 04 05 06 07 08 09 10 11 12 13 14 15 16 17 18 19 20 21 22 23" at bounding box center [826, 395] width 22 height 19
type input "13:00"
click at [907, 374] on input "00:00" at bounding box center [935, 370] width 110 height 19
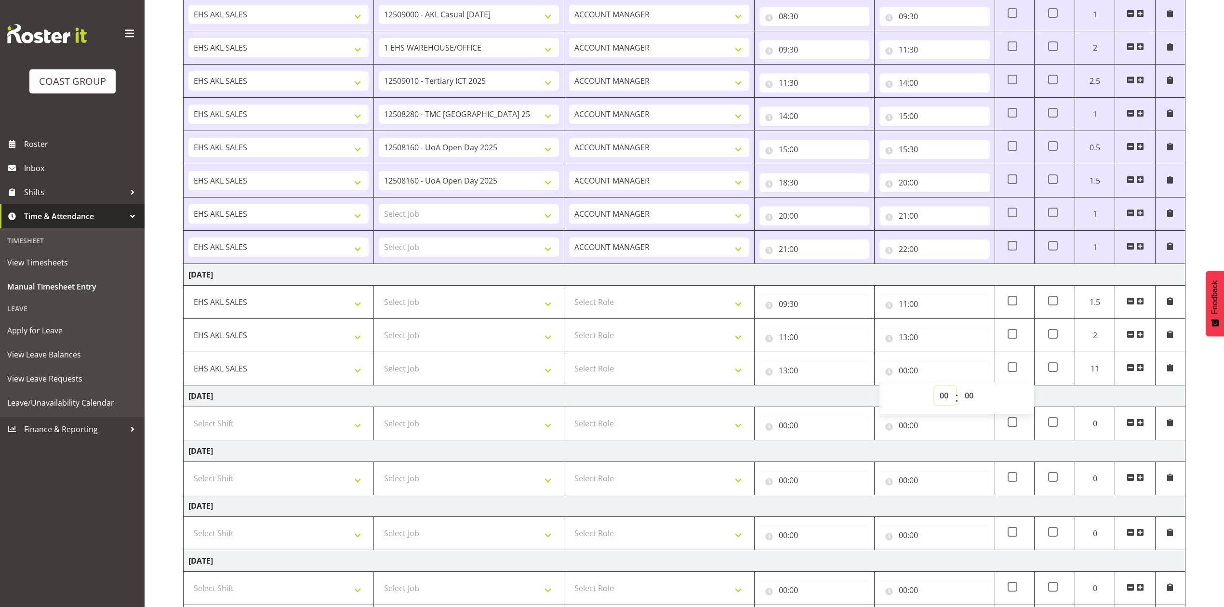
click at [945, 399] on select "00 01 02 03 04 05 06 07 08 09 10 11 12 13 14 15 16 17 18 19 20 21 22 23" at bounding box center [946, 395] width 22 height 19
select select "14"
click at [935, 389] on select "00 01 02 03 04 05 06 07 08 09 10 11 12 13 14 15 16 17 18 19 20 21 22 23" at bounding box center [946, 395] width 22 height 19
type input "14:00"
click at [968, 403] on select "00 01 02 03 04 05 06 07 08 09 10 11 12 13 14 15 16 17 18 19 20 21 22 23 24 25 2…" at bounding box center [971, 395] width 22 height 19
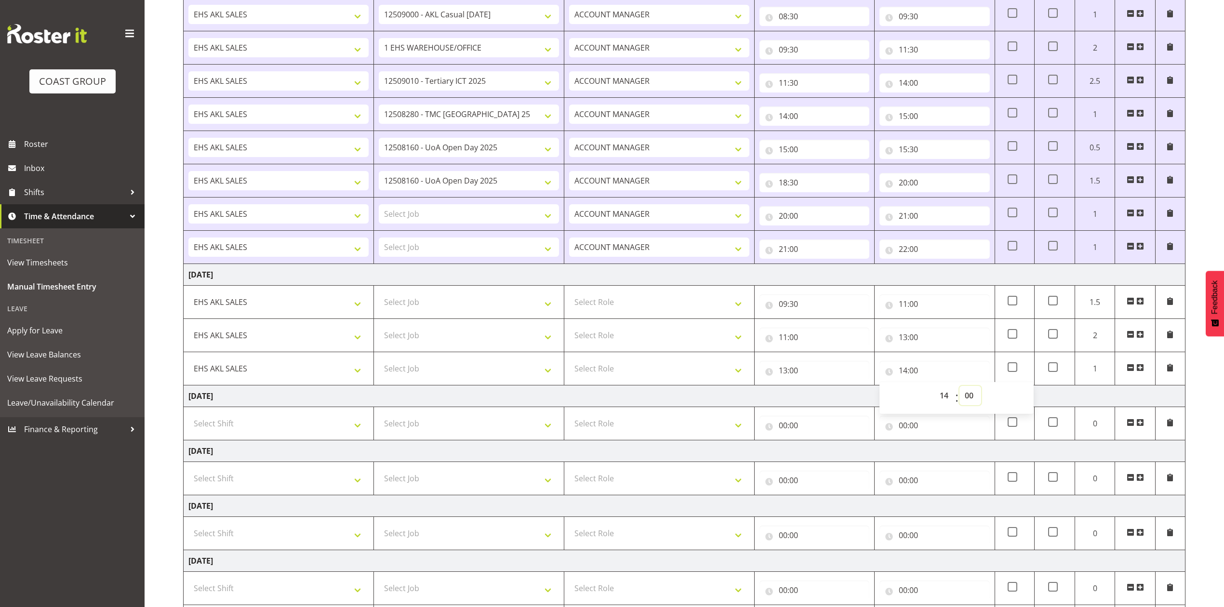
select select "30"
click at [960, 389] on select "00 01 02 03 04 05 06 07 08 09 10 11 12 13 14 15 16 17 18 19 20 21 22 23 24 25 2…" at bounding box center [971, 395] width 22 height 19
type input "14:30"
click at [855, 399] on td "Saturday 23rd August 2025" at bounding box center [685, 397] width 1002 height 22
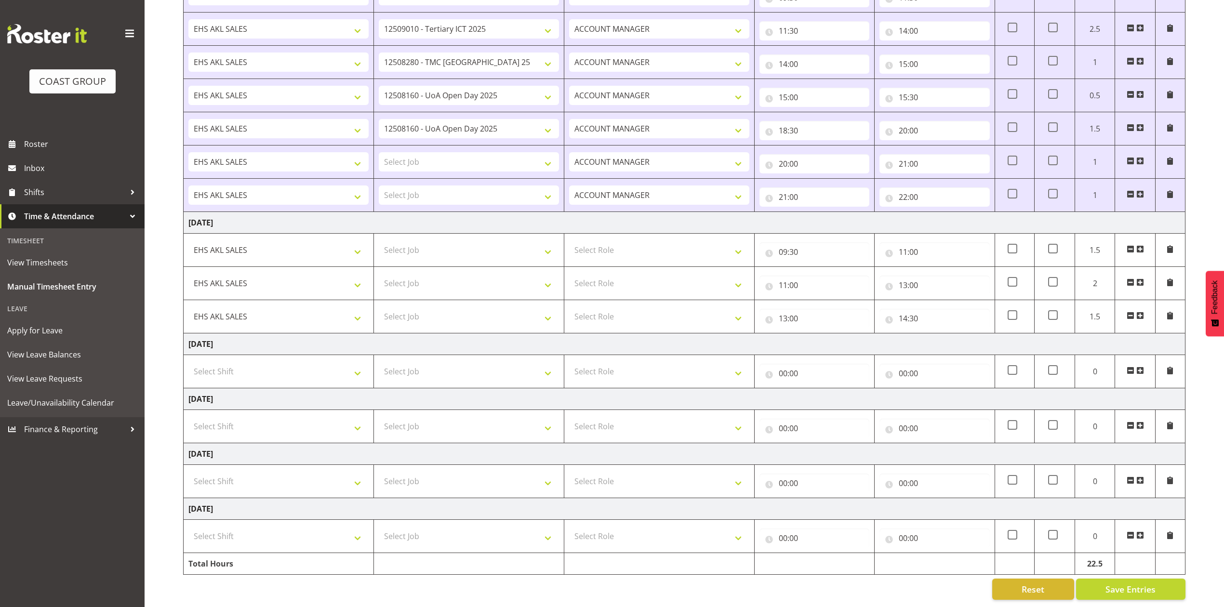
scroll to position [398, 0]
click at [1132, 583] on span "Save Entries" at bounding box center [1131, 589] width 50 height 13
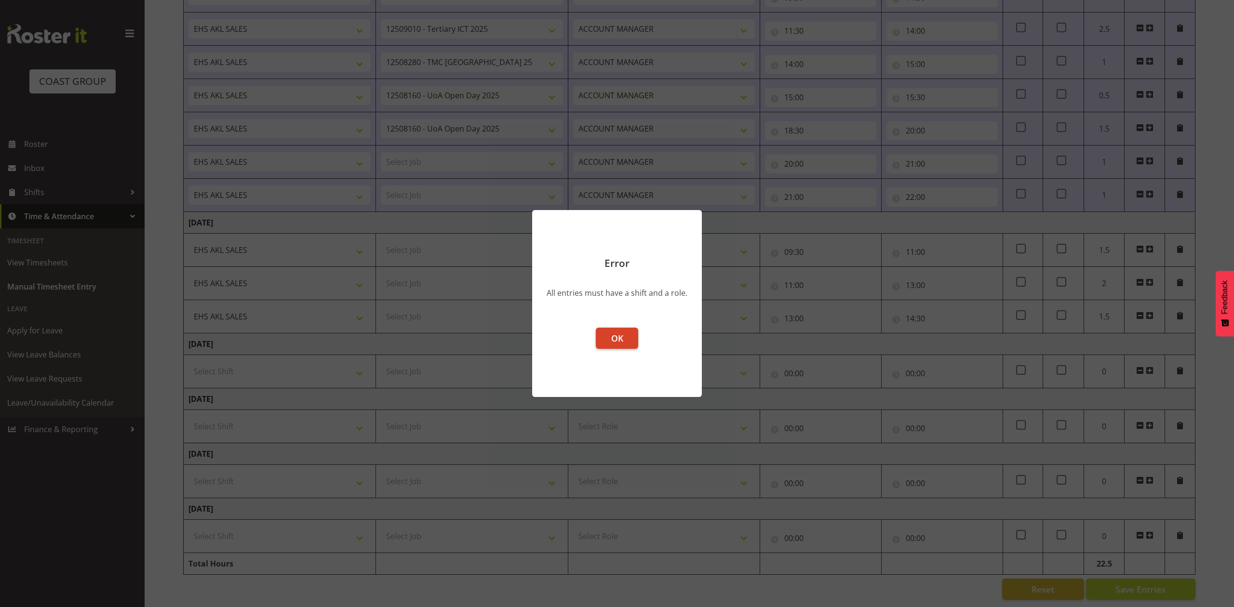
click at [618, 337] on span "OK" at bounding box center [617, 339] width 12 height 12
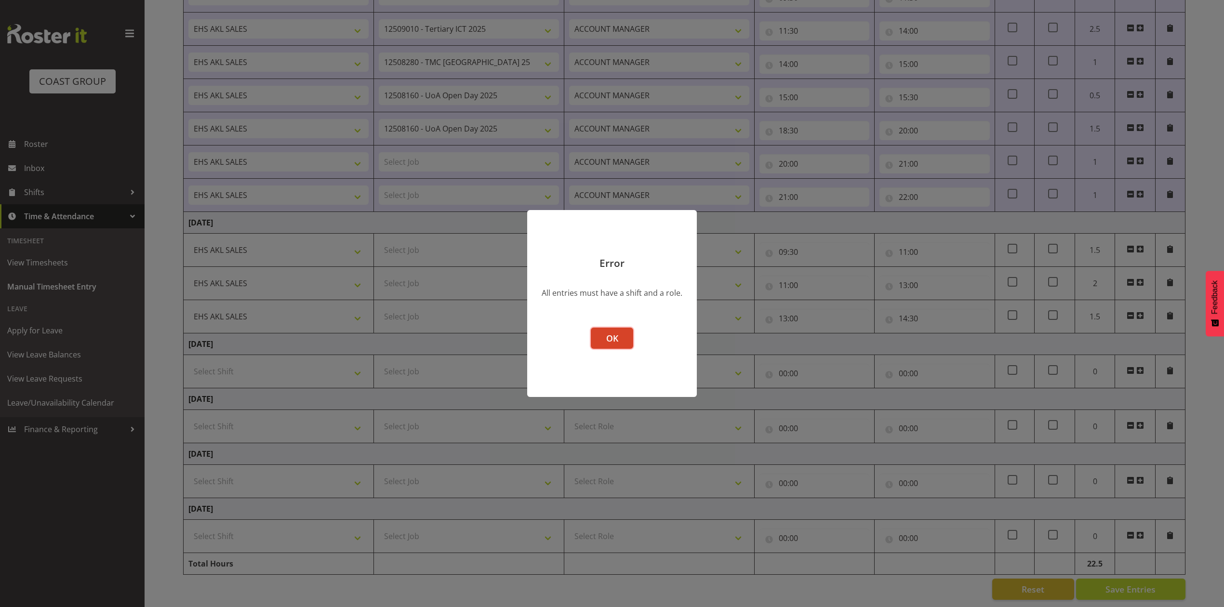
click at [619, 334] on button "OK" at bounding box center [612, 338] width 42 height 21
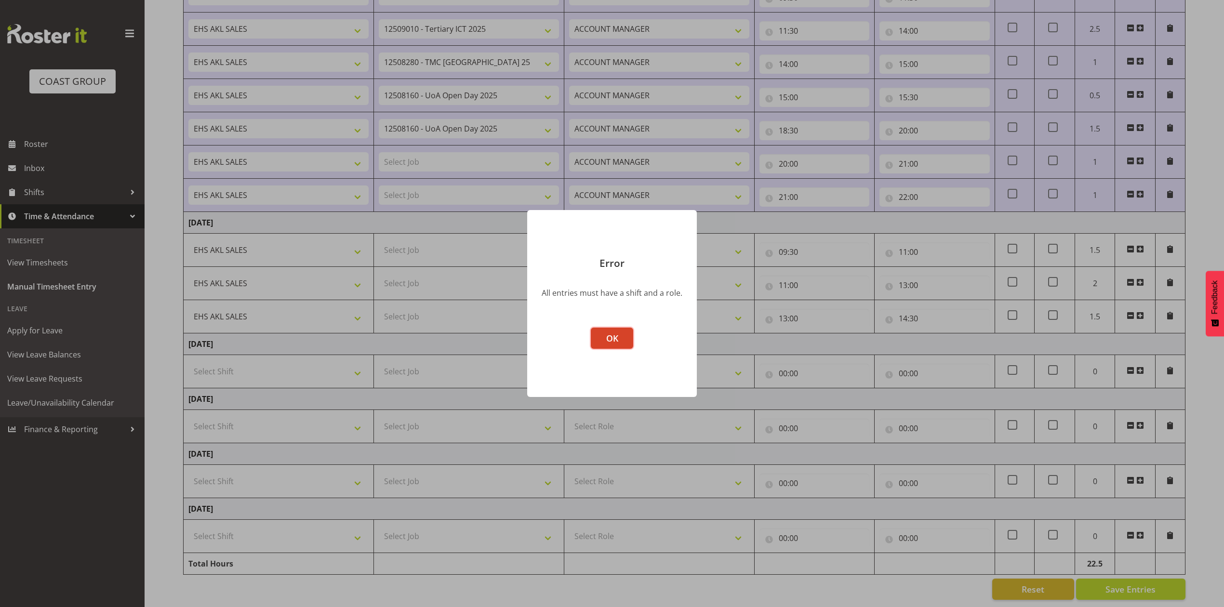
drag, startPoint x: 618, startPoint y: 334, endPoint x: 619, endPoint y: 339, distance: 5.9
click at [618, 334] on button "OK" at bounding box center [612, 338] width 42 height 21
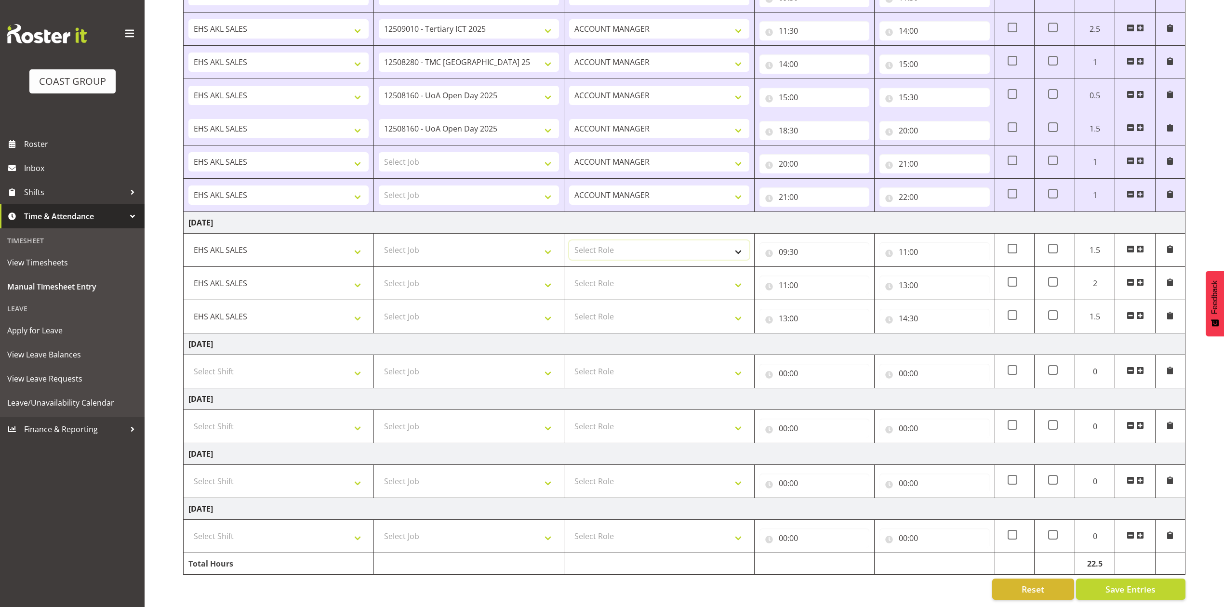
click at [630, 240] on select "Select Role ACCOUNT MANAGER Account Manager" at bounding box center [659, 249] width 180 height 19
select select "197"
click at [569, 240] on select "Select Role ACCOUNT MANAGER Account Manager" at bounding box center [659, 249] width 180 height 19
drag, startPoint x: 626, startPoint y: 270, endPoint x: 626, endPoint y: 279, distance: 8.7
click at [626, 274] on select "Select Role ACCOUNT MANAGER Account Manager" at bounding box center [659, 283] width 180 height 19
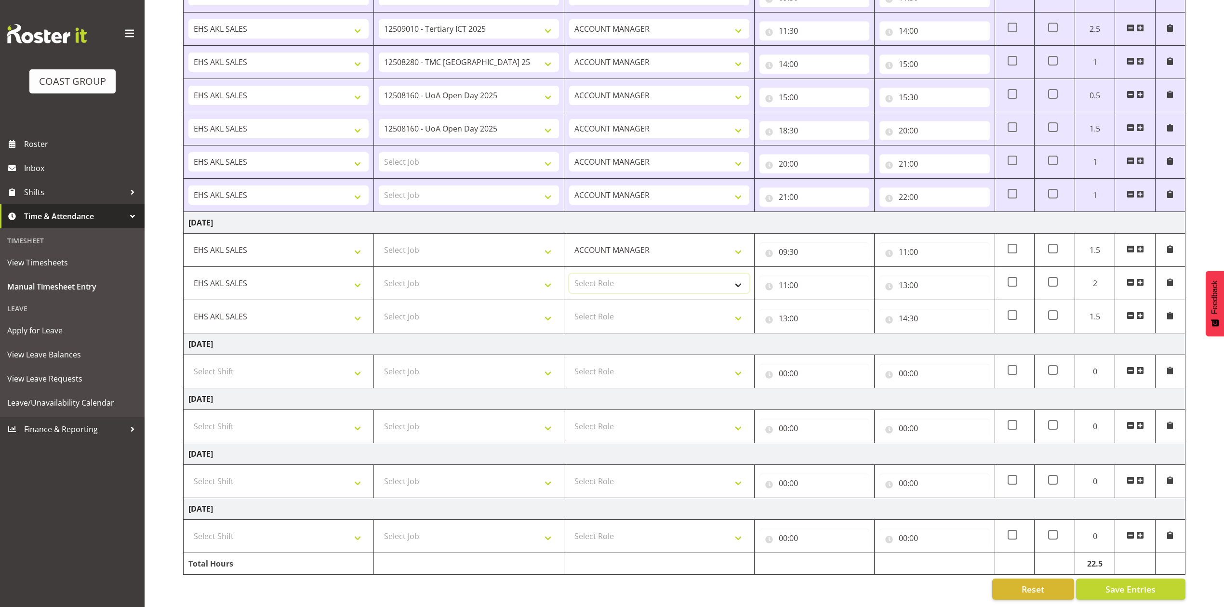
select select "197"
click at [569, 274] on select "Select Role ACCOUNT MANAGER Account Manager" at bounding box center [659, 283] width 180 height 19
click at [628, 307] on select "Select Role ACCOUNT MANAGER Account Manager" at bounding box center [659, 316] width 180 height 19
select select "197"
click at [569, 307] on select "Select Role ACCOUNT MANAGER Account Manager" at bounding box center [659, 316] width 180 height 19
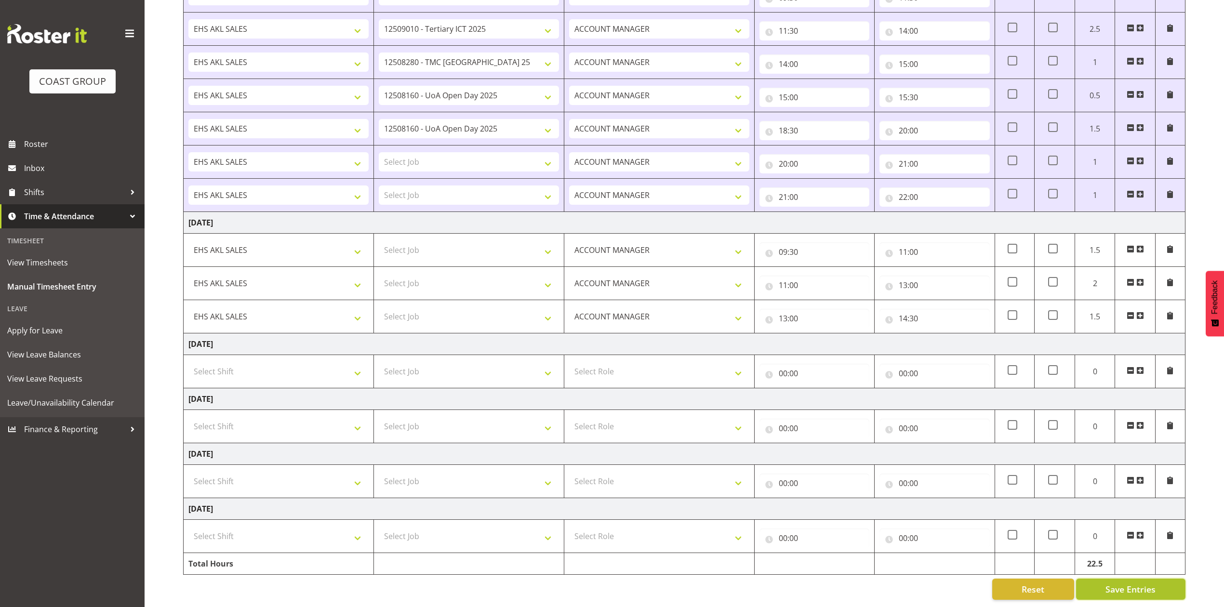
click at [1113, 583] on span "Save Entries" at bounding box center [1131, 589] width 50 height 13
